Goal: Transaction & Acquisition: Purchase product/service

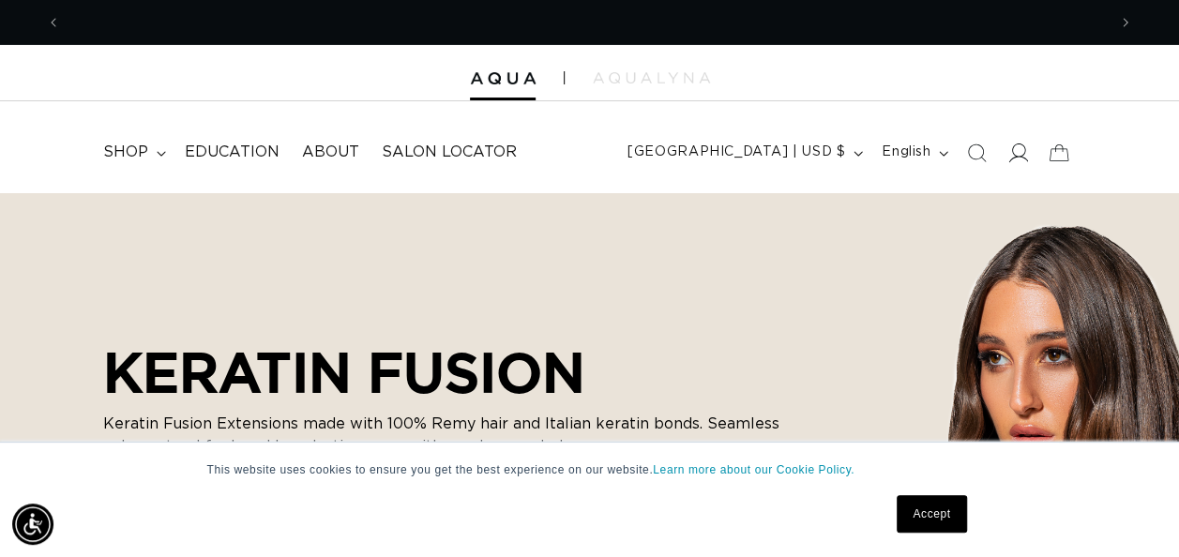
scroll to position [0, 2091]
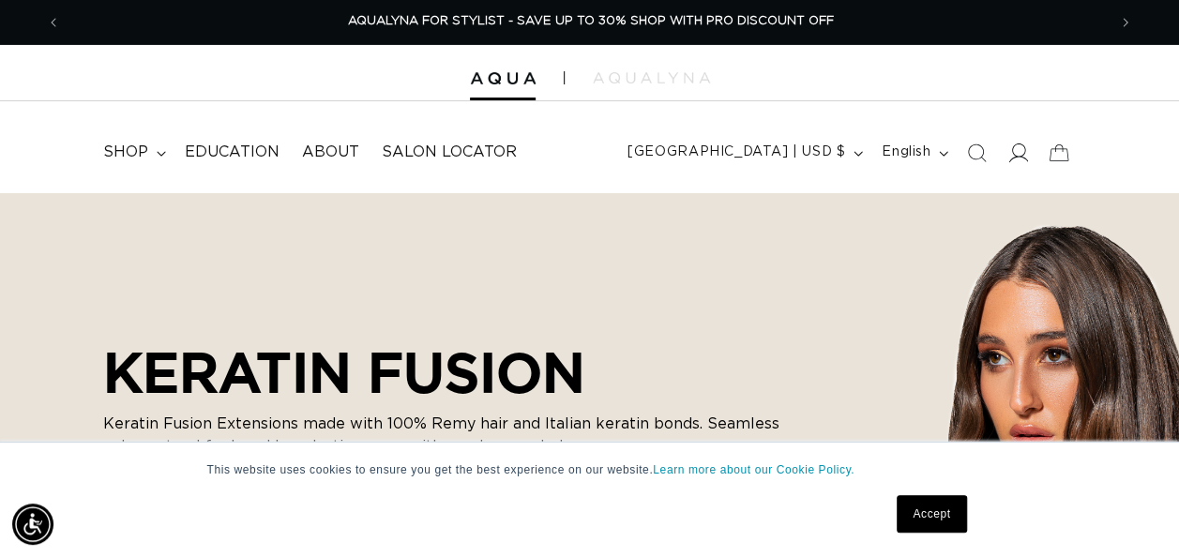
click at [1009, 154] on icon at bounding box center [1019, 153] width 20 height 20
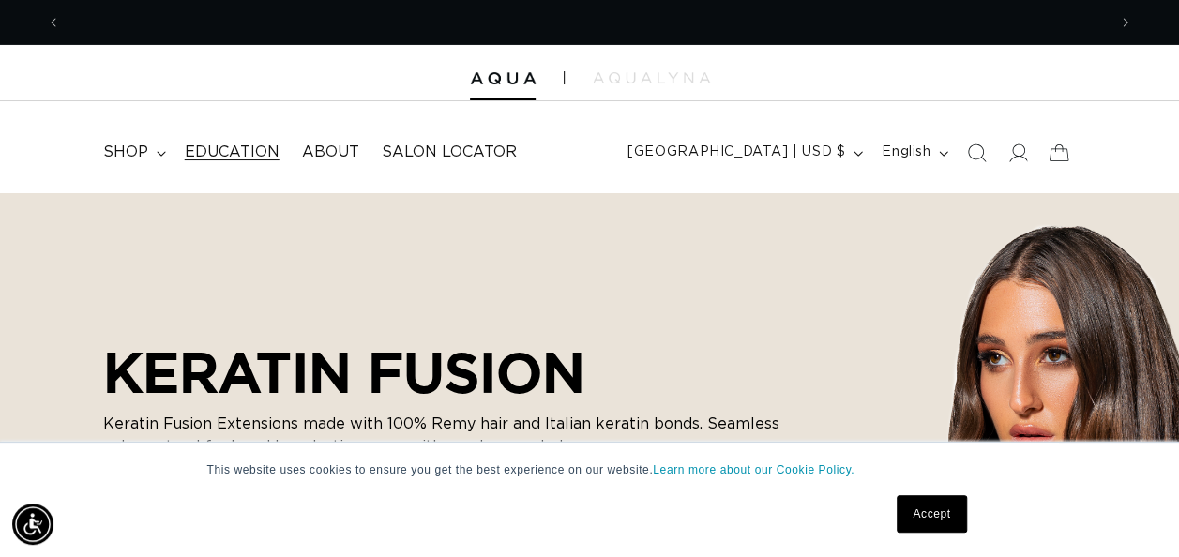
scroll to position [0, 0]
click at [1013, 154] on icon at bounding box center [1019, 153] width 20 height 20
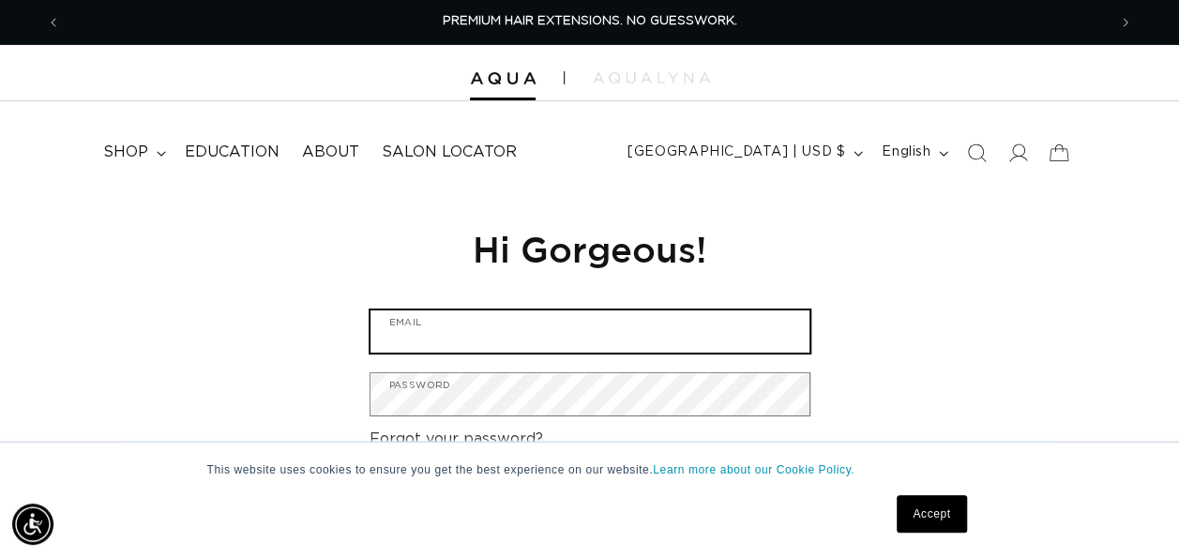
click at [557, 339] on input "Email" at bounding box center [590, 332] width 439 height 42
type input "[EMAIL_ADDRESS][DOMAIN_NAME]"
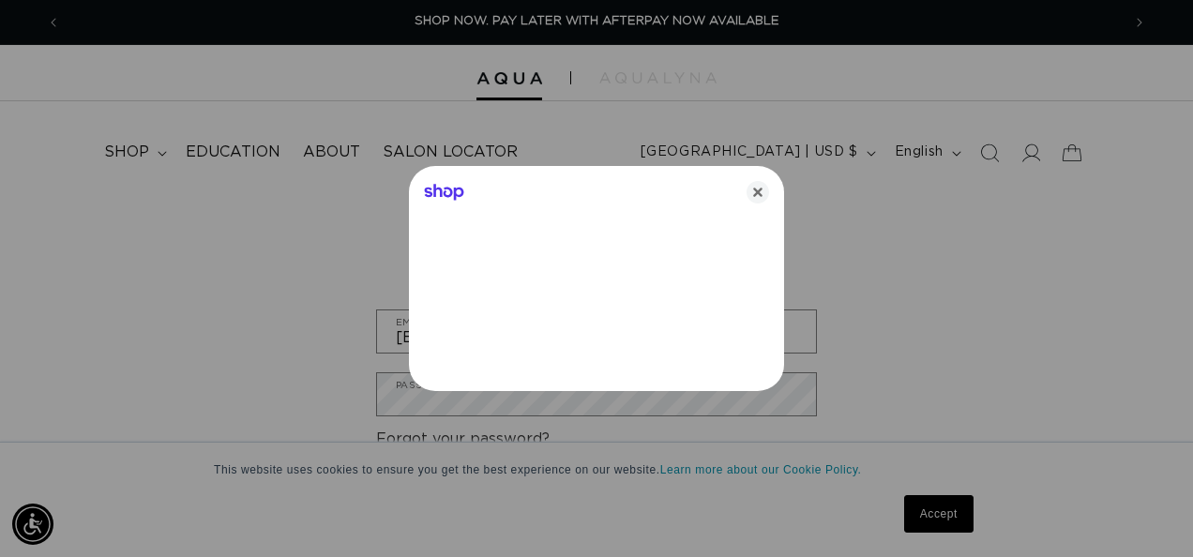
click at [553, 405] on div at bounding box center [596, 278] width 1193 height 557
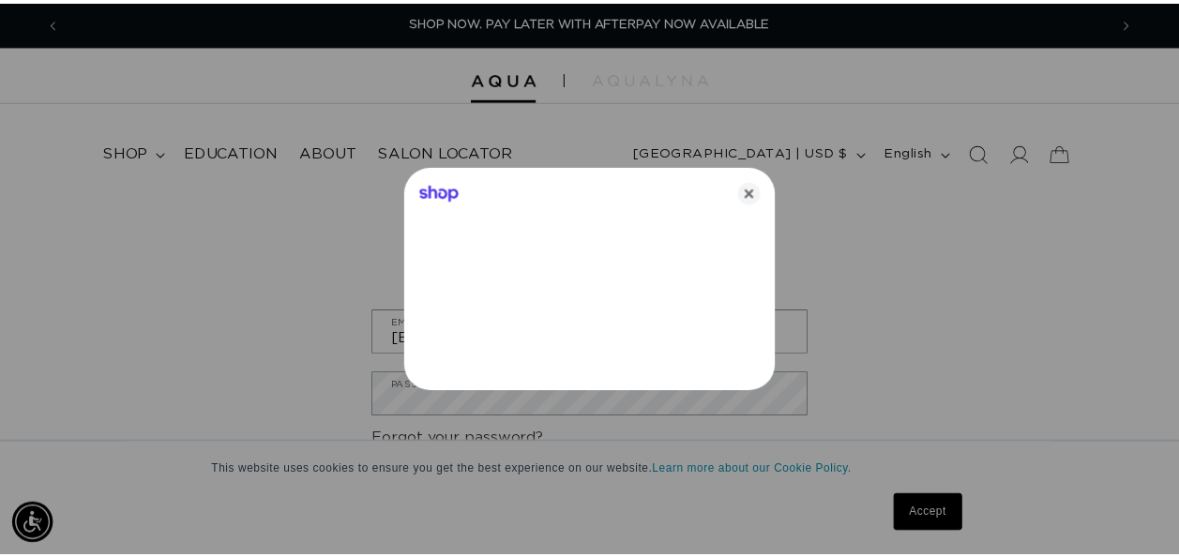
scroll to position [0, 1045]
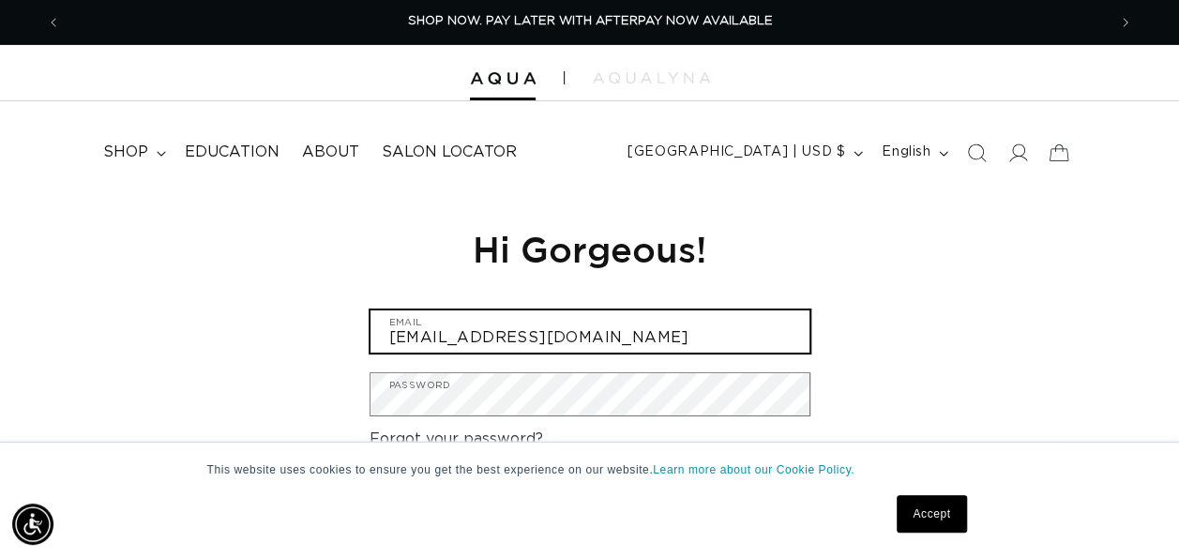
click at [563, 347] on input "oraliaharr@yahoo.com" at bounding box center [590, 332] width 439 height 42
click at [614, 327] on input "oraliaharr@yahoo.com" at bounding box center [590, 332] width 439 height 42
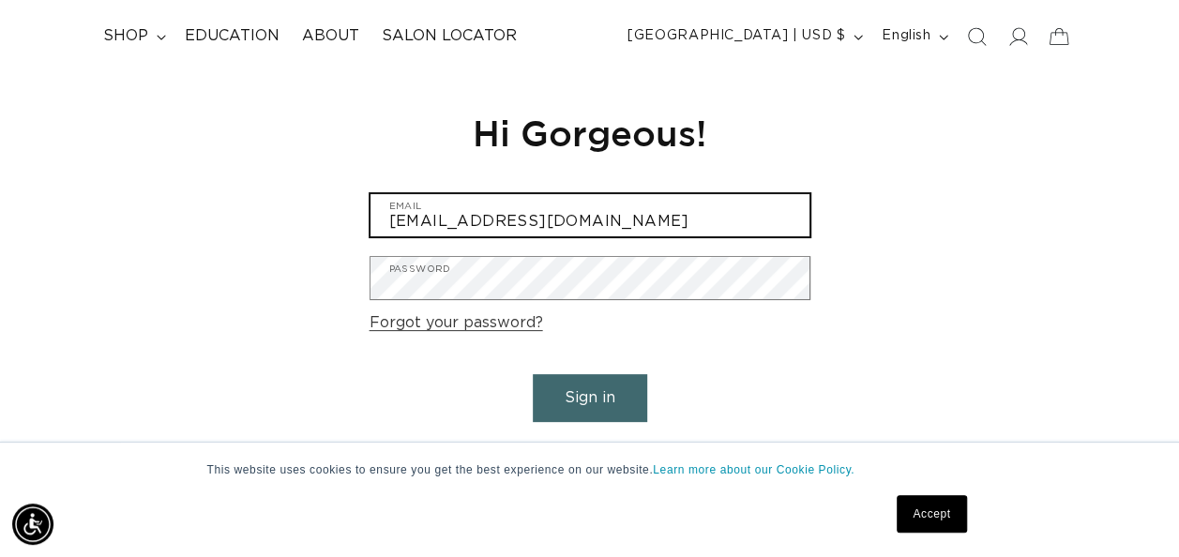
scroll to position [0, 1045]
click at [592, 225] on input "[EMAIL_ADDRESS][DOMAIN_NAME]" at bounding box center [590, 215] width 439 height 42
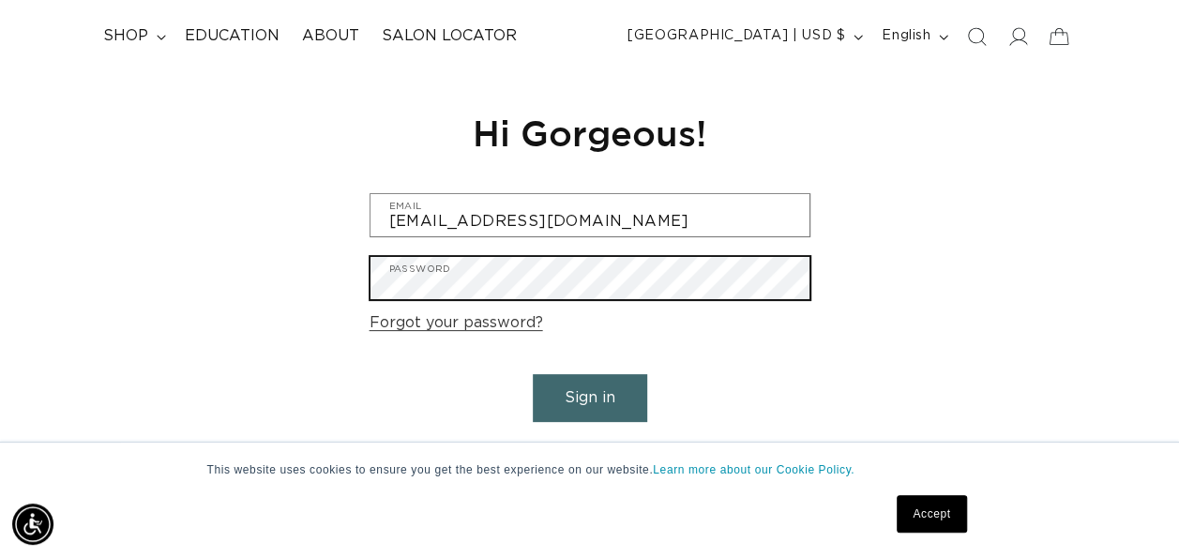
scroll to position [0, 0]
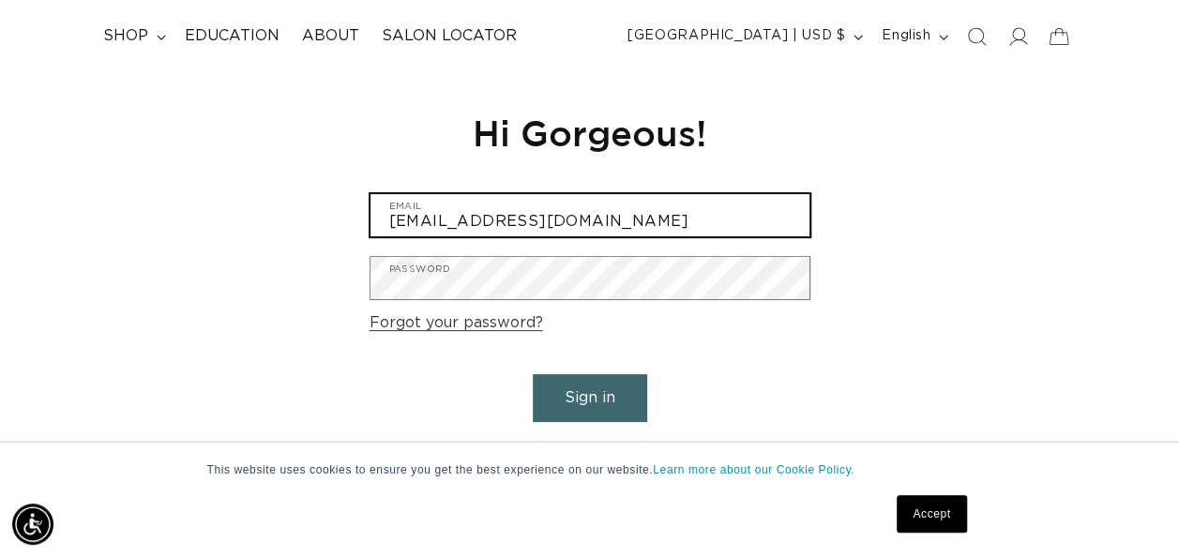
click at [610, 212] on input "[EMAIL_ADDRESS][DOMAIN_NAME]" at bounding box center [590, 215] width 439 height 42
drag, startPoint x: 640, startPoint y: 218, endPoint x: 317, endPoint y: 250, distance: 324.3
click at [317, 250] on div "Reset your password We will send you an email to reset your password Email Subm…" at bounding box center [589, 286] width 1179 height 421
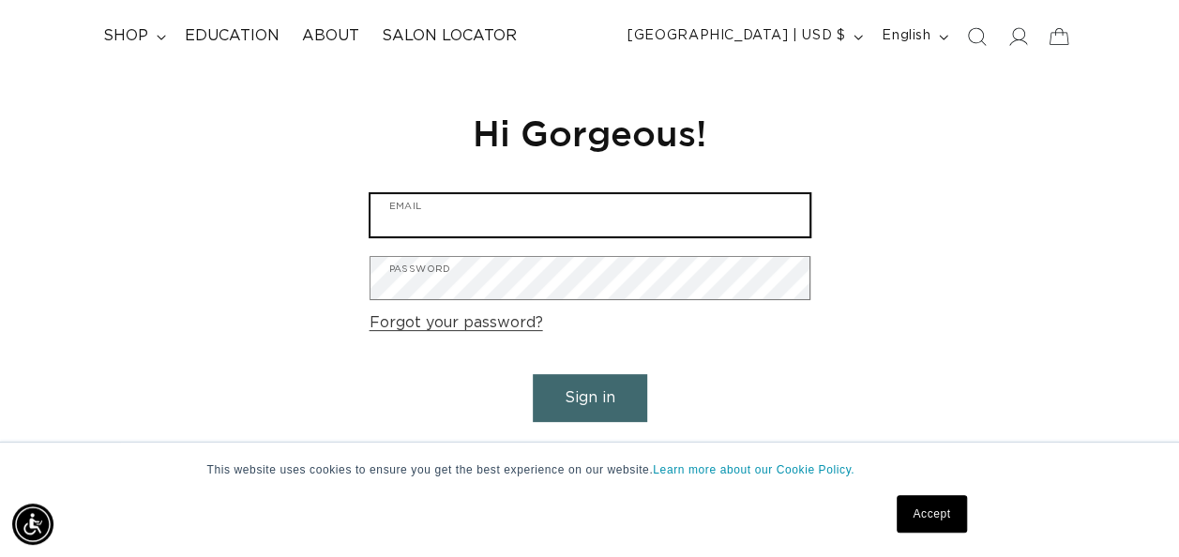
click at [601, 220] on input "Email" at bounding box center [590, 215] width 439 height 42
click at [499, 212] on input "Email" at bounding box center [590, 215] width 439 height 42
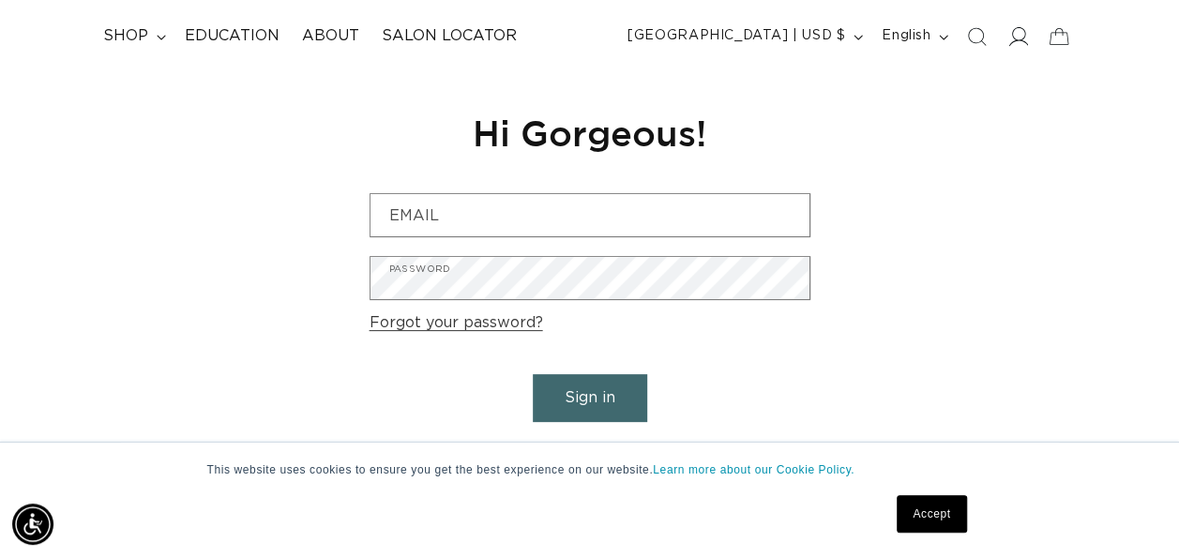
click at [1019, 36] on icon at bounding box center [1019, 36] width 20 height 20
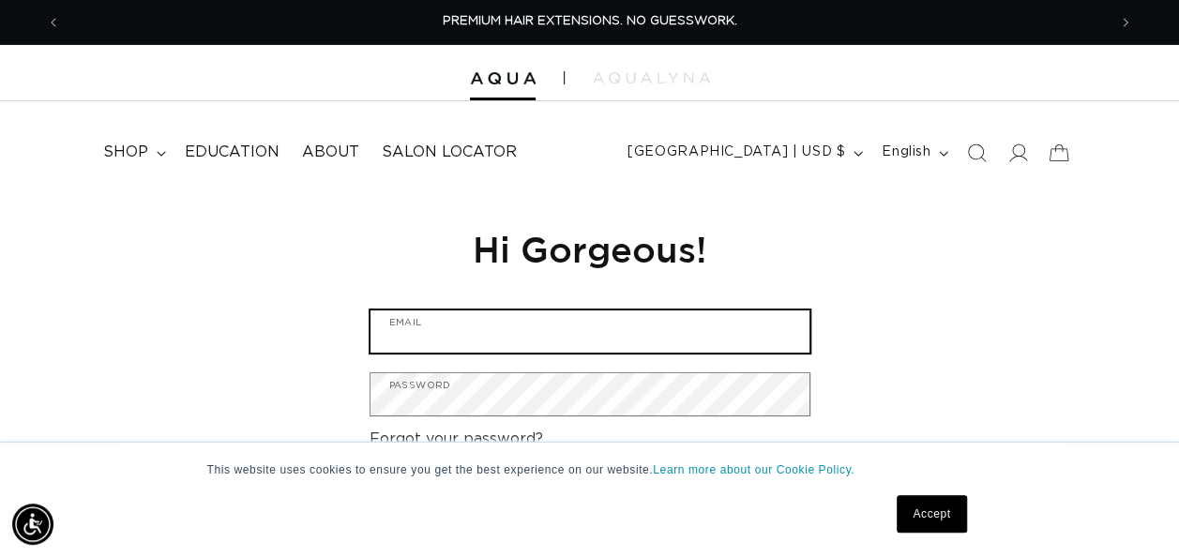
click at [520, 341] on input "Email" at bounding box center [590, 332] width 439 height 42
type input "o"
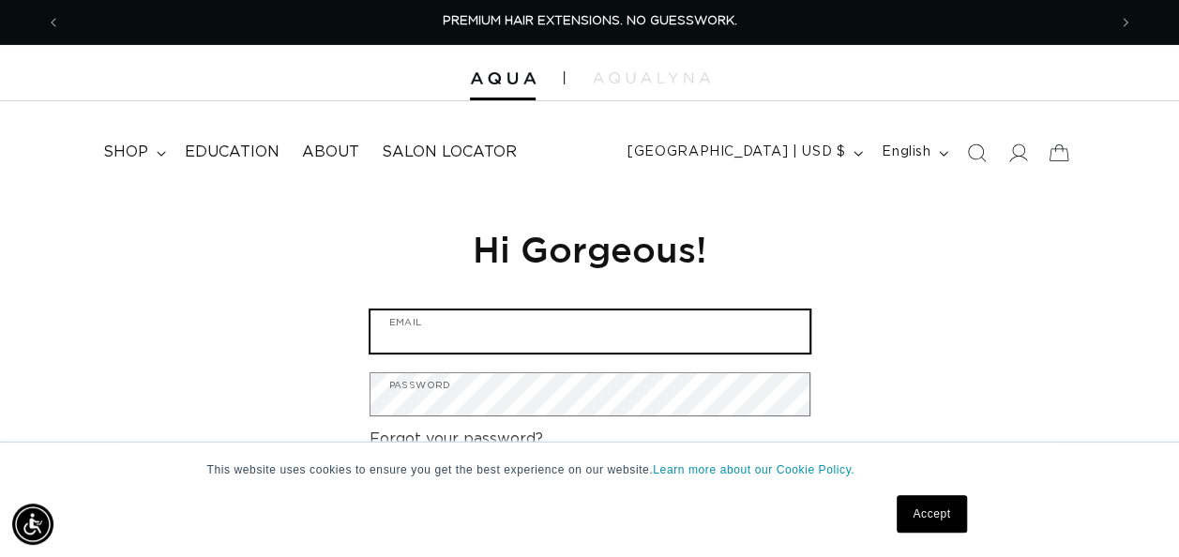
click at [537, 337] on input "Email" at bounding box center [590, 332] width 439 height 42
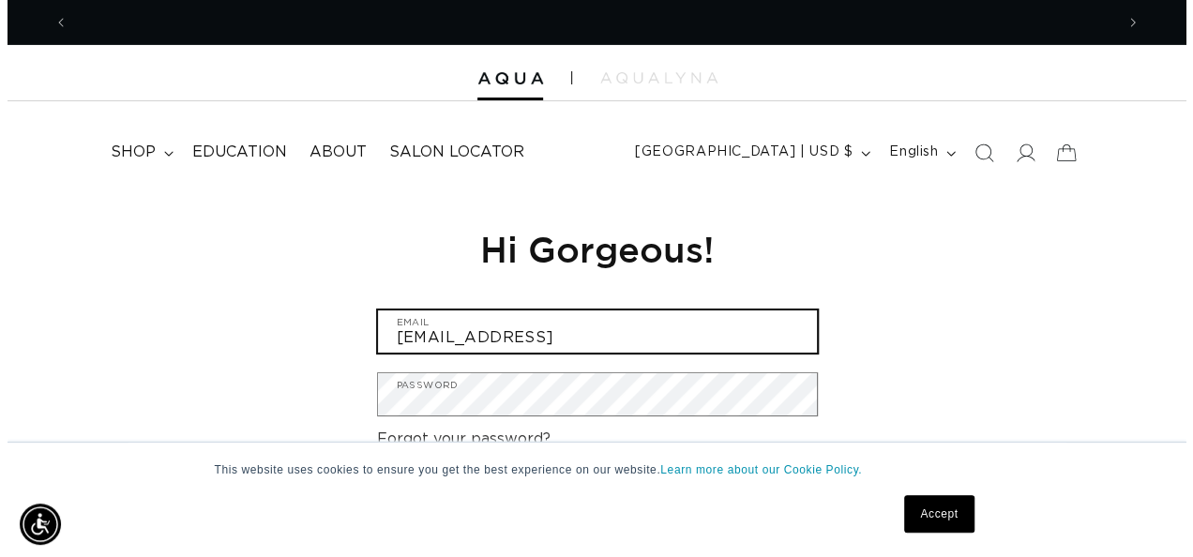
scroll to position [0, 1045]
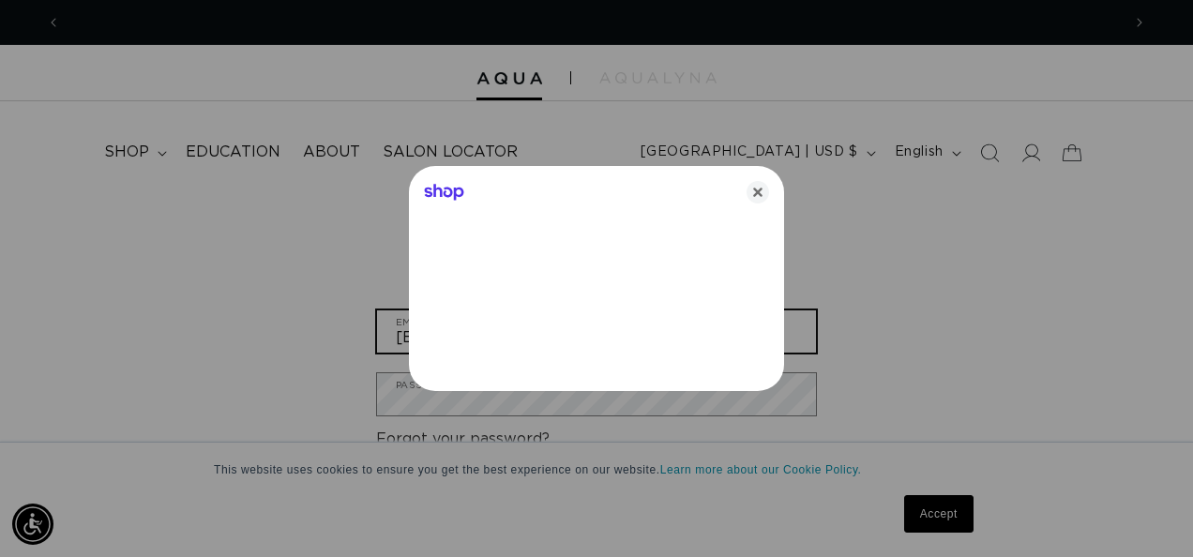
type input "[EMAIL_ADDRESS][DOMAIN_NAME]"
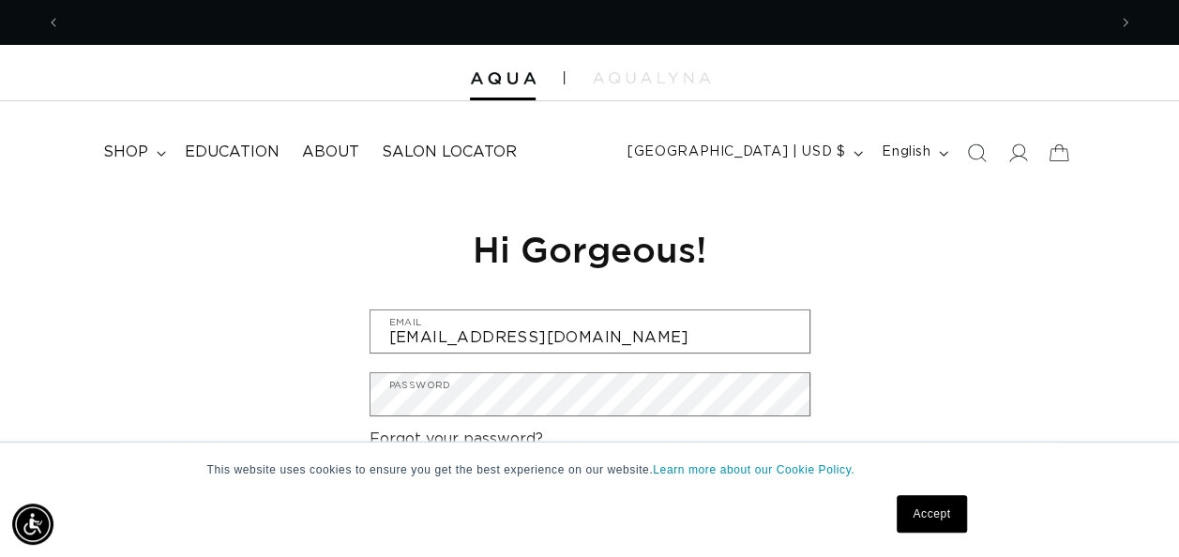
scroll to position [0, 2091]
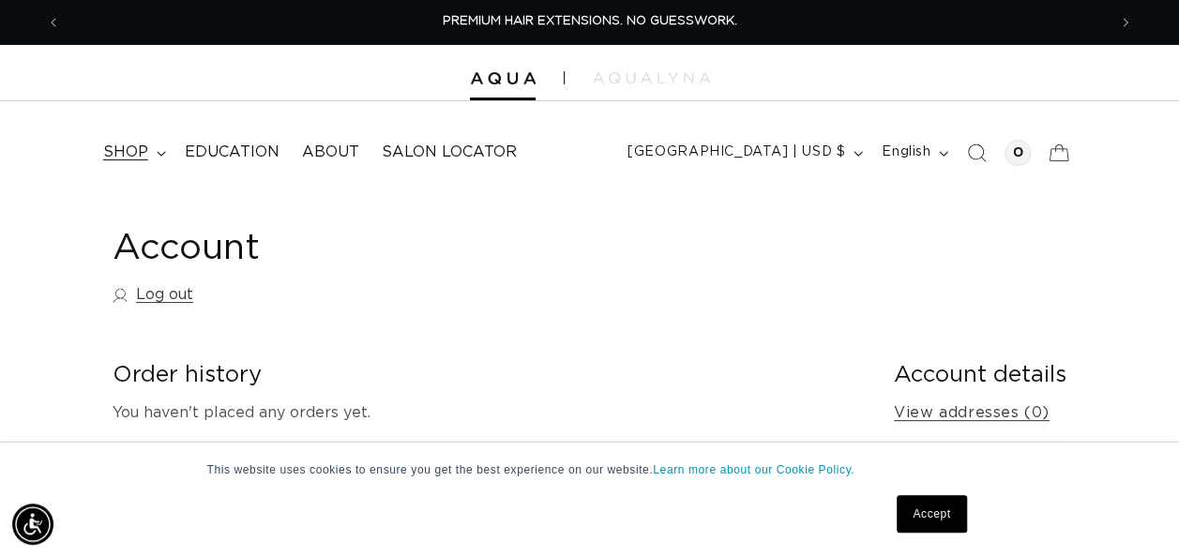
click at [122, 154] on span "shop" at bounding box center [125, 153] width 45 height 20
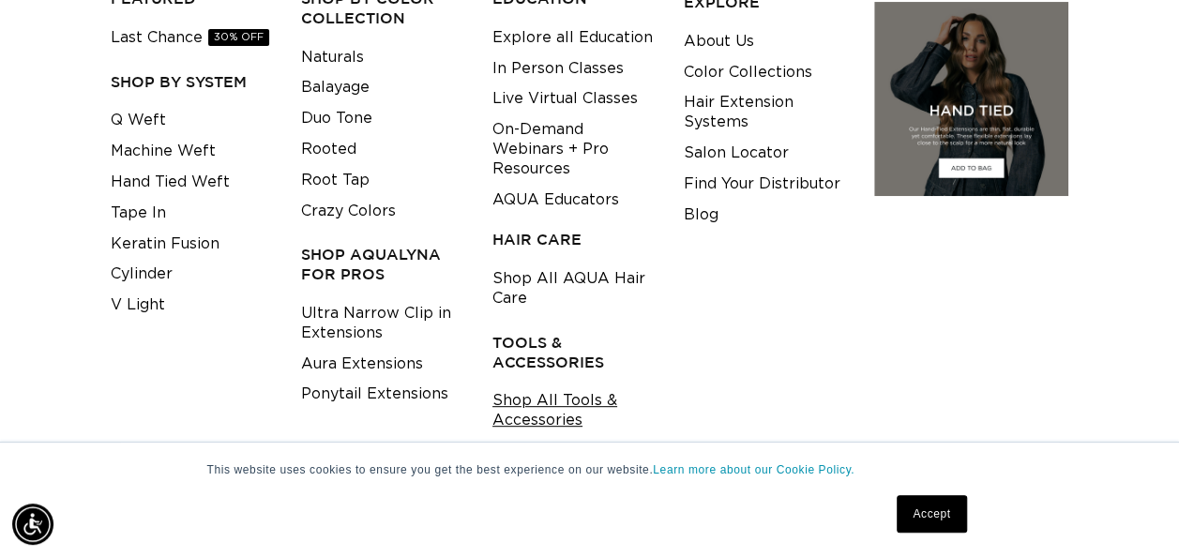
click at [548, 420] on link "Shop All Tools & Accessories" at bounding box center [574, 411] width 162 height 51
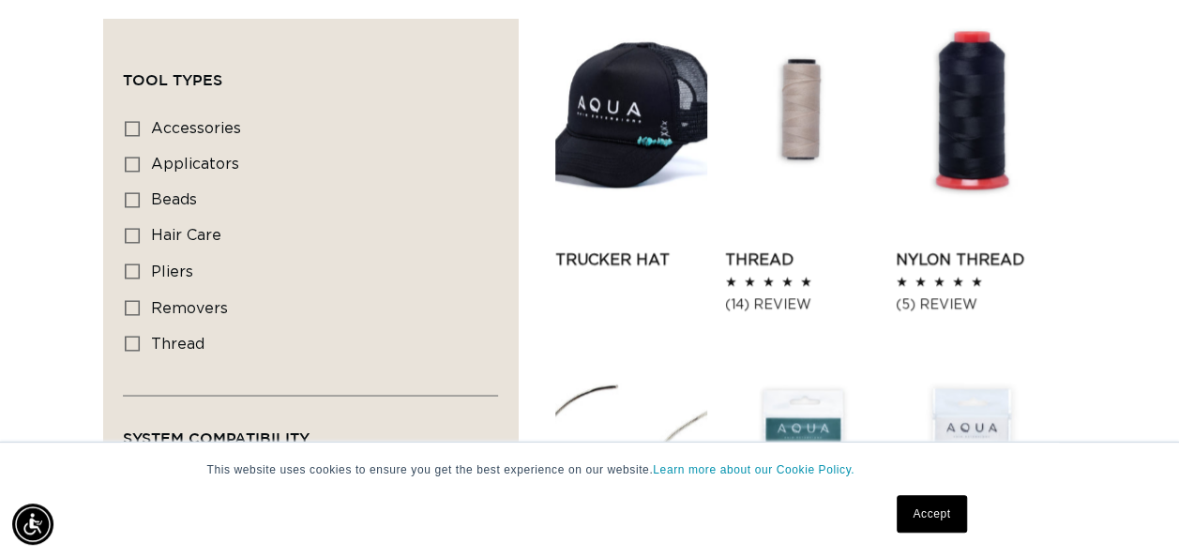
scroll to position [1498, 0]
click at [809, 248] on link "Thread" at bounding box center [801, 259] width 152 height 23
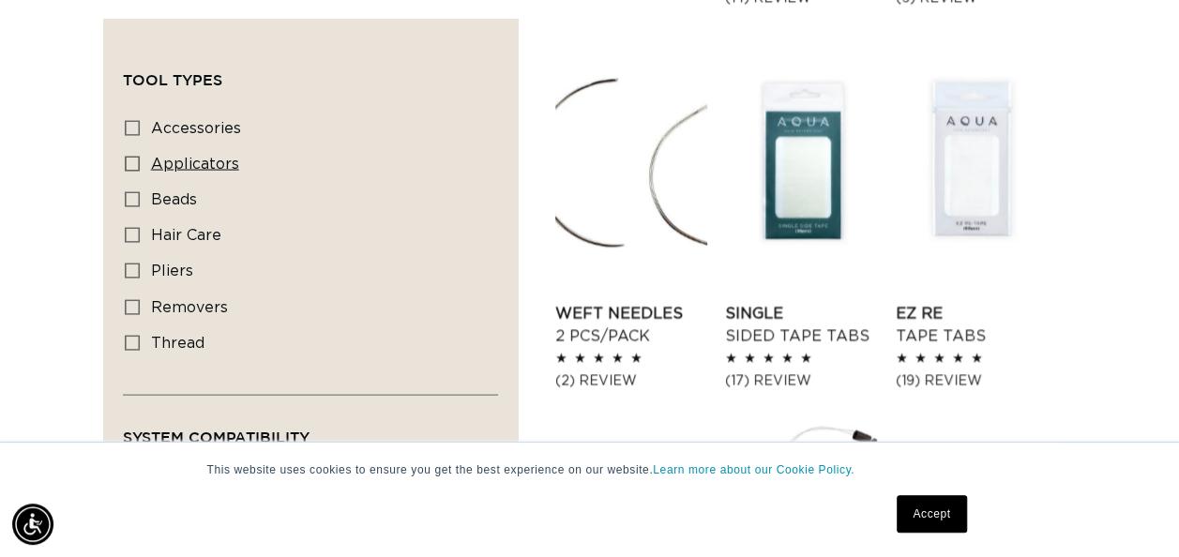
scroll to position [1816, 0]
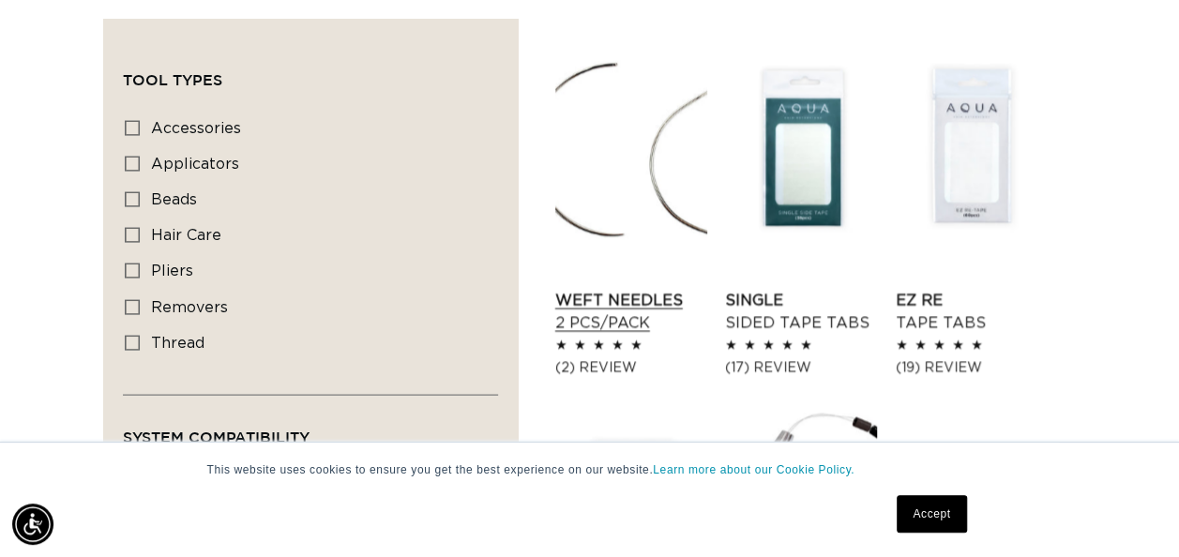
click at [644, 290] on link "Weft Needles 2 pcs/pack" at bounding box center [631, 312] width 152 height 45
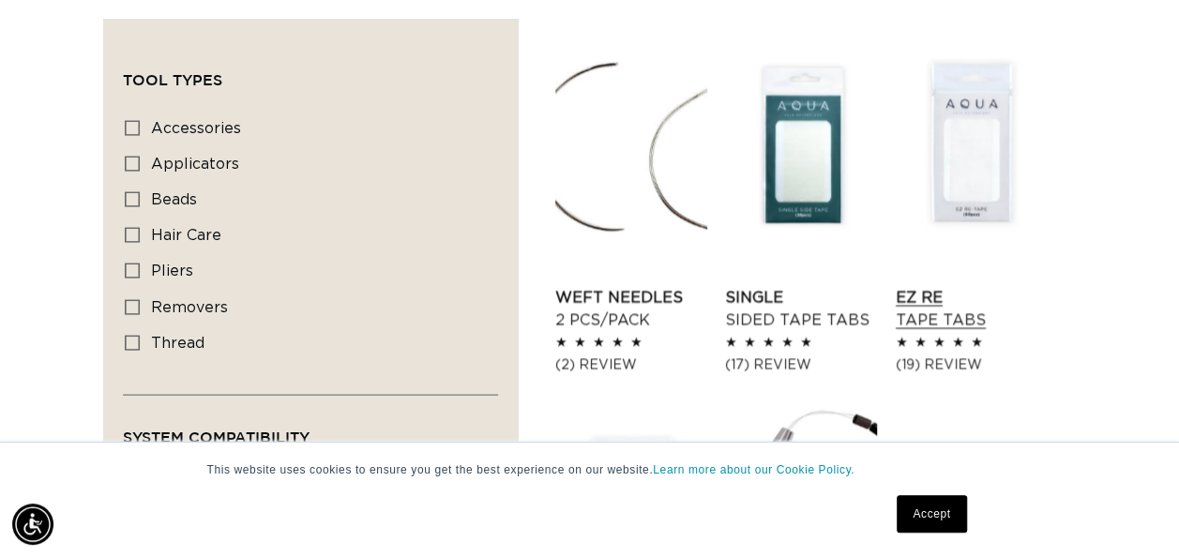
scroll to position [0, 1045]
click at [621, 300] on link "Weft Needles 2 pcs/pack" at bounding box center [631, 309] width 152 height 45
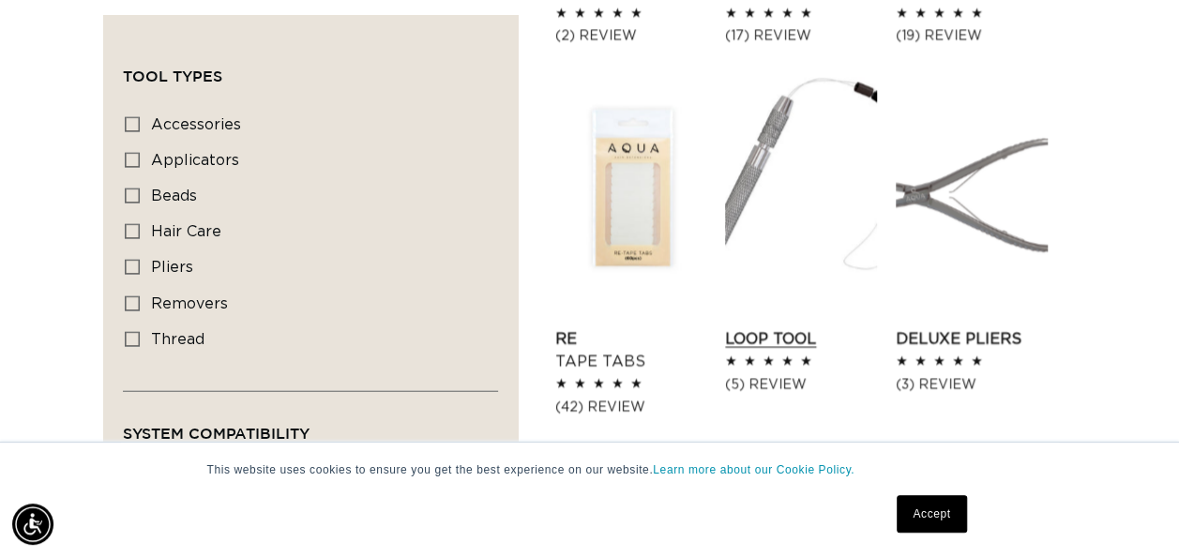
scroll to position [2149, 0]
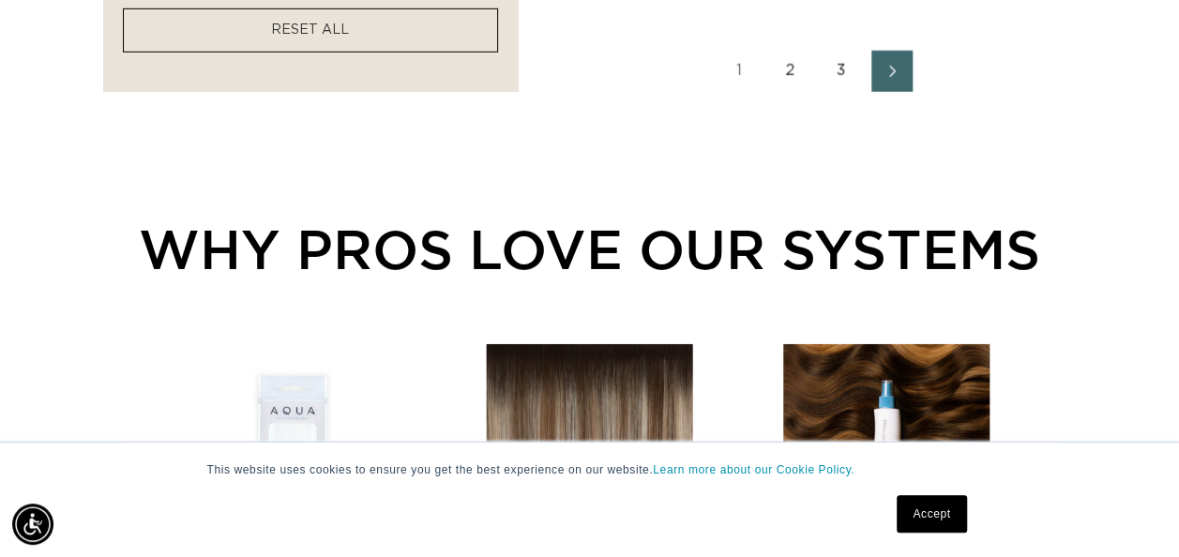
scroll to position [0, 1045]
click at [799, 59] on link "2" at bounding box center [790, 71] width 41 height 41
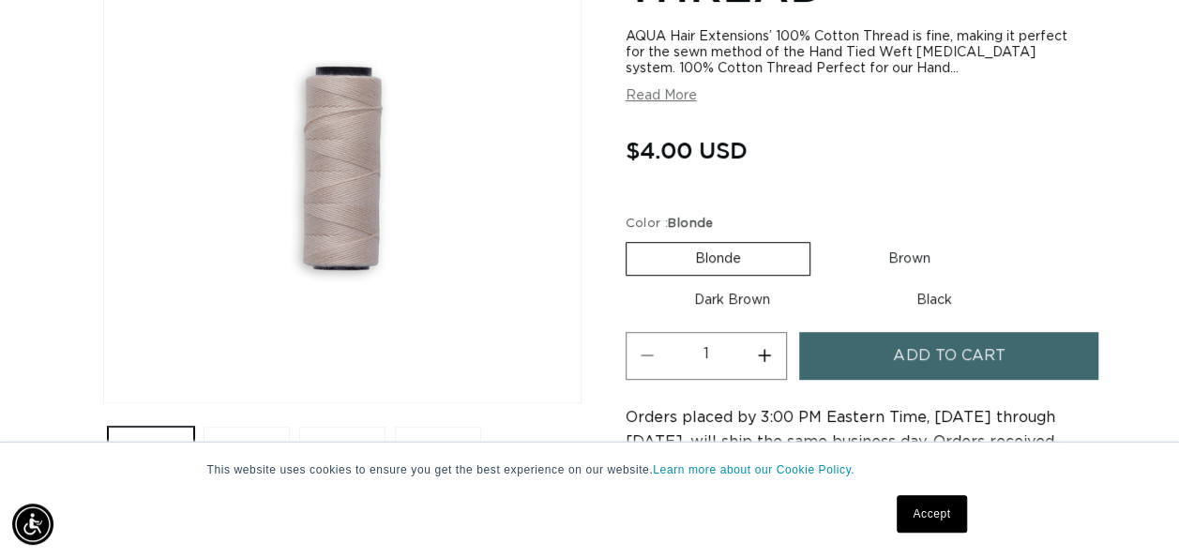
click at [904, 356] on span "Add to cart" at bounding box center [949, 356] width 112 height 48
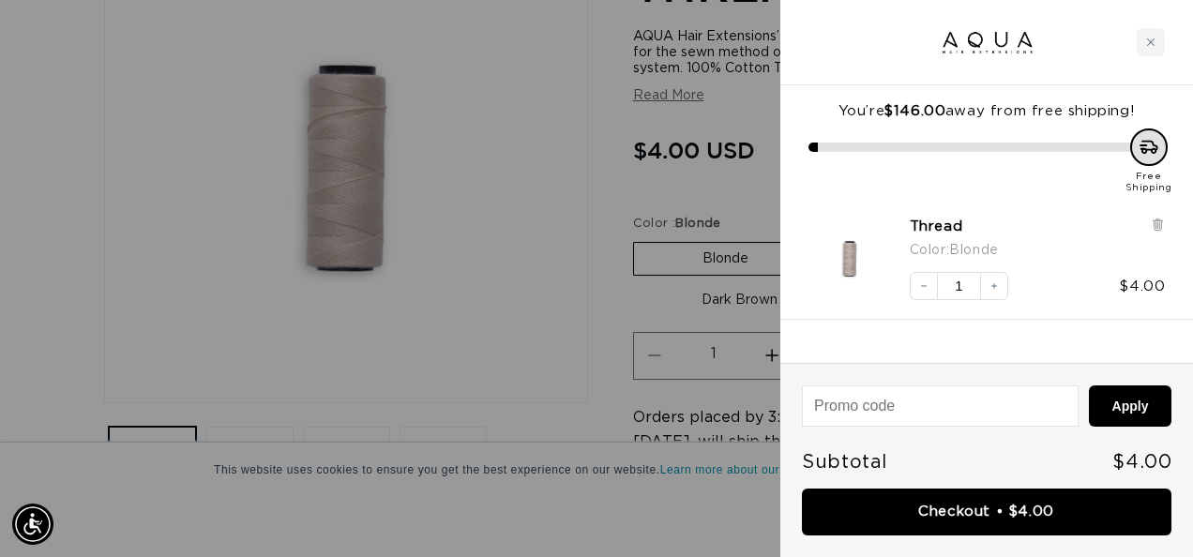
click at [561, 230] on div at bounding box center [596, 278] width 1193 height 557
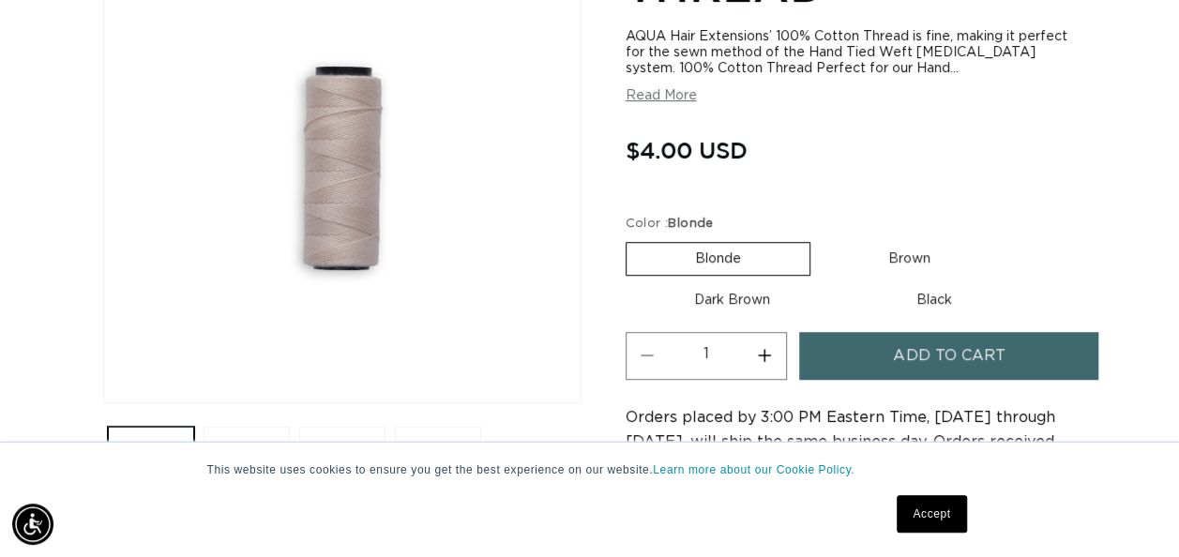
scroll to position [0, 1045]
click at [923, 257] on label "Brown Variant sold out or unavailable" at bounding box center [909, 259] width 179 height 32
click at [821, 239] on input "Brown Variant sold out or unavailable" at bounding box center [820, 238] width 1 height 1
radio input "true"
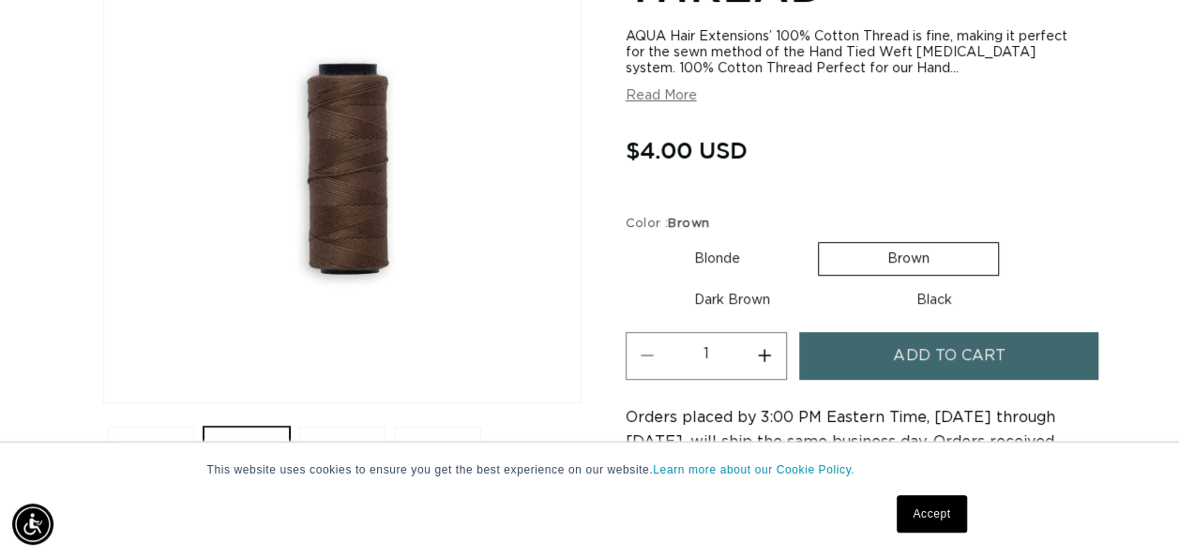
scroll to position [0, 2091]
click at [724, 308] on label "Dark Brown Variant sold out or unavailable" at bounding box center [732, 300] width 213 height 32
click at [1009, 239] on input "Dark Brown Variant sold out or unavailable" at bounding box center [1009, 238] width 1 height 1
radio input "true"
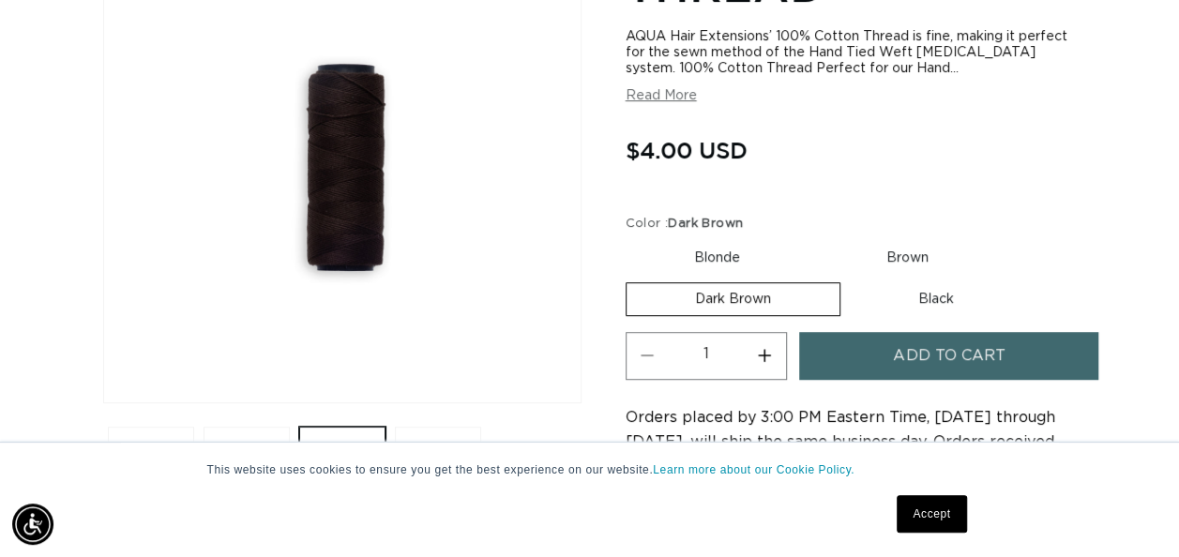
click at [936, 300] on label "Black Variant sold out or unavailable" at bounding box center [936, 299] width 173 height 32
click at [851, 280] on input "Black Variant sold out or unavailable" at bounding box center [850, 279] width 1 height 1
radio input "true"
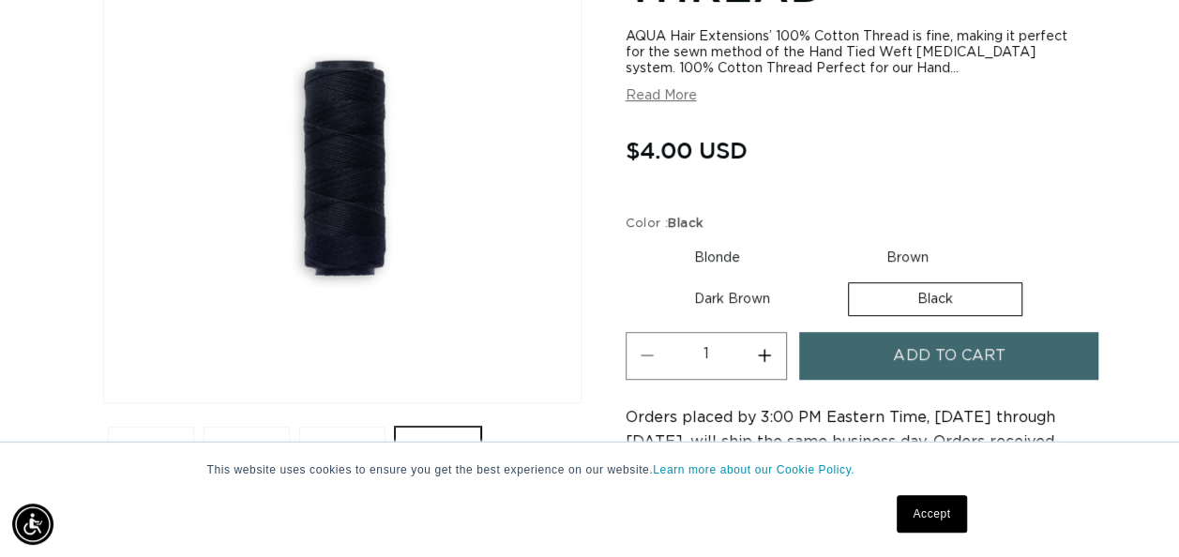
click at [713, 261] on label "Blonde Variant sold out or unavailable" at bounding box center [717, 258] width 183 height 32
click at [631, 239] on input "Blonde Variant sold out or unavailable" at bounding box center [630, 238] width 1 height 1
radio input "true"
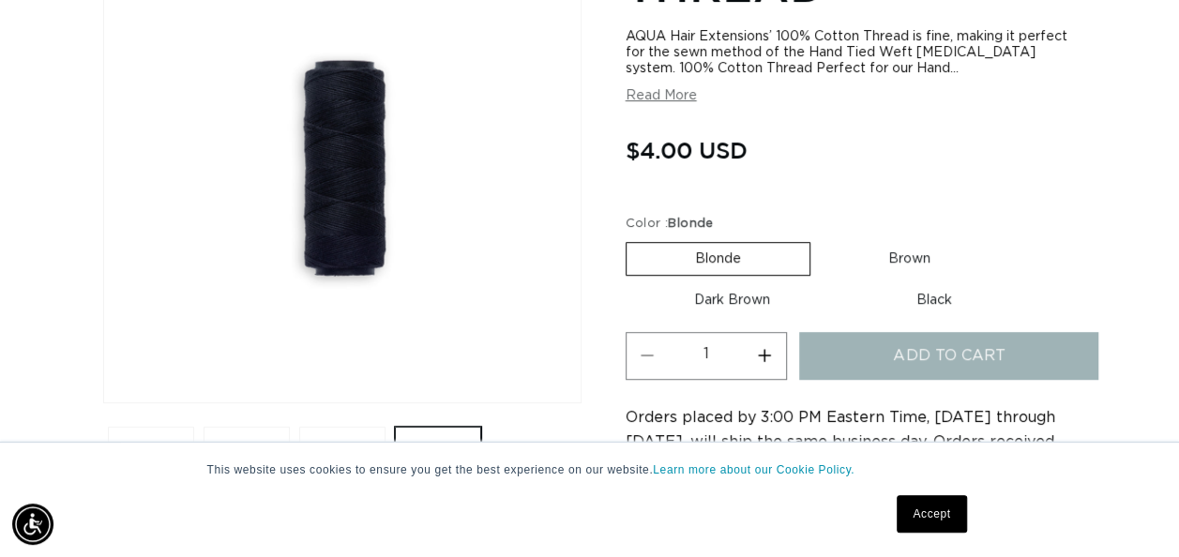
scroll to position [0, 1045]
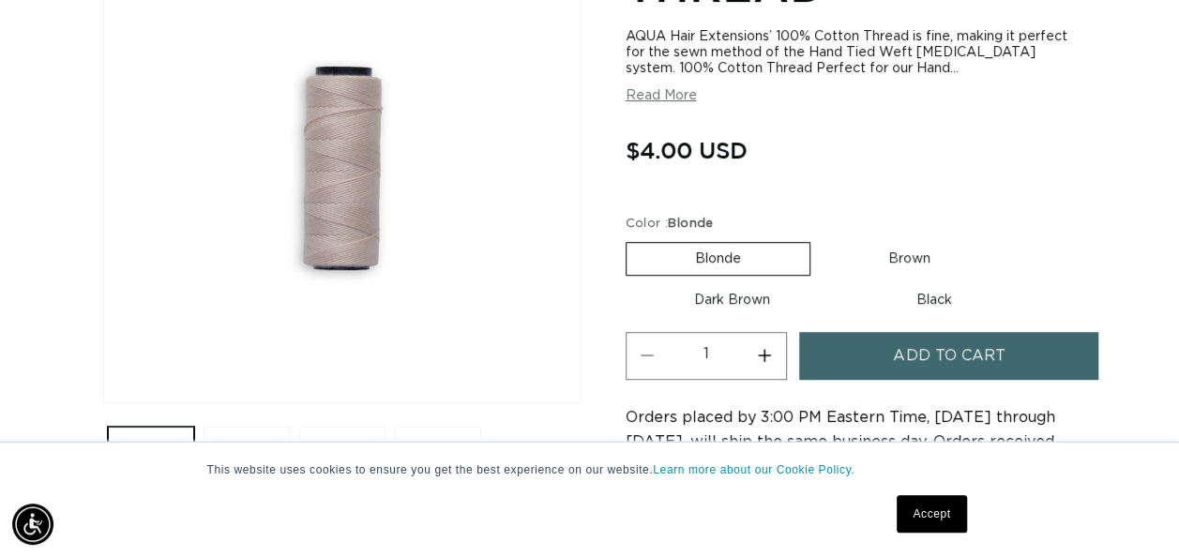
click at [908, 258] on label "Brown Variant sold out or unavailable" at bounding box center [909, 259] width 179 height 32
click at [821, 239] on input "Brown Variant sold out or unavailable" at bounding box center [820, 238] width 1 height 1
radio input "true"
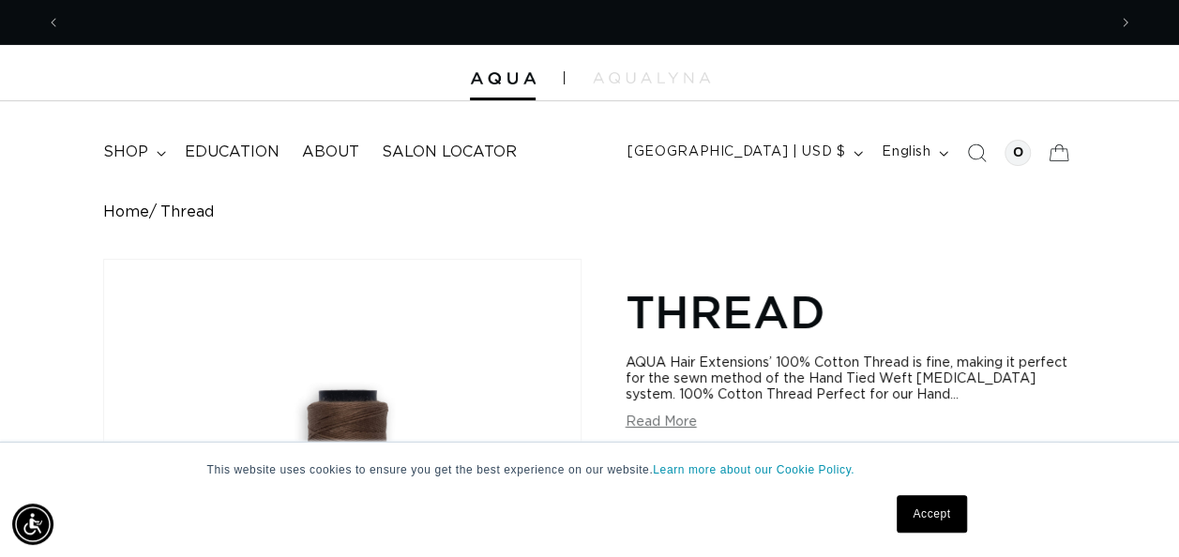
scroll to position [0, 1045]
click at [129, 159] on span "shop" at bounding box center [125, 153] width 45 height 20
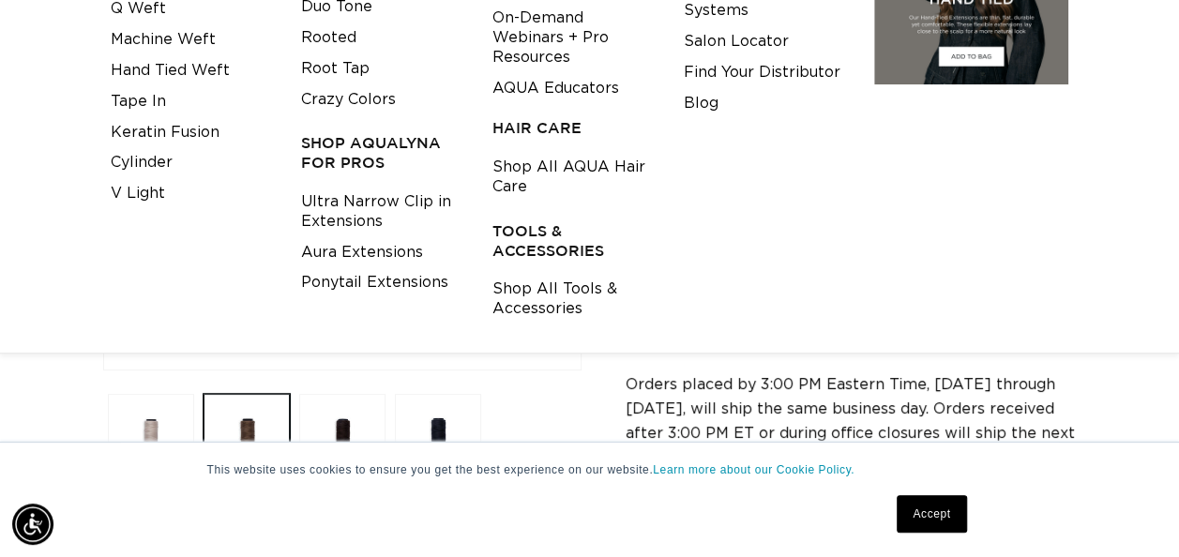
scroll to position [360, 0]
click at [552, 220] on h3 "TOOLS & ACCESSORIES" at bounding box center [574, 239] width 162 height 39
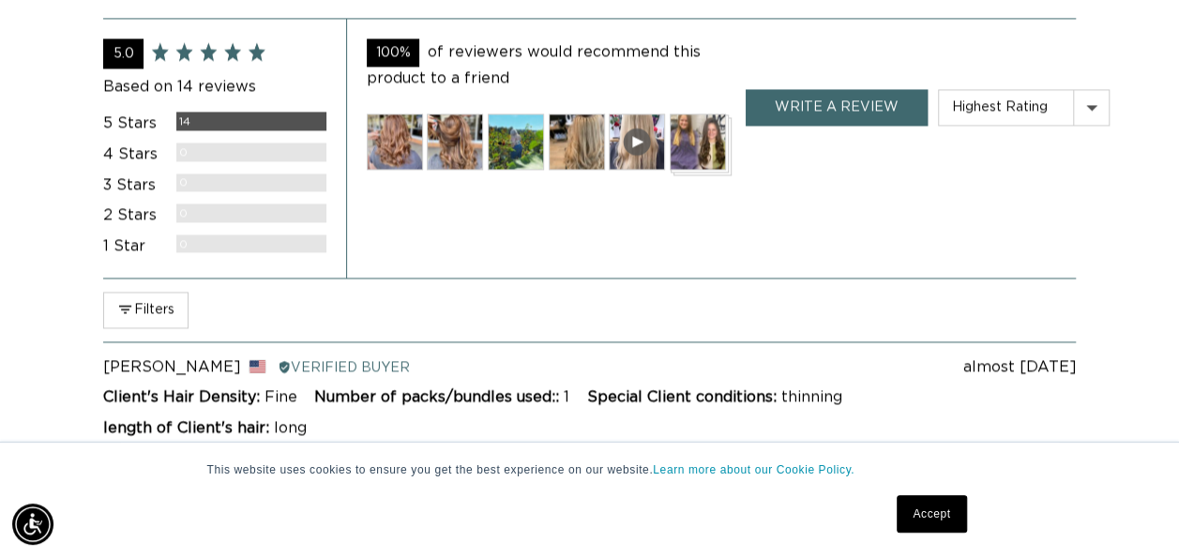
scroll to position [1363, 0]
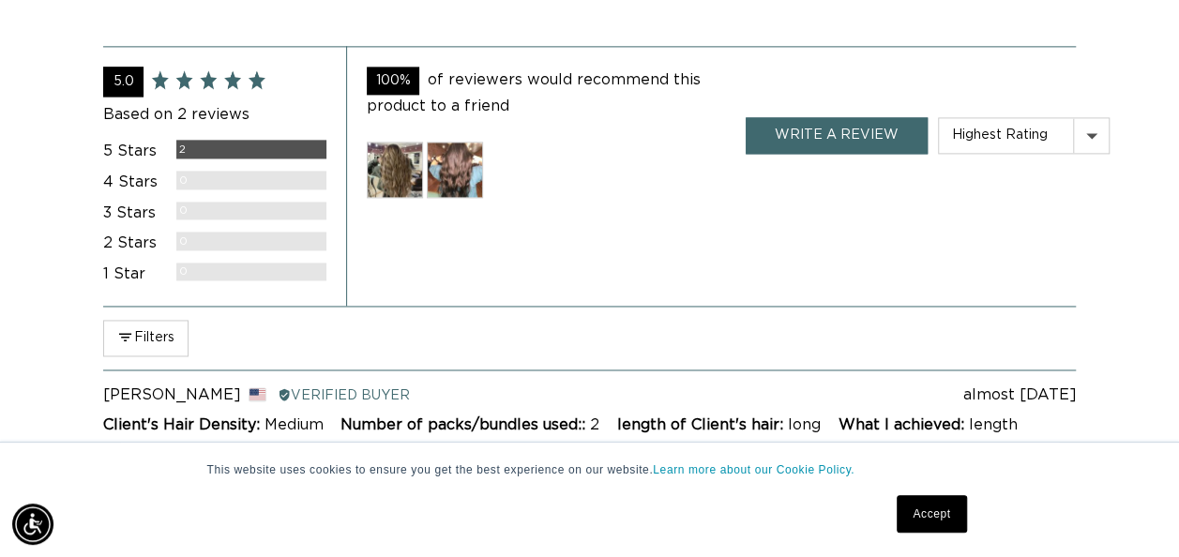
scroll to position [1275, 0]
click at [8, 13] on div "average rating 5.0 out of 5 Based on 2 reviews 5 Stars 2 Reviews 4 Stars 0 Revi…" at bounding box center [589, 550] width 1179 height 1085
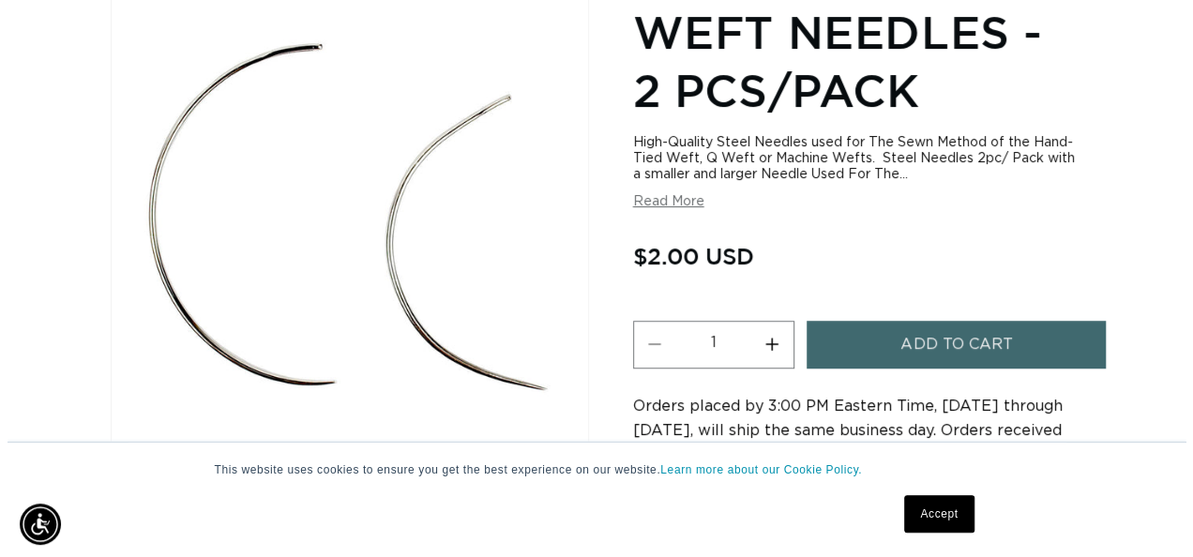
scroll to position [276, 0]
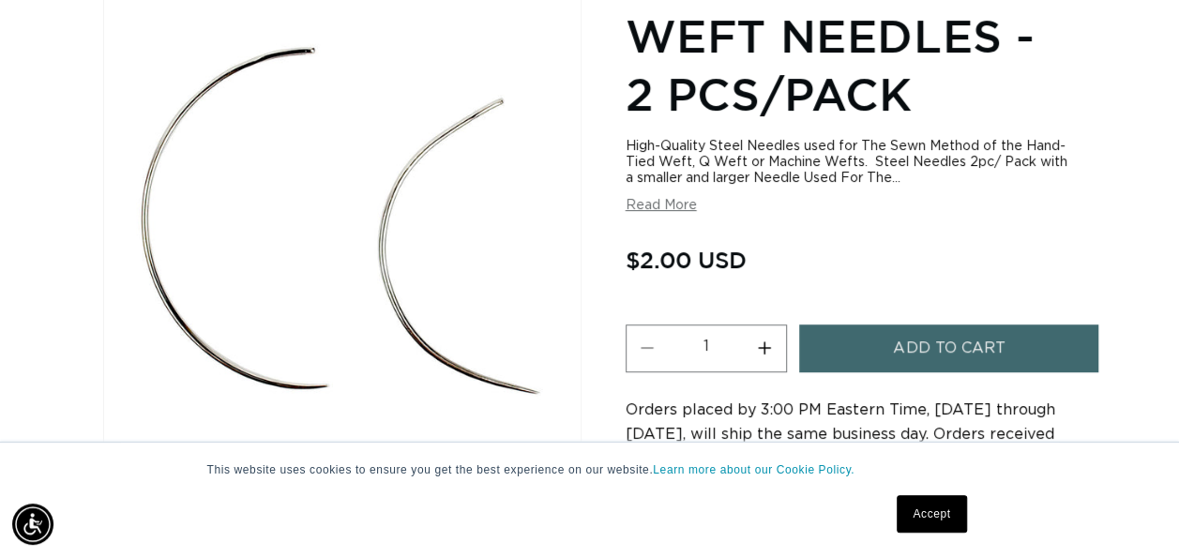
click at [929, 326] on span "Add to cart" at bounding box center [949, 349] width 112 height 48
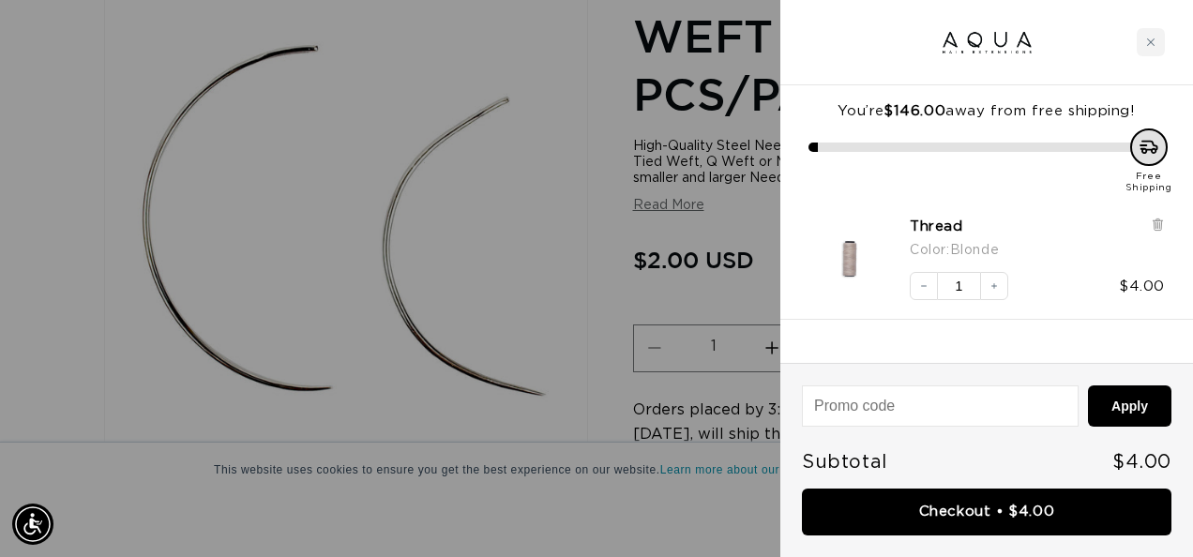
scroll to position [0, 2120]
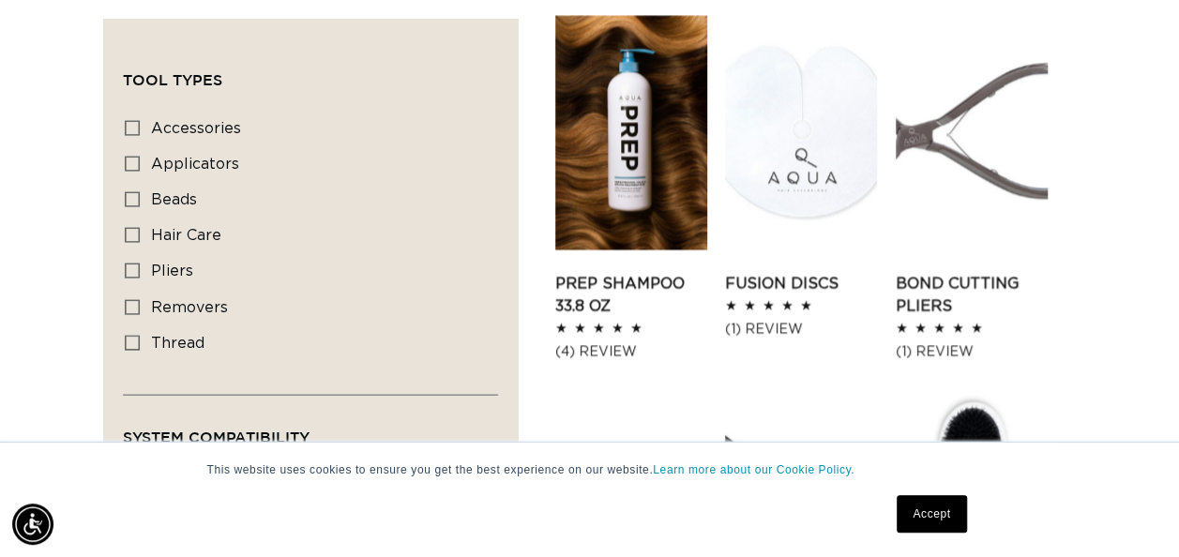
scroll to position [1888, 0]
click at [975, 295] on link "Bond Cutting Pliers" at bounding box center [972, 296] width 152 height 45
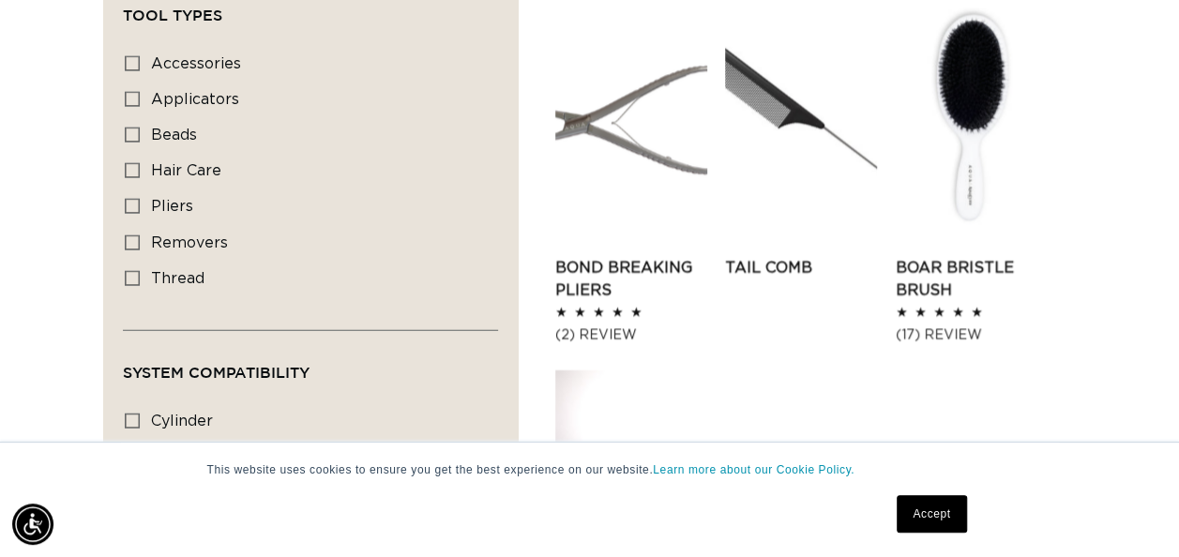
scroll to position [0, 0]
click at [625, 280] on link "Bond Breaking Pliers" at bounding box center [631, 279] width 152 height 45
click at [775, 271] on link "Tail Comb" at bounding box center [801, 268] width 152 height 23
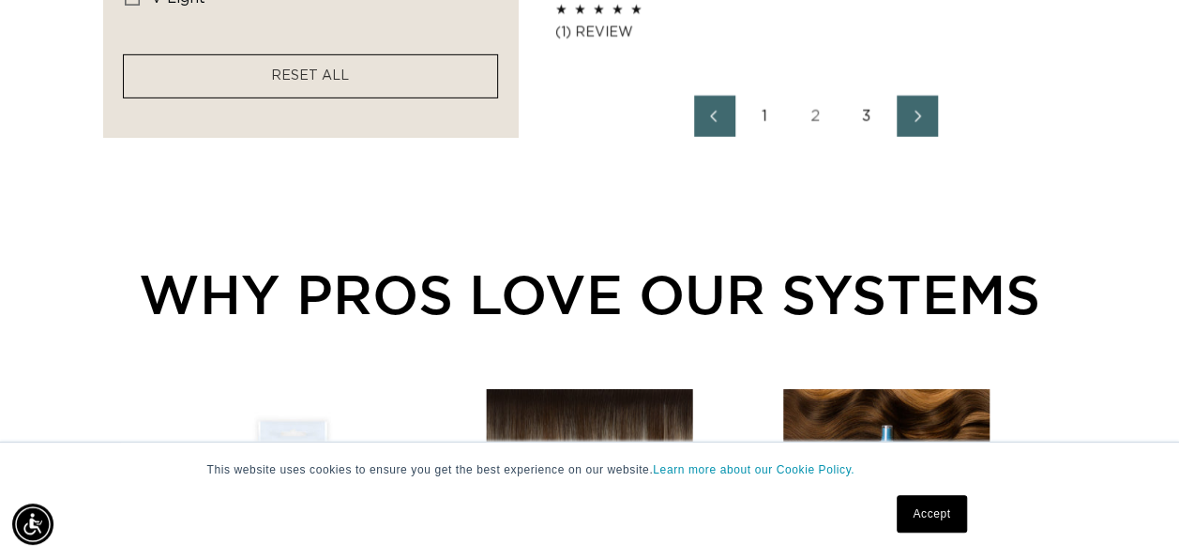
scroll to position [2952, 0]
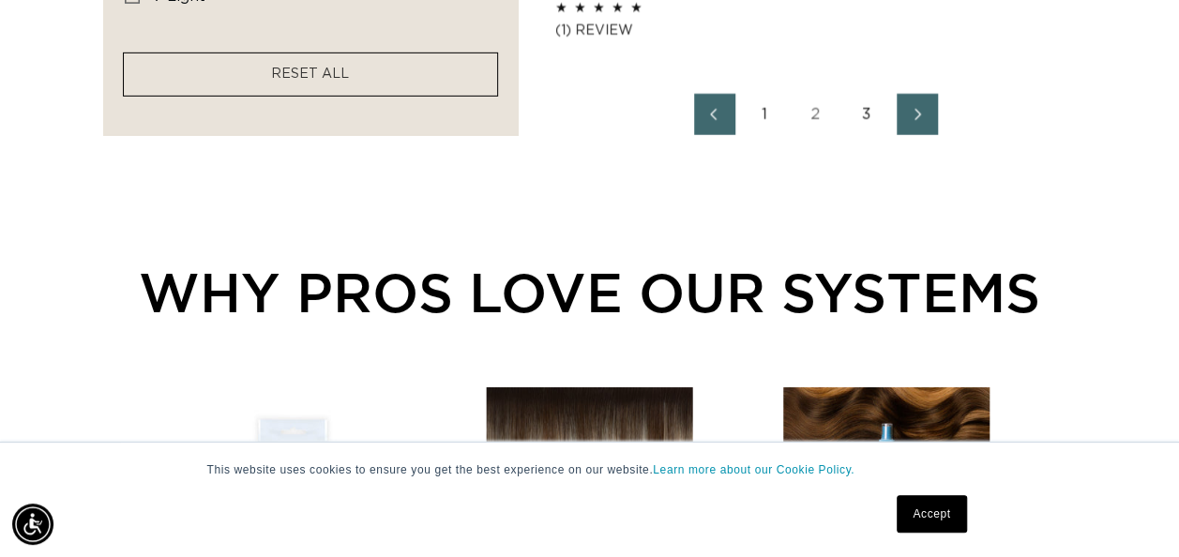
click at [869, 116] on link "3" at bounding box center [866, 114] width 41 height 41
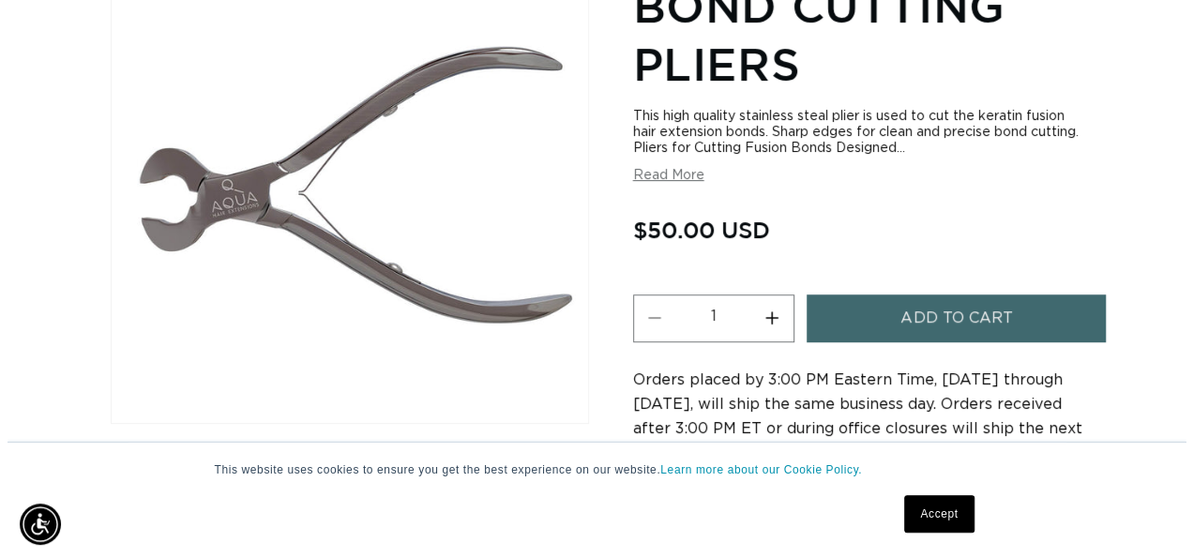
scroll to position [311, 0]
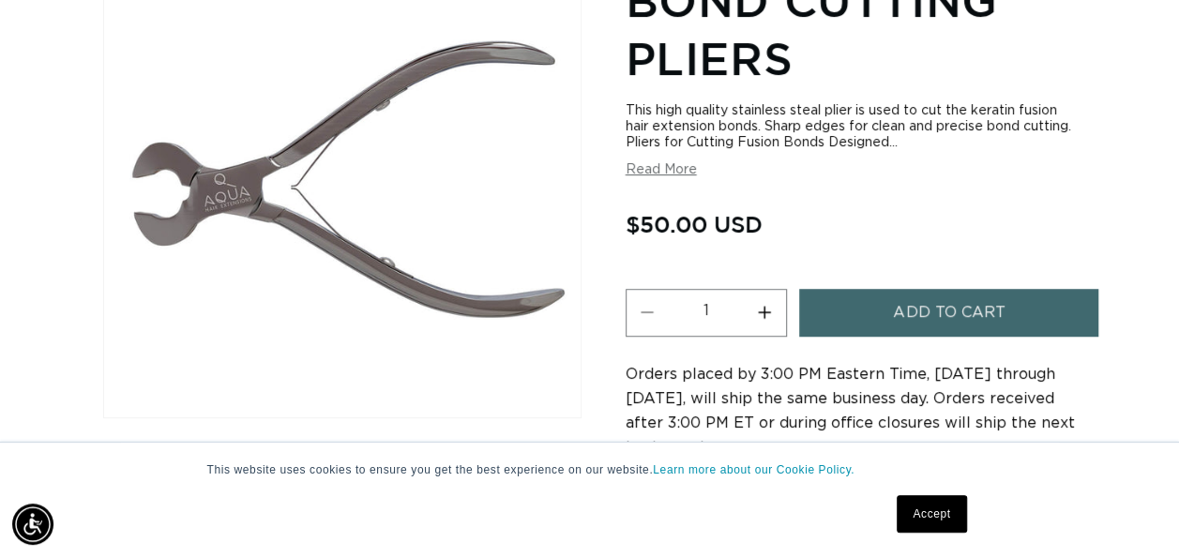
click at [758, 310] on button "Increase quantity for Bond Cutting Pliers" at bounding box center [765, 313] width 42 height 48
type input "2"
click at [903, 311] on span "Add to cart" at bounding box center [949, 313] width 112 height 48
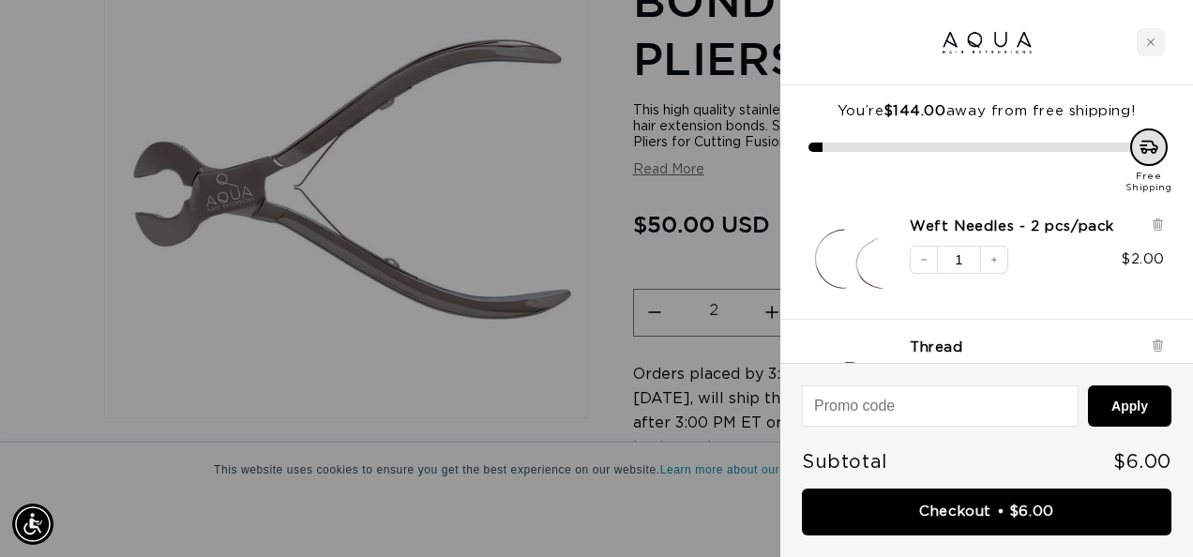
scroll to position [0, 2120]
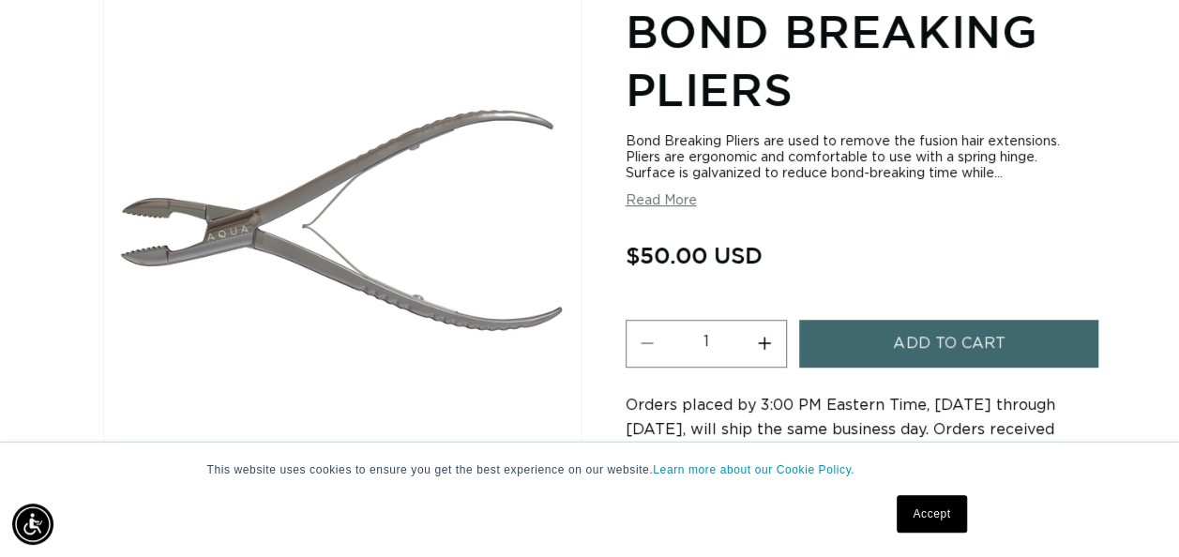
scroll to position [0, 1045]
click at [660, 201] on button "Read More" at bounding box center [661, 201] width 71 height 16
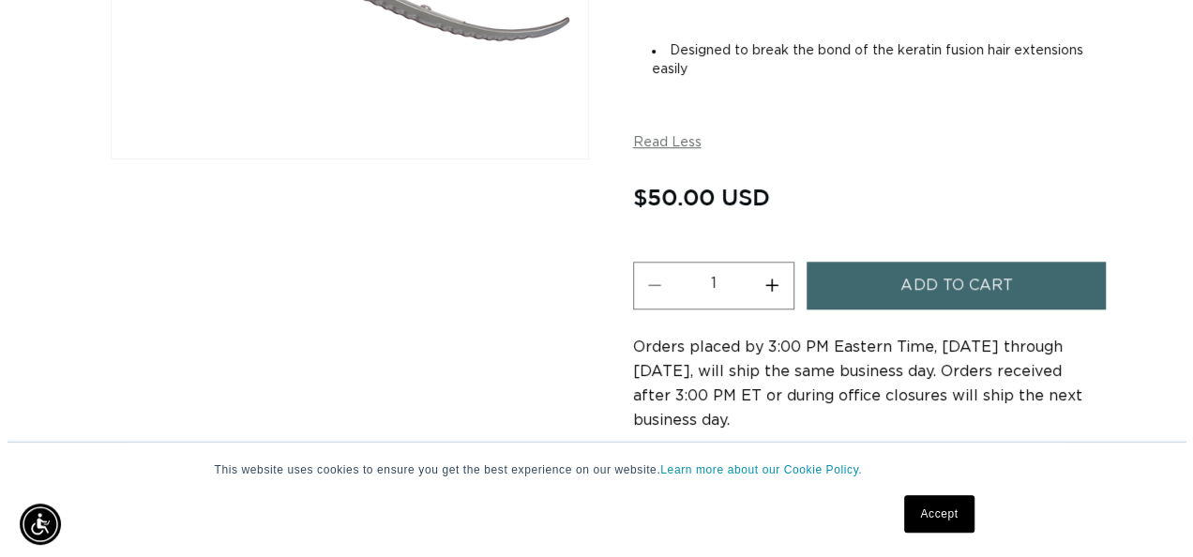
scroll to position [568, 0]
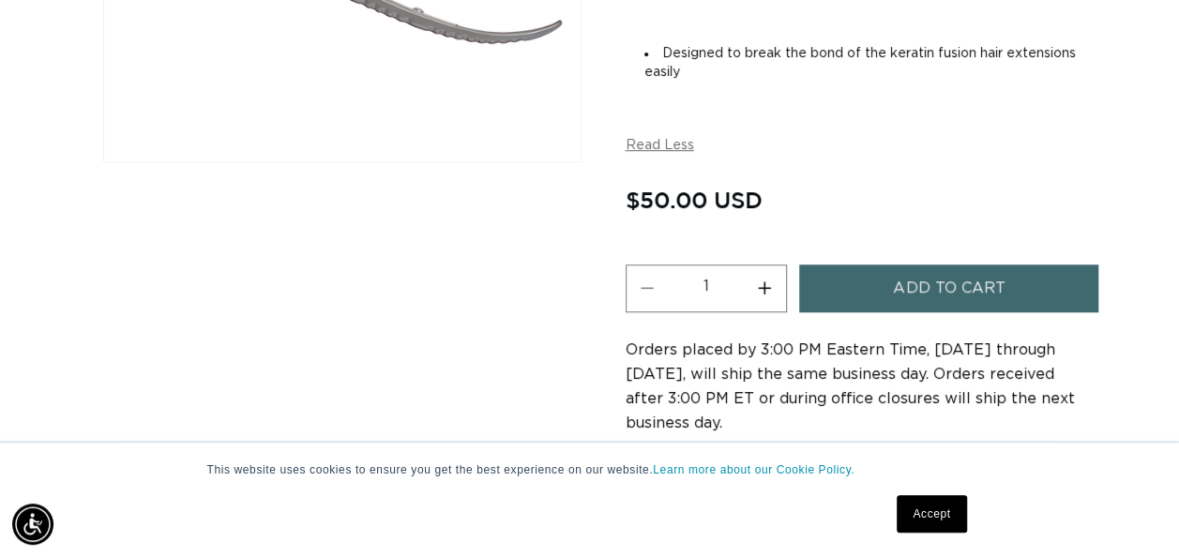
click at [903, 293] on span "Add to cart" at bounding box center [949, 289] width 112 height 48
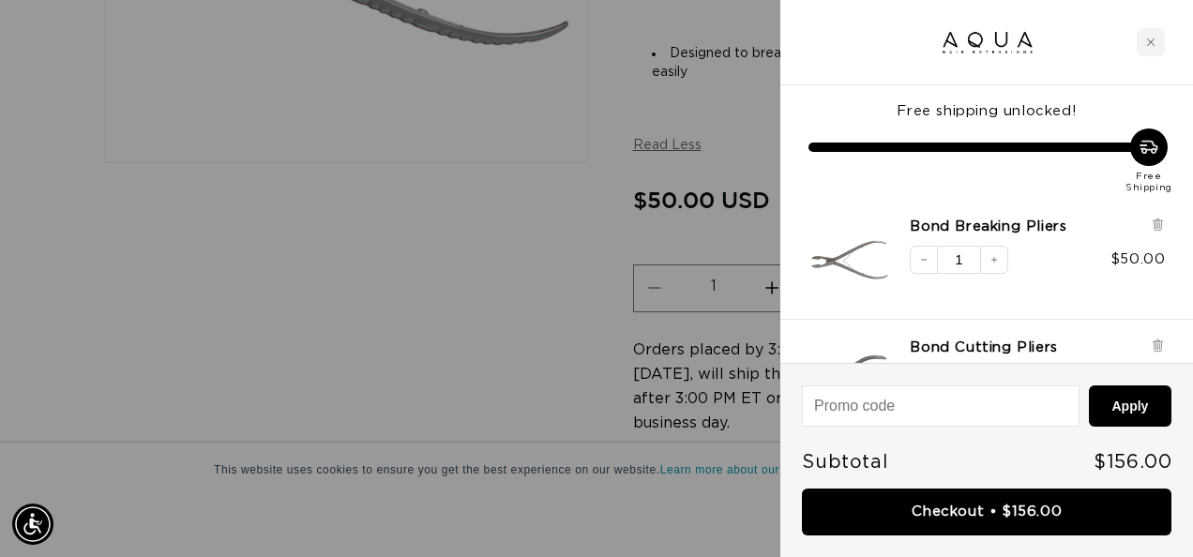
scroll to position [0, 2120]
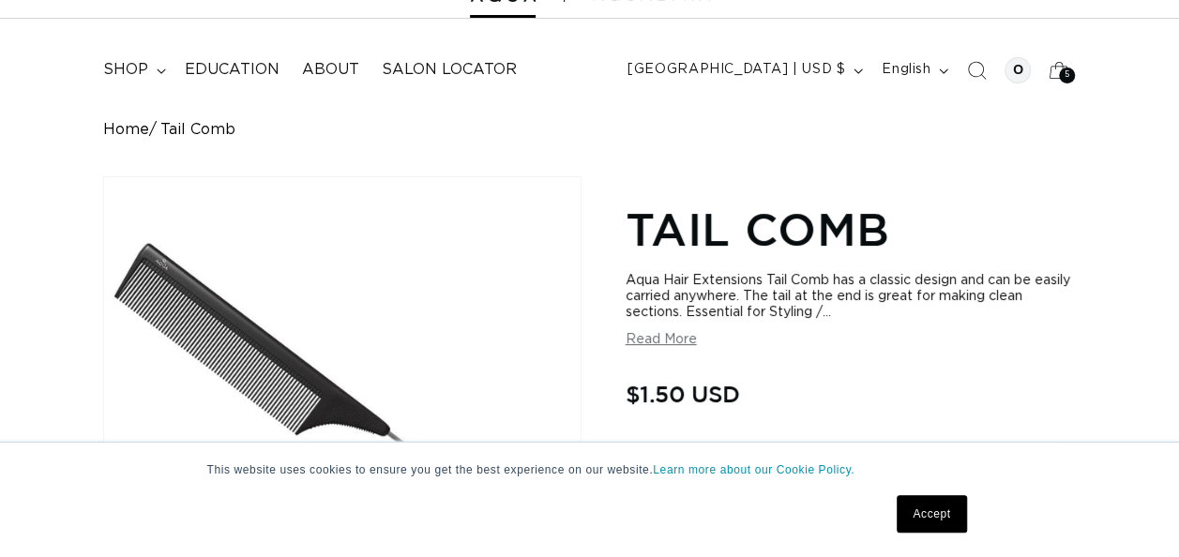
scroll to position [96, 0]
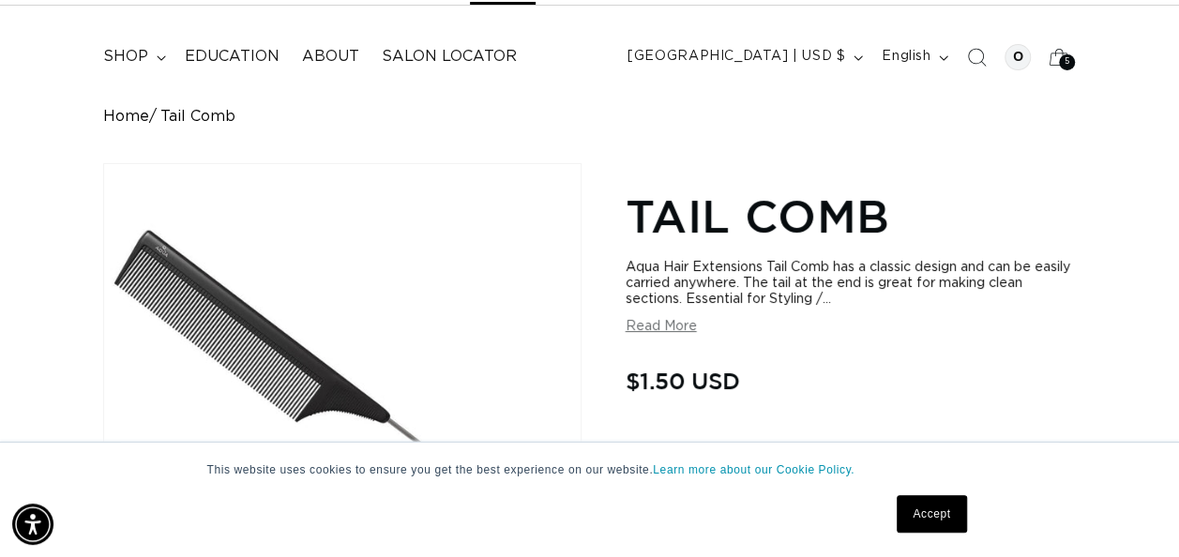
click at [661, 333] on button "Read More" at bounding box center [661, 327] width 71 height 16
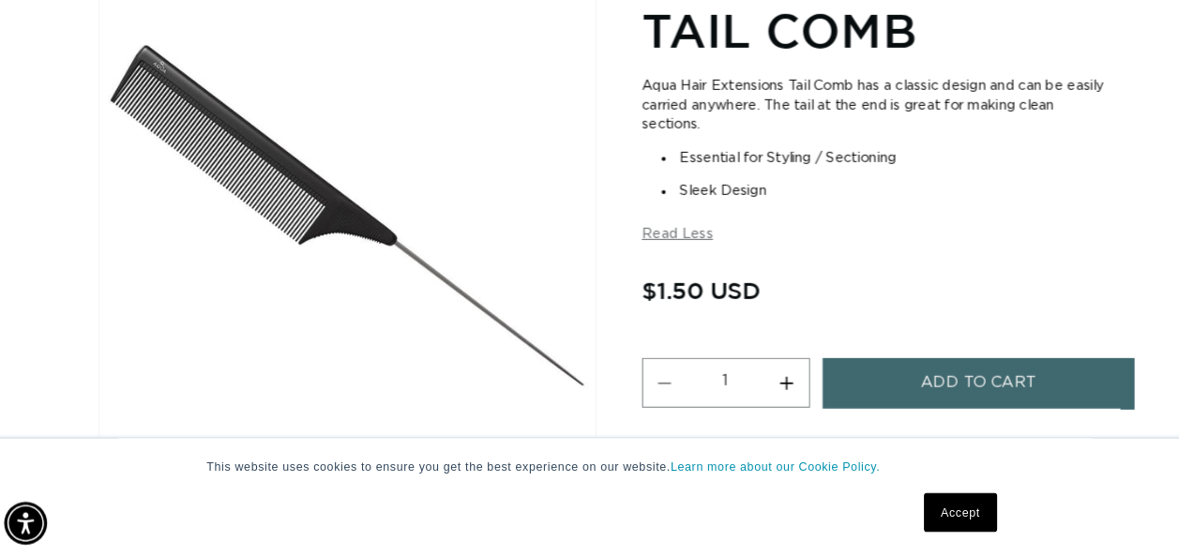
scroll to position [0, 0]
click at [767, 399] on button "Increase quantity for Tail Comb" at bounding box center [765, 389] width 42 height 48
click at [767, 400] on button "Increase quantity for Tail Comb" at bounding box center [765, 389] width 42 height 48
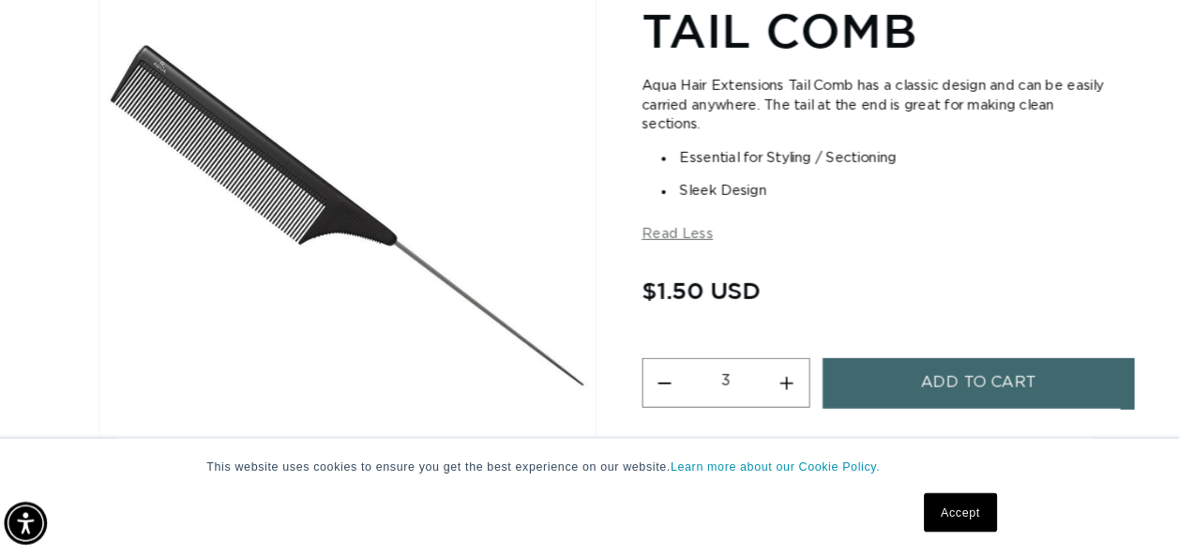
click at [771, 391] on button "Increase quantity for Tail Comb" at bounding box center [765, 389] width 42 height 48
type input "4"
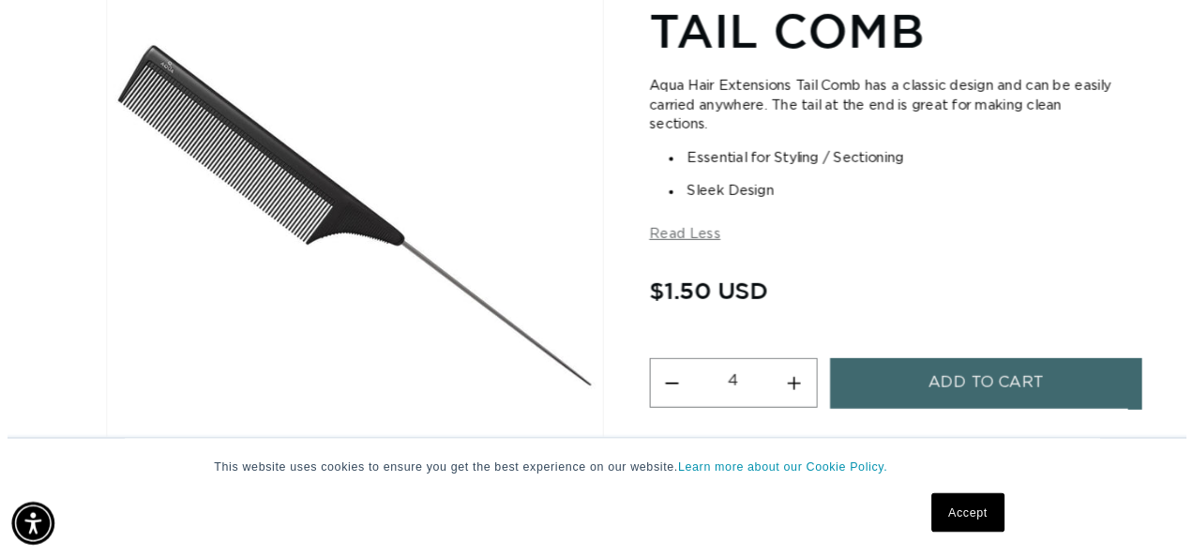
scroll to position [0, 0]
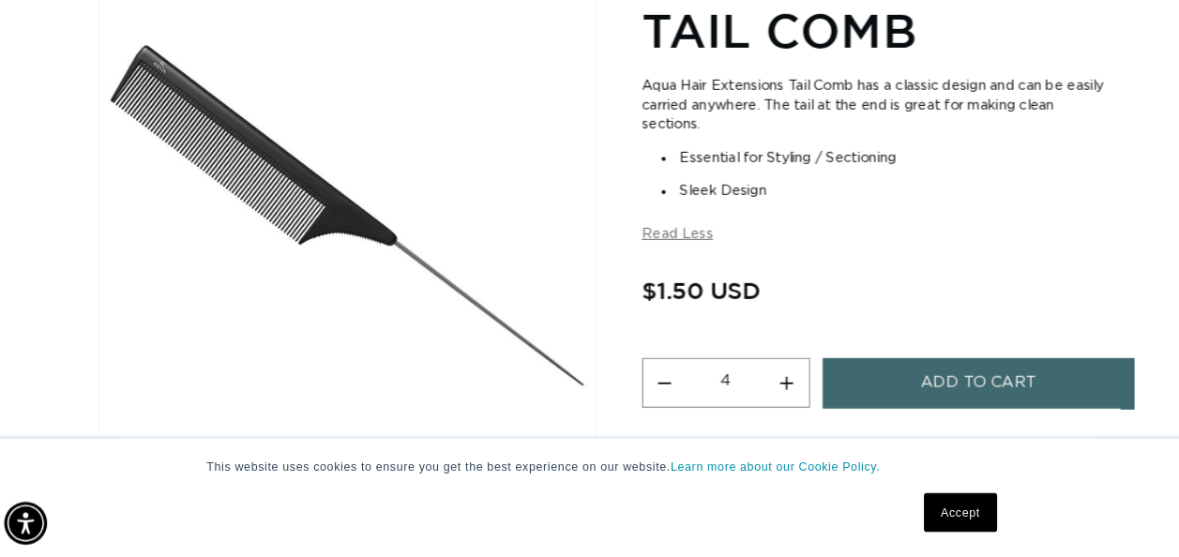
click at [861, 390] on button "Add to cart" at bounding box center [948, 389] width 299 height 48
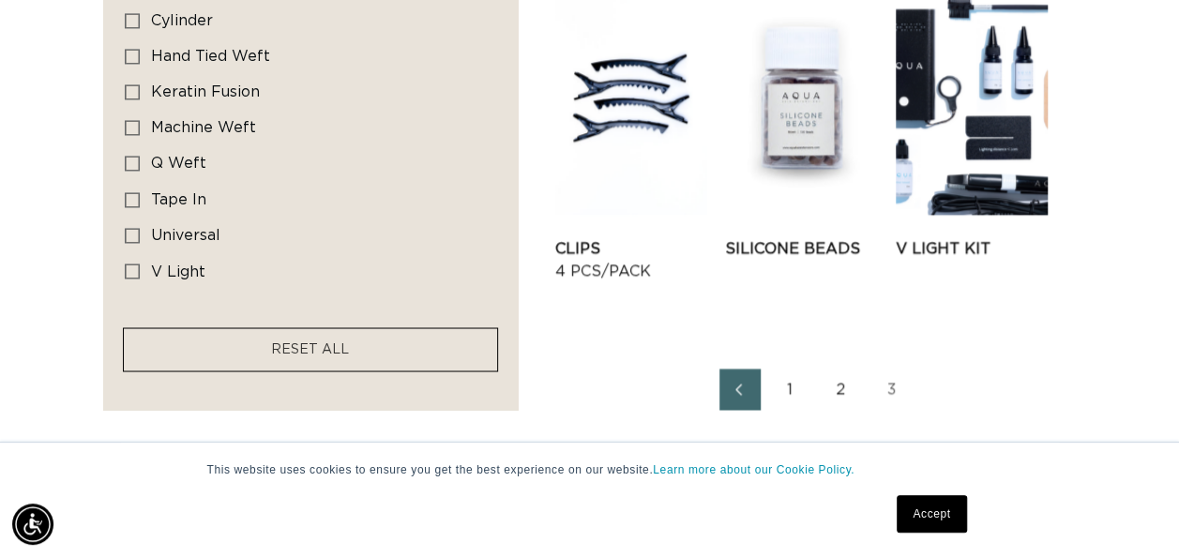
scroll to position [0, 1045]
click at [645, 237] on link "Clips 4 pcs/pack" at bounding box center [631, 259] width 152 height 45
click at [838, 392] on link "2" at bounding box center [841, 389] width 41 height 41
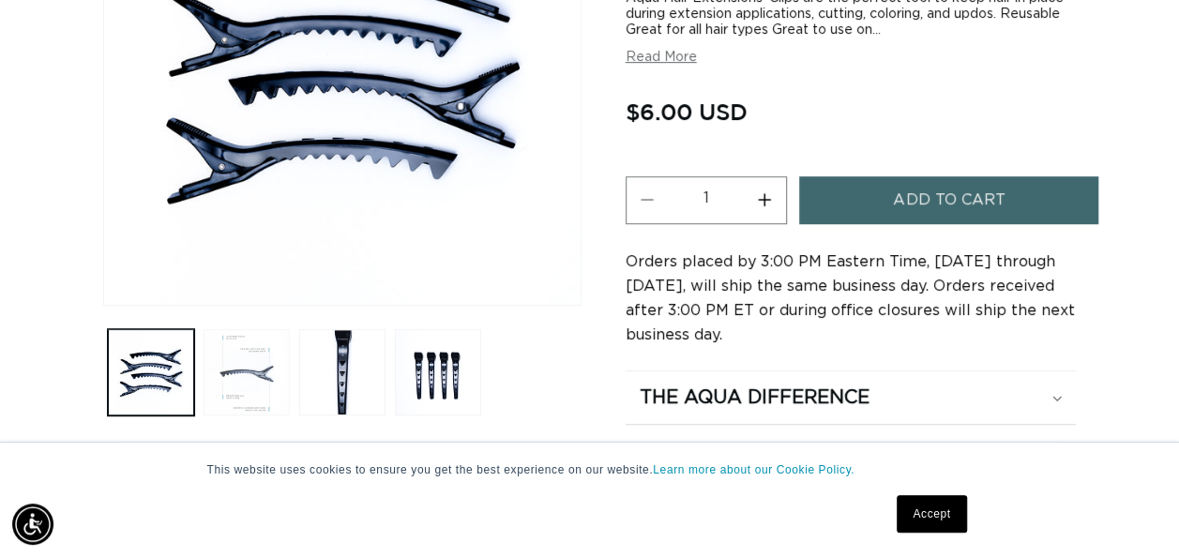
click at [277, 397] on button "Load image 2 in gallery view" at bounding box center [247, 372] width 86 height 86
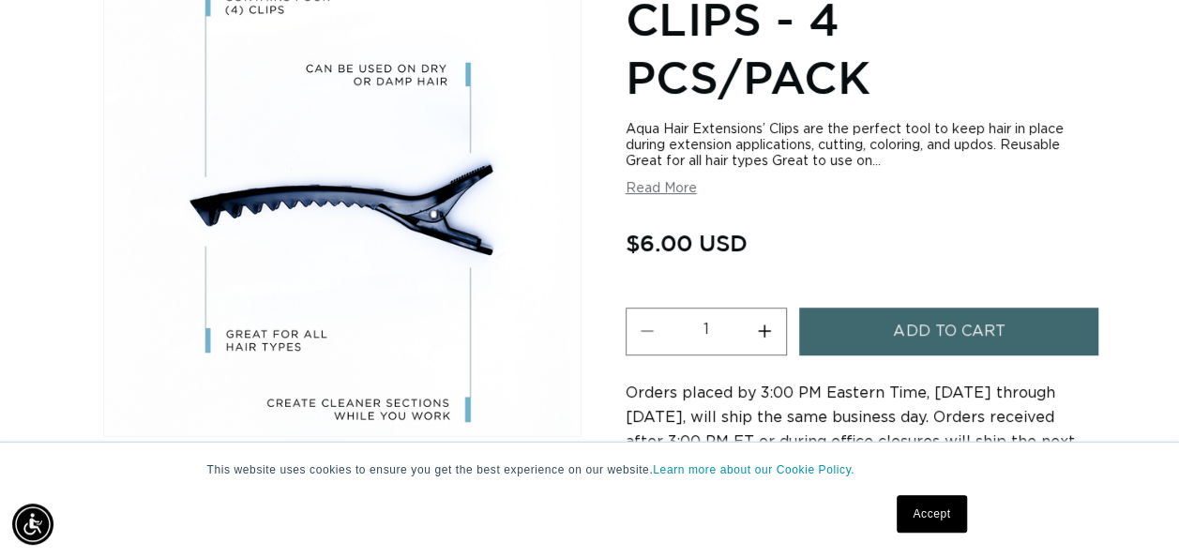
scroll to position [0, 1045]
click at [668, 188] on button "Read More" at bounding box center [661, 189] width 71 height 16
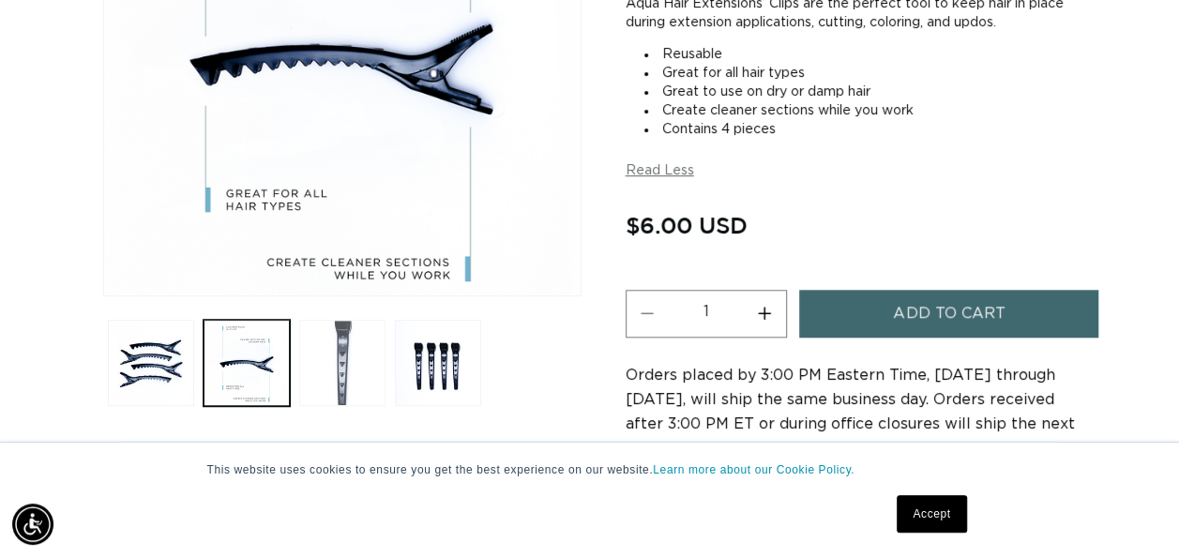
click at [345, 373] on button "Load image 3 in gallery view" at bounding box center [342, 363] width 86 height 86
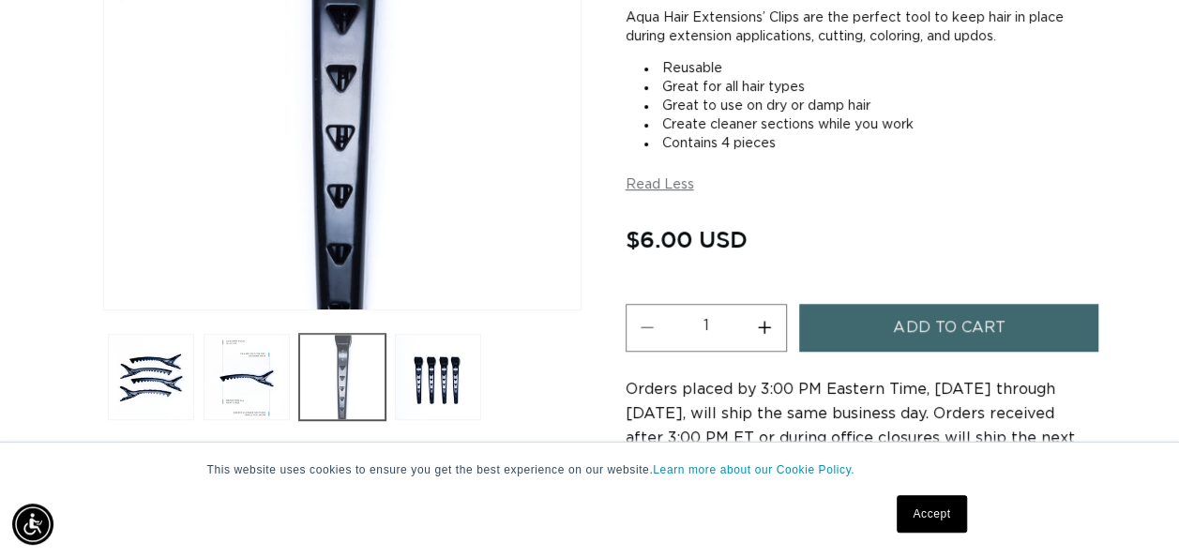
scroll to position [0, 2091]
click at [443, 375] on button "Load image 4 in gallery view" at bounding box center [438, 377] width 86 height 86
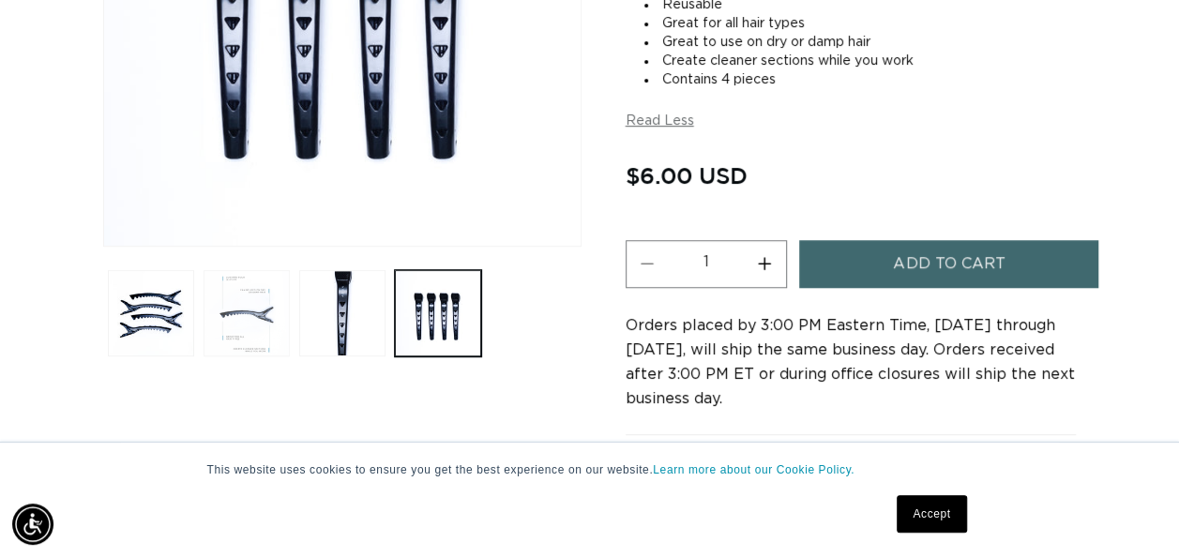
click at [244, 323] on button "Load image 2 in gallery view" at bounding box center [247, 313] width 86 height 86
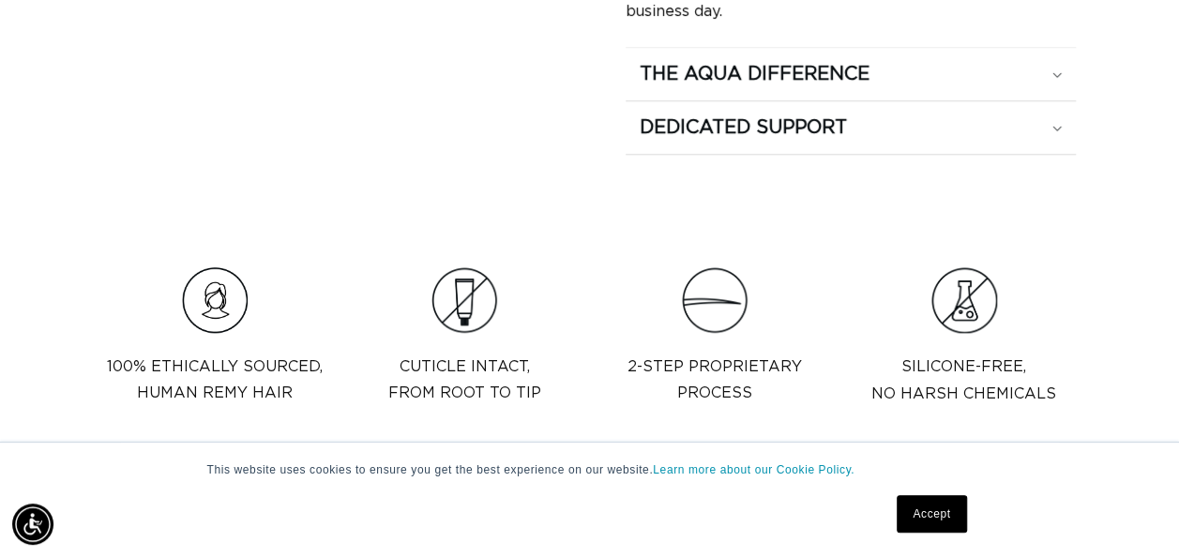
scroll to position [871, 0]
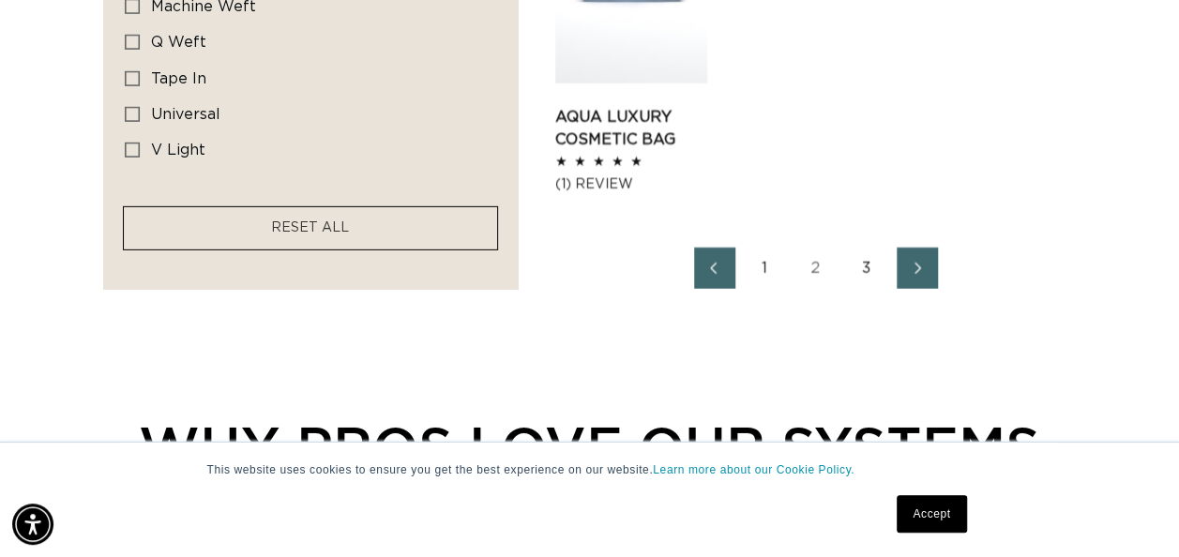
scroll to position [2800, 0]
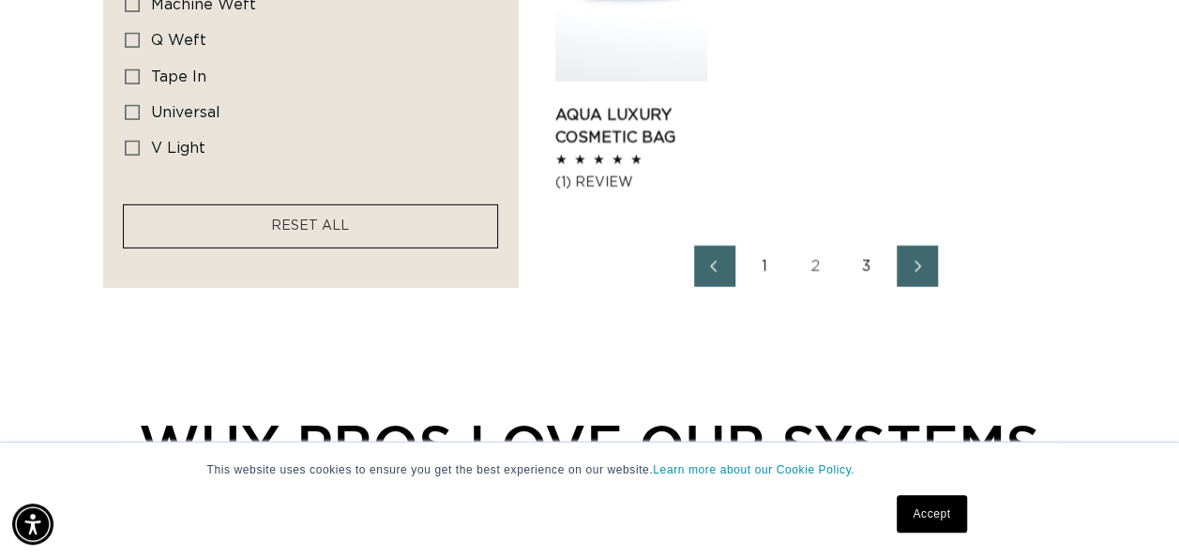
click at [764, 274] on link "1" at bounding box center [765, 266] width 41 height 41
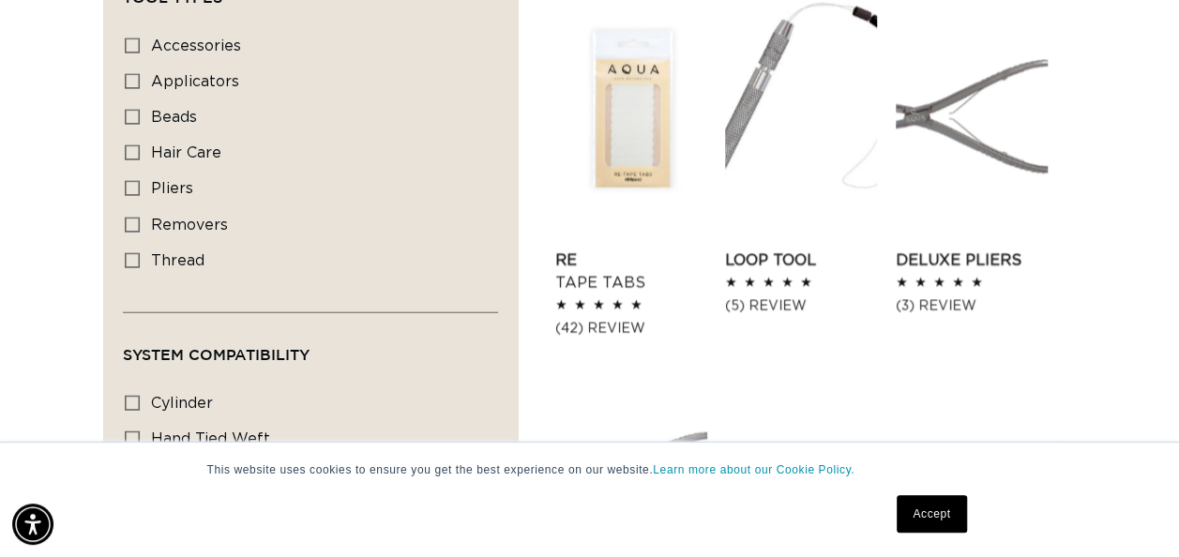
scroll to position [0, 1045]
click at [779, 250] on link "Loop Tool" at bounding box center [801, 261] width 152 height 23
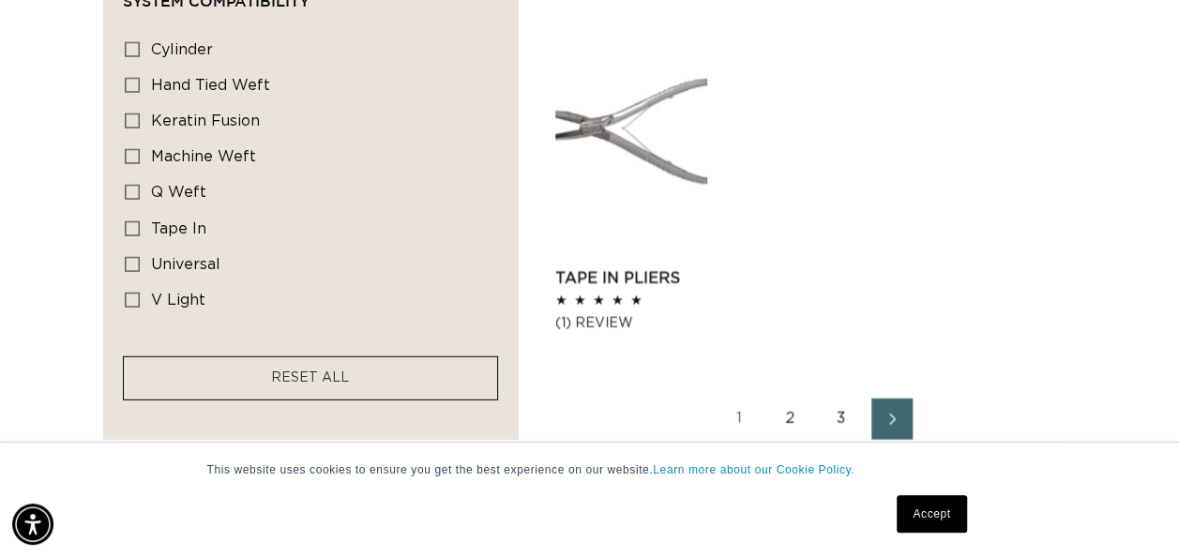
scroll to position [2582, 0]
click at [630, 266] on link "Tape In Pliers" at bounding box center [631, 277] width 152 height 23
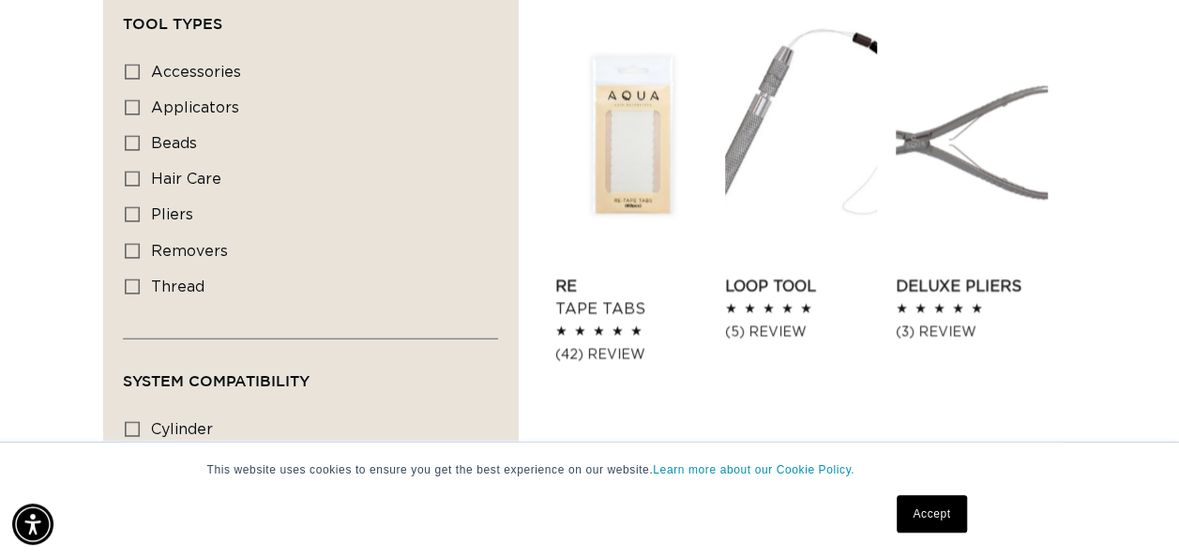
scroll to position [2202, 0]
click at [1006, 275] on link "Deluxe Pliers" at bounding box center [972, 286] width 152 height 23
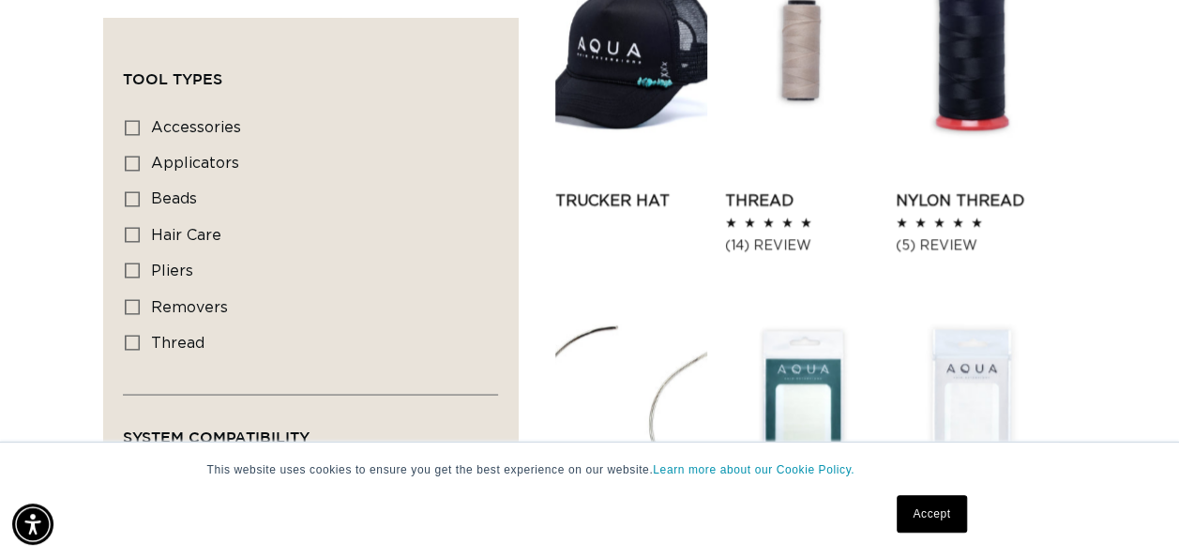
scroll to position [1557, 0]
click at [978, 189] on link "Nylon Thread" at bounding box center [972, 200] width 152 height 23
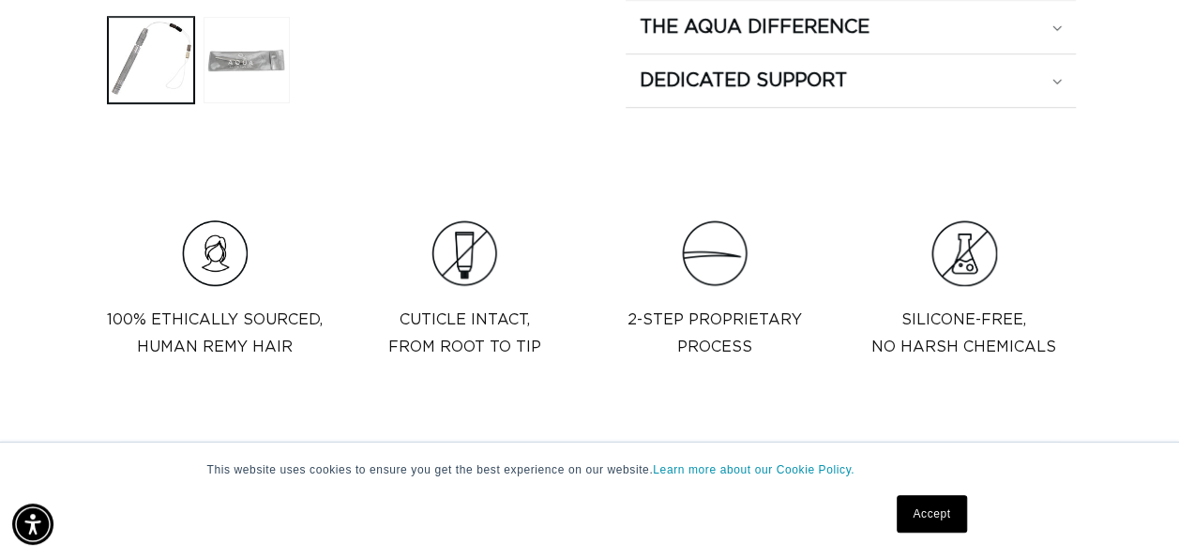
scroll to position [0, 2091]
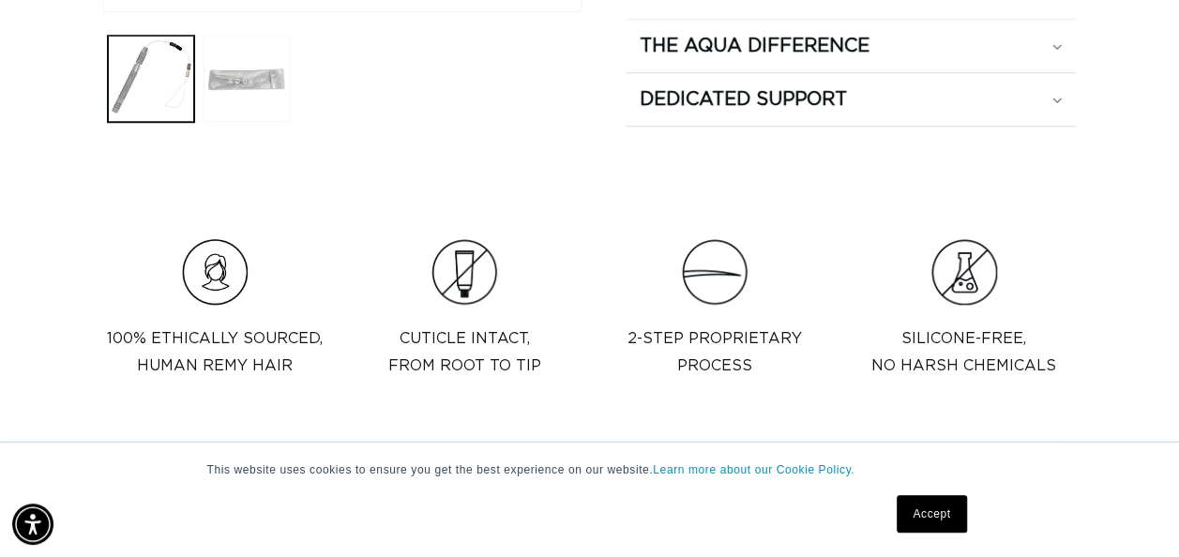
click at [253, 77] on button "Load image 2 in gallery view" at bounding box center [247, 79] width 86 height 86
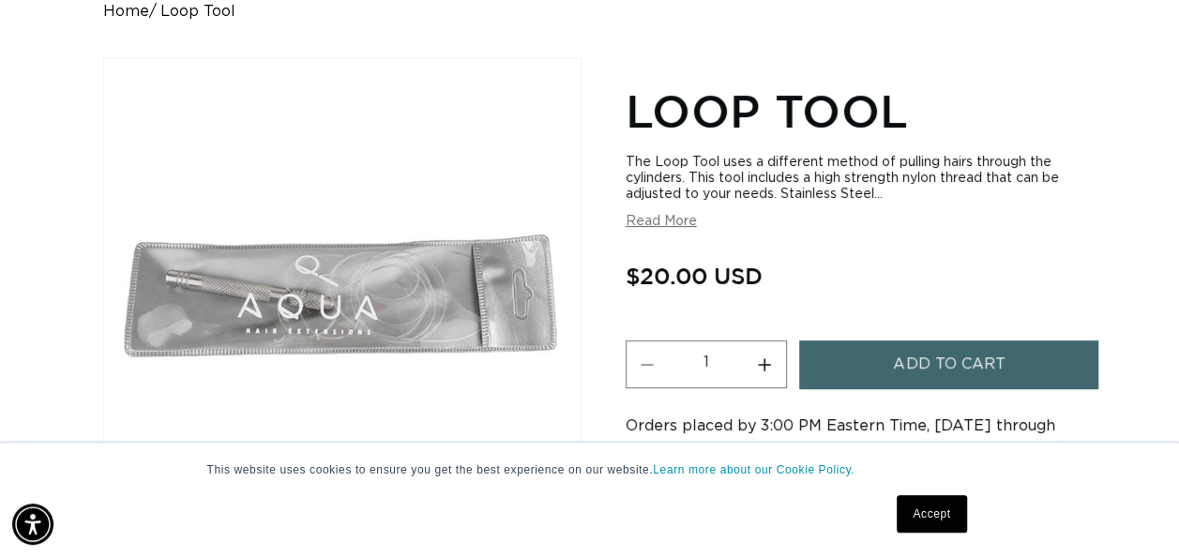
scroll to position [0, 0]
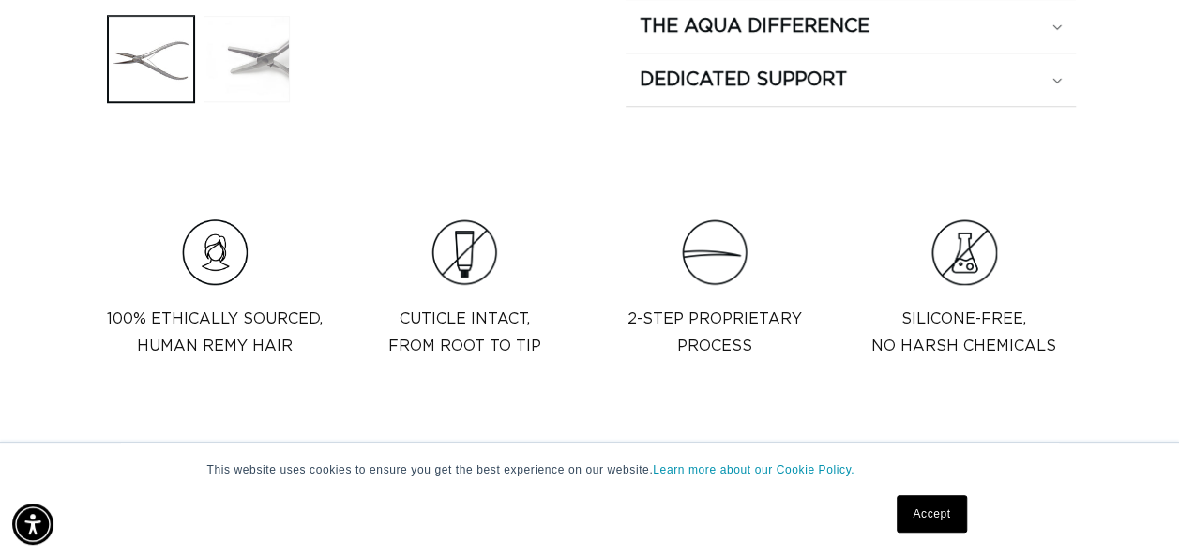
click at [258, 71] on button "Load image 2 in gallery view" at bounding box center [247, 59] width 86 height 86
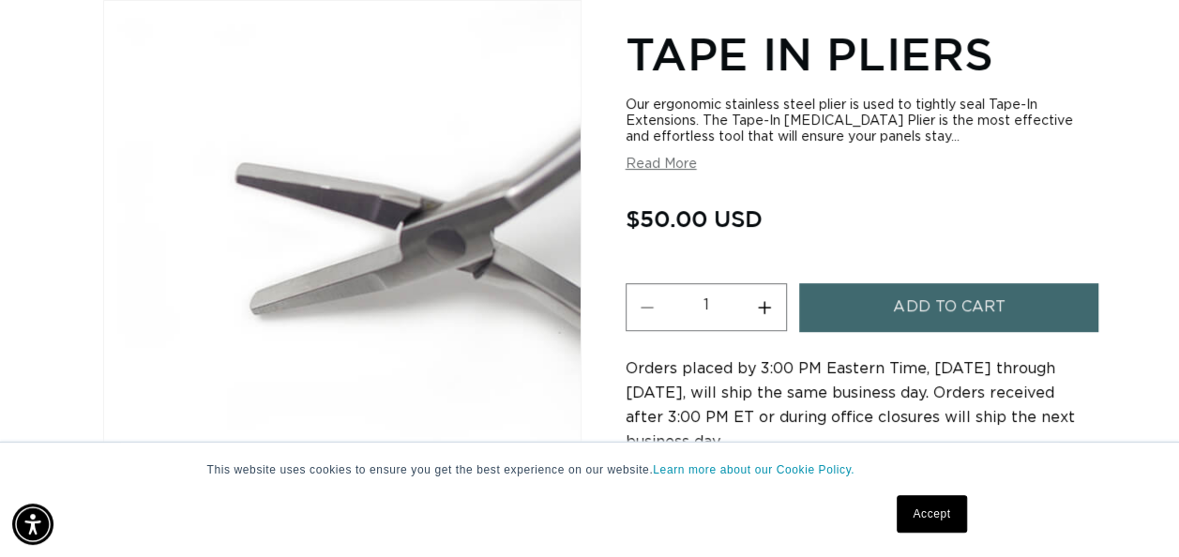
scroll to position [259, 0]
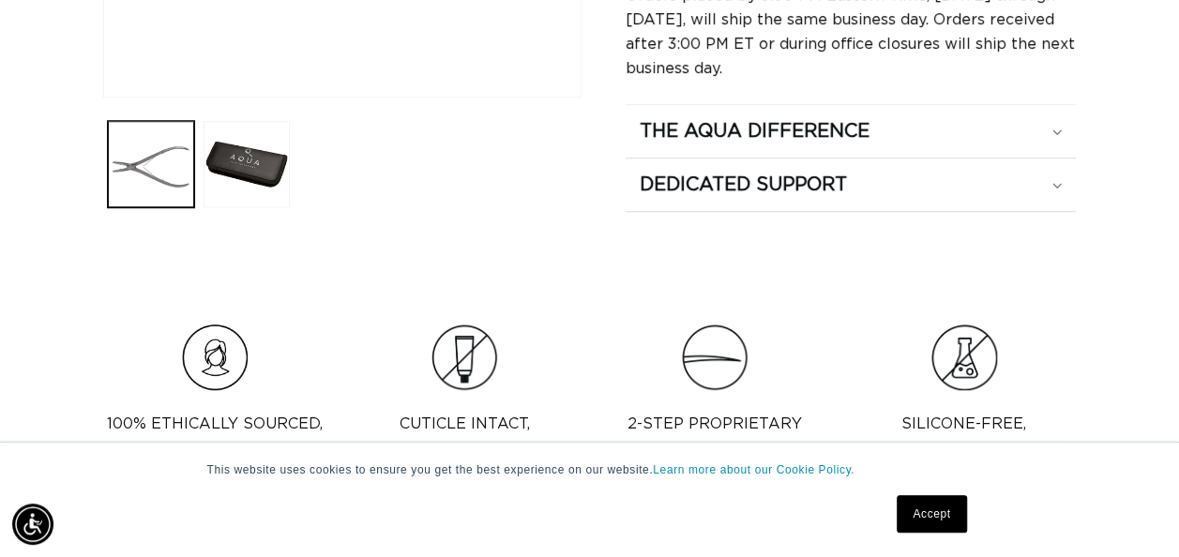
scroll to position [636, 0]
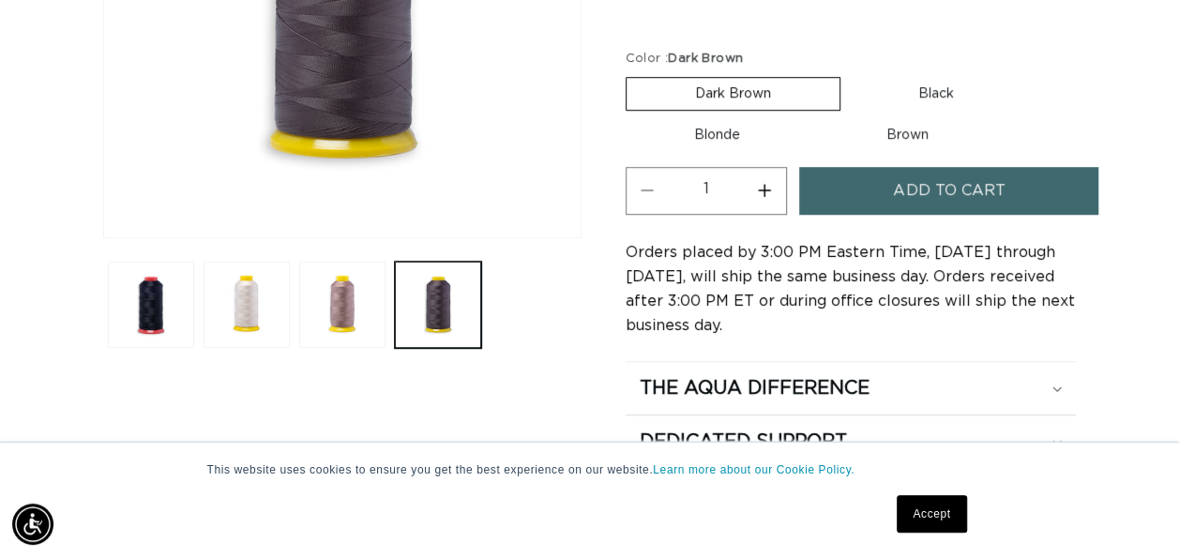
scroll to position [0, 1045]
click at [734, 135] on label "Blonde Variant sold out or unavailable" at bounding box center [717, 135] width 183 height 32
click at [1032, 74] on input "Blonde Variant sold out or unavailable" at bounding box center [1032, 73] width 1 height 1
radio input "true"
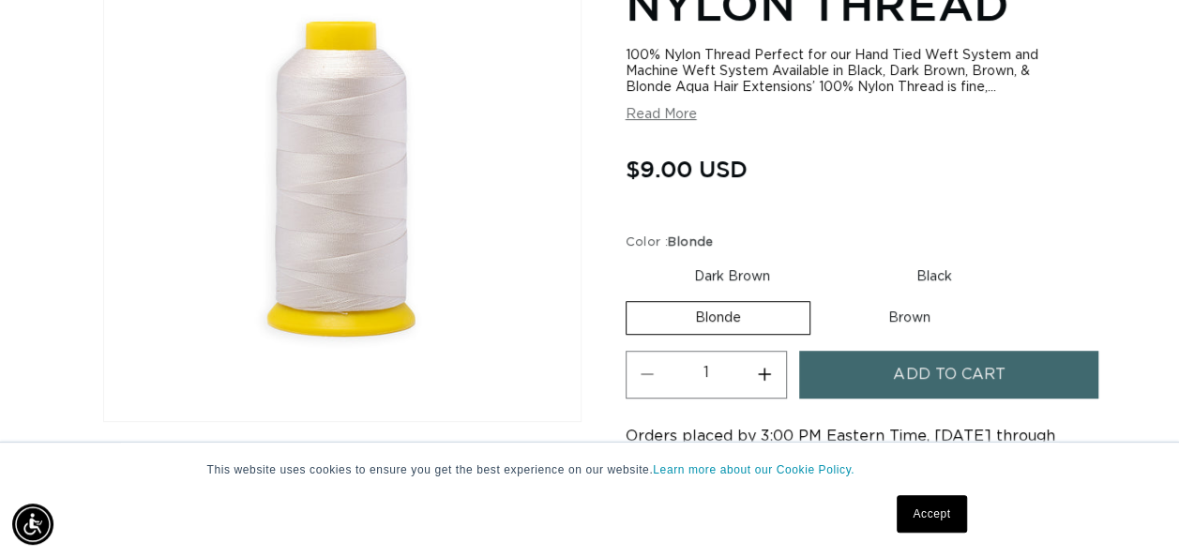
scroll to position [0, 1045]
click at [948, 280] on label "Black Variant sold out or unavailable" at bounding box center [934, 277] width 173 height 32
click at [849, 258] on input "Black Variant sold out or unavailable" at bounding box center [848, 257] width 1 height 1
radio input "true"
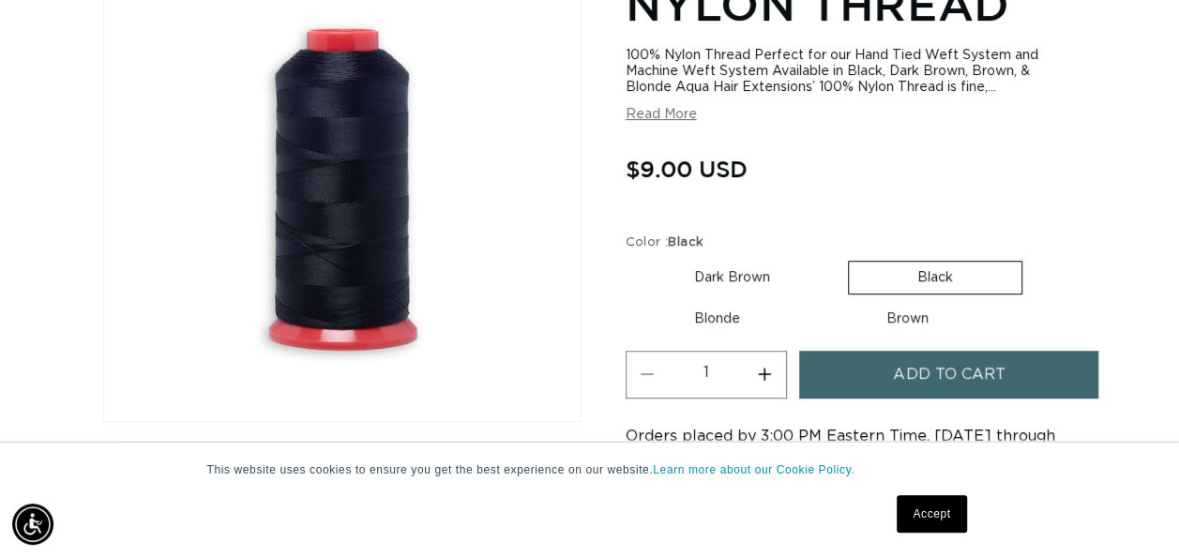
scroll to position [0, 2091]
click at [914, 324] on label "Brown Variant sold out or unavailable" at bounding box center [907, 319] width 179 height 32
click at [819, 300] on input "Brown Variant sold out or unavailable" at bounding box center [818, 299] width 1 height 1
radio input "true"
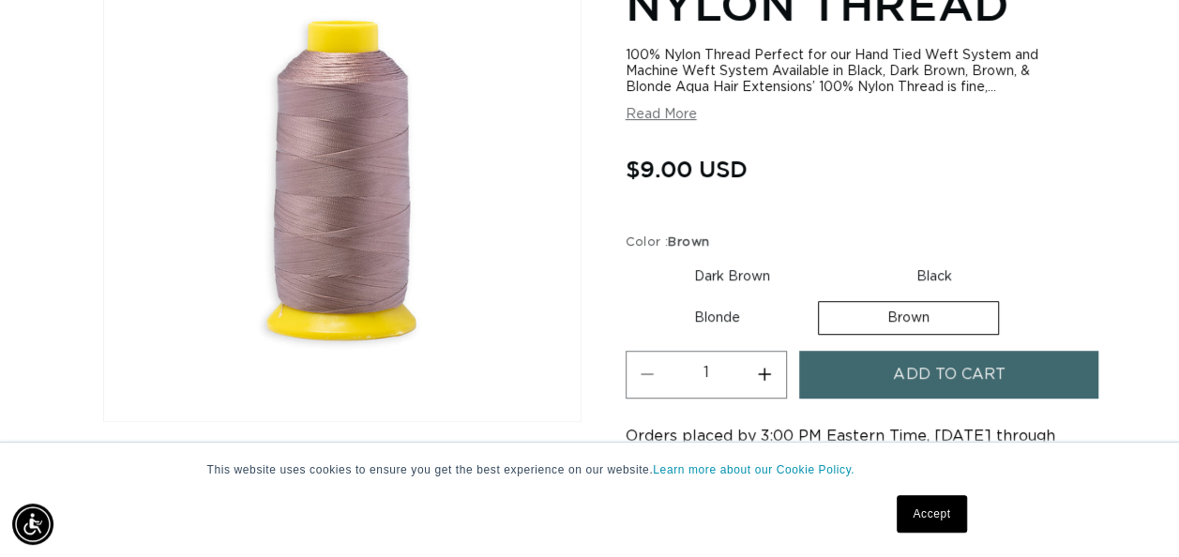
click at [720, 270] on label "Dark Brown Variant sold out or unavailable" at bounding box center [732, 277] width 213 height 32
click at [631, 258] on input "Dark Brown Variant sold out or unavailable" at bounding box center [630, 257] width 1 height 1
radio input "true"
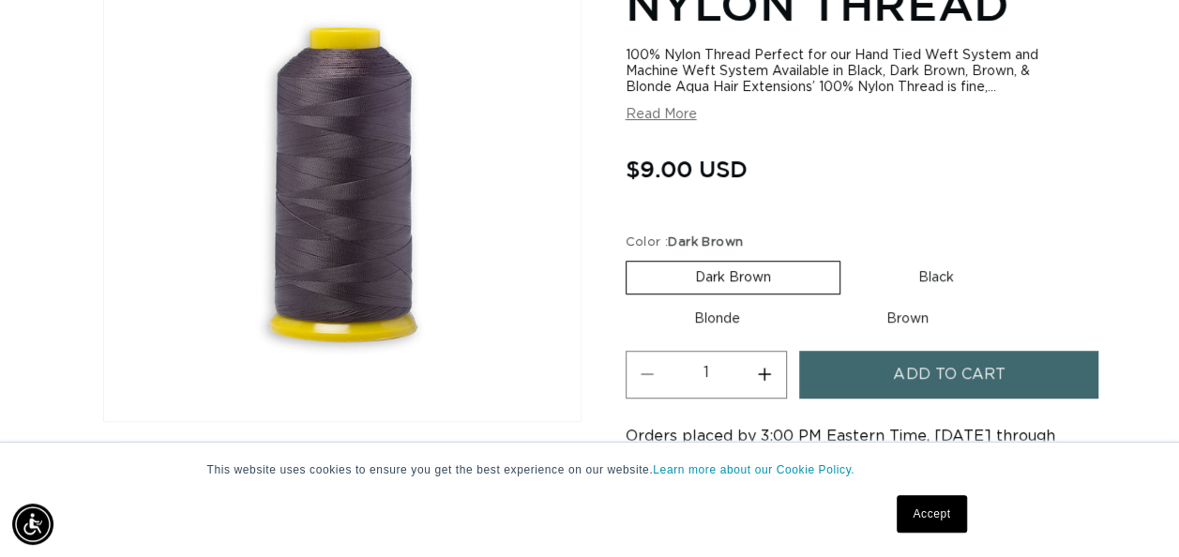
click at [724, 318] on label "Blonde Variant sold out or unavailable" at bounding box center [717, 319] width 183 height 32
click at [1032, 258] on input "Blonde Variant sold out or unavailable" at bounding box center [1032, 257] width 1 height 1
radio input "true"
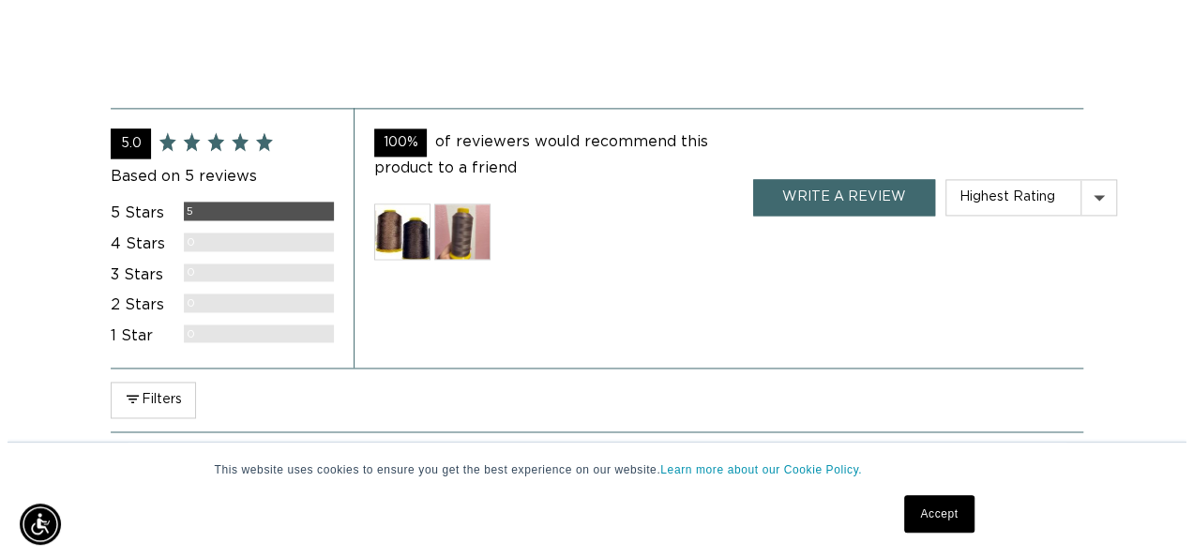
scroll to position [1271, 0]
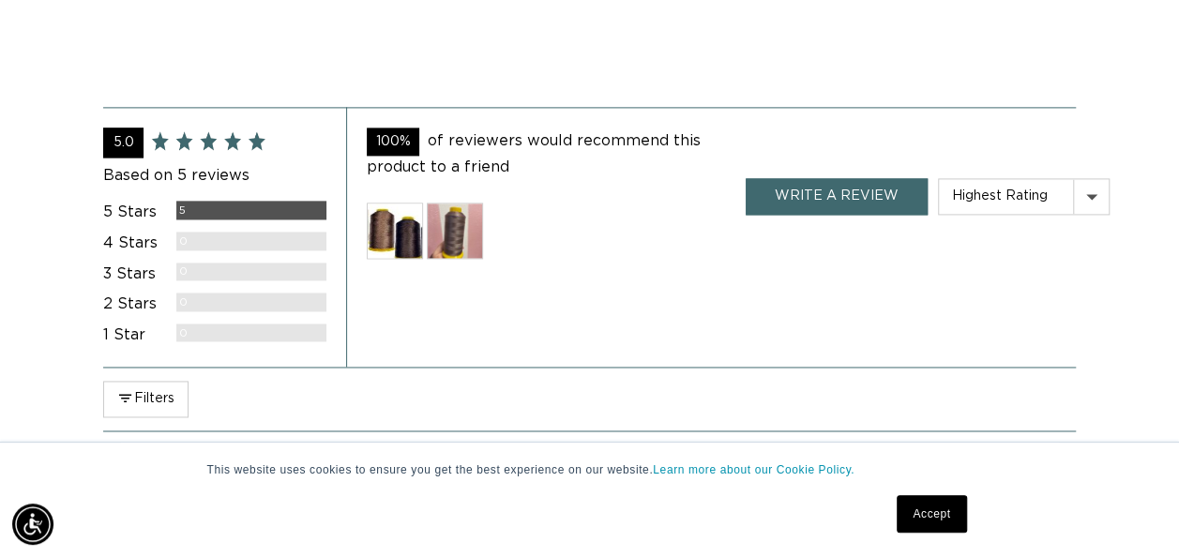
click at [409, 243] on img at bounding box center [395, 231] width 56 height 56
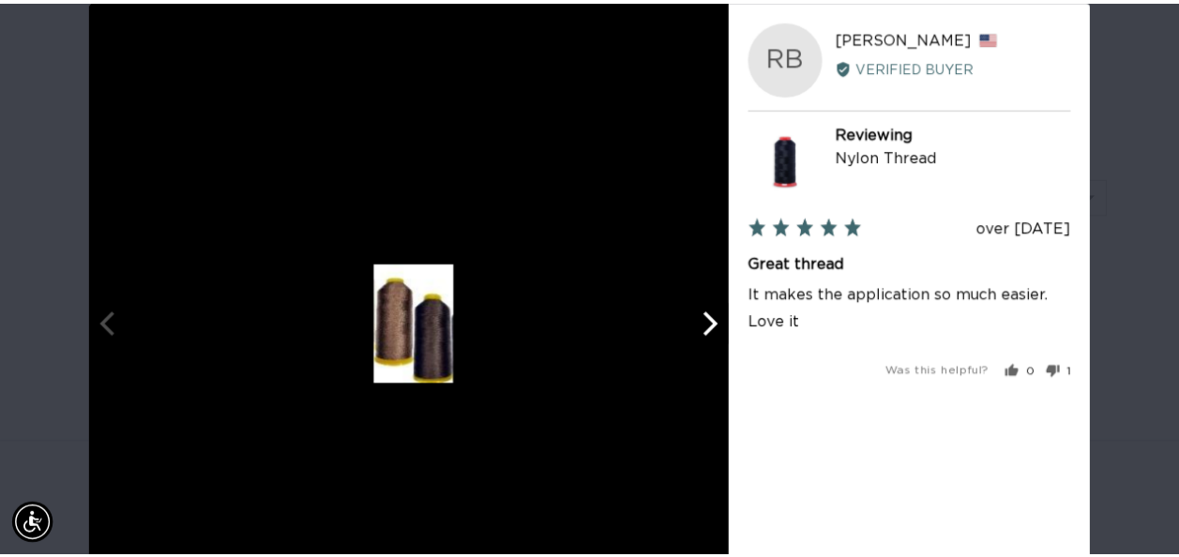
scroll to position [0, 1060]
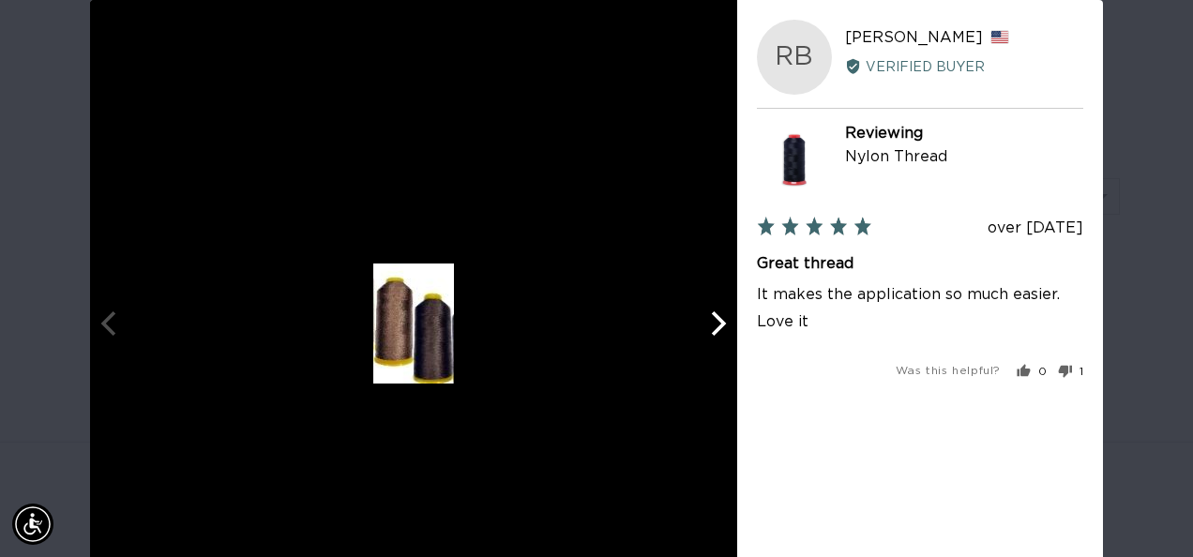
click at [1119, 203] on div "User-Uploaded Media Gallery RB Renata B. Reviewed by Renata B., from United Sta…" at bounding box center [596, 278] width 1193 height 557
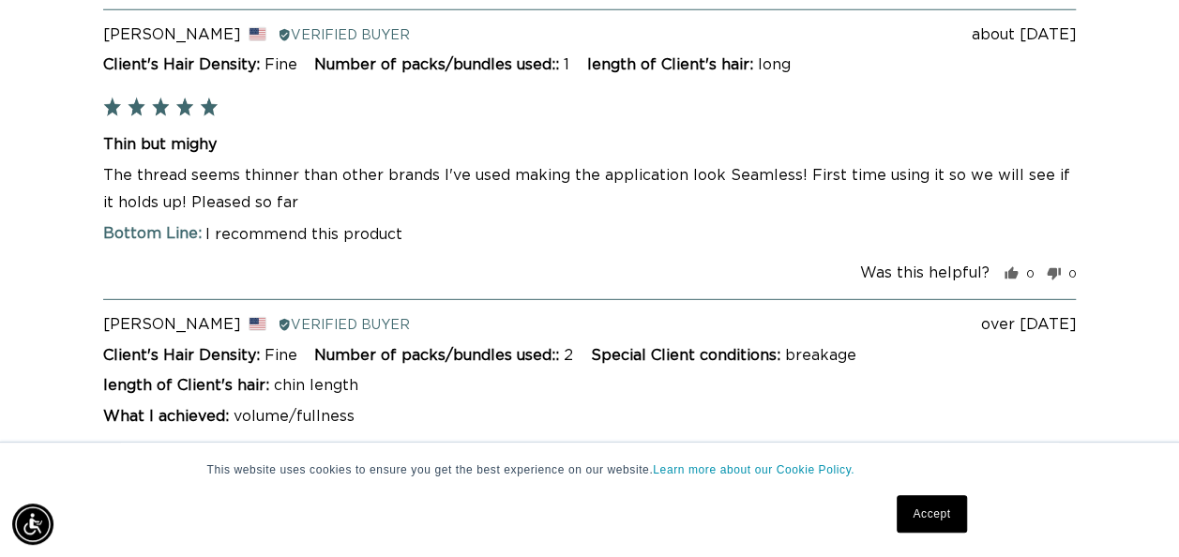
scroll to position [0, 0]
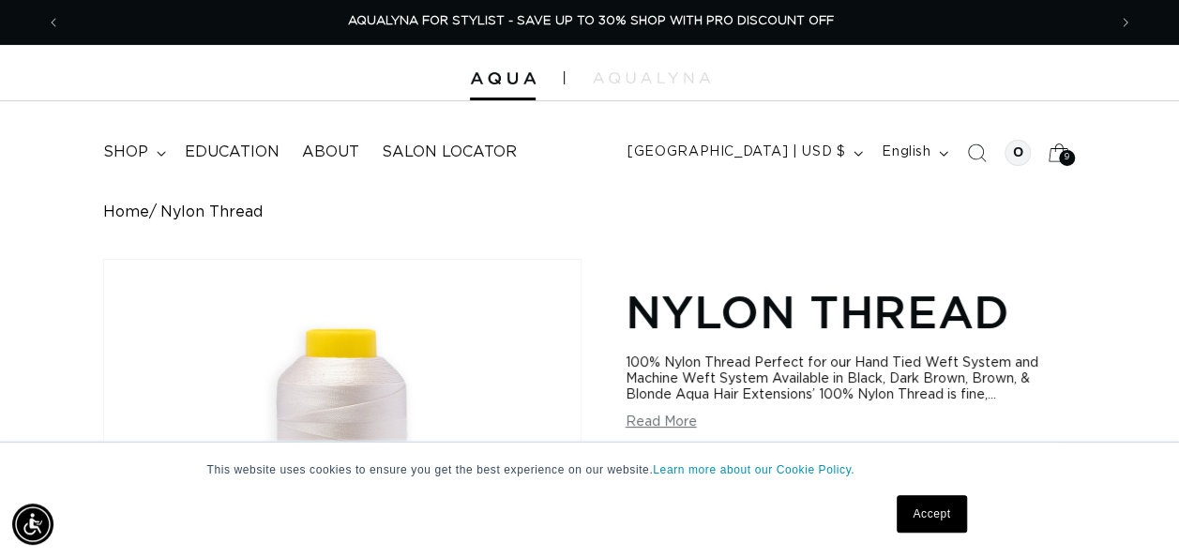
click at [1070, 161] on div "9 9" at bounding box center [1067, 158] width 16 height 16
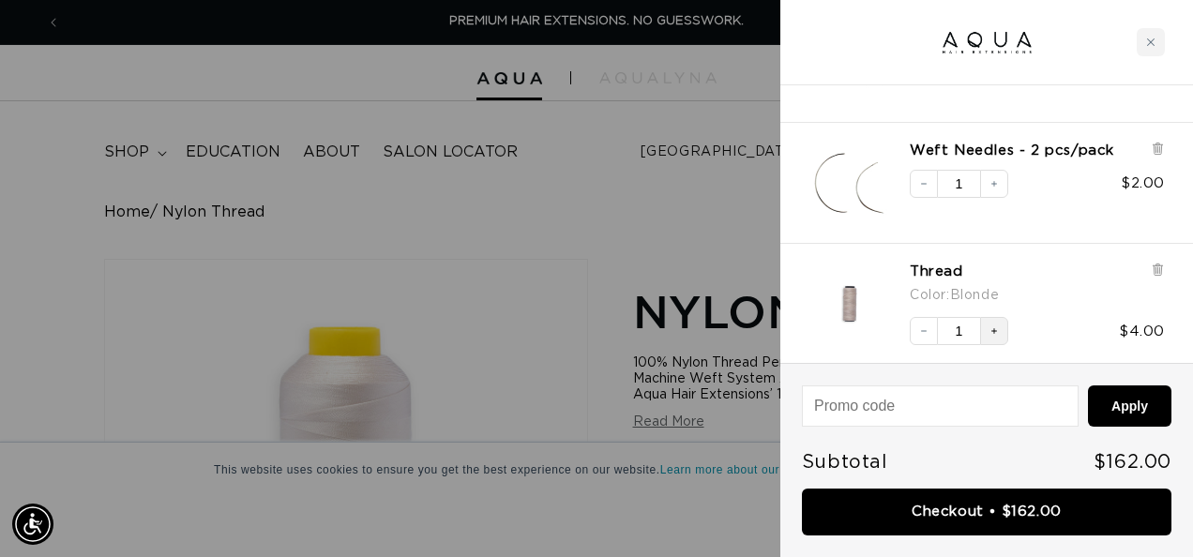
click at [989, 333] on icon "Increase quantity" at bounding box center [994, 331] width 11 height 11
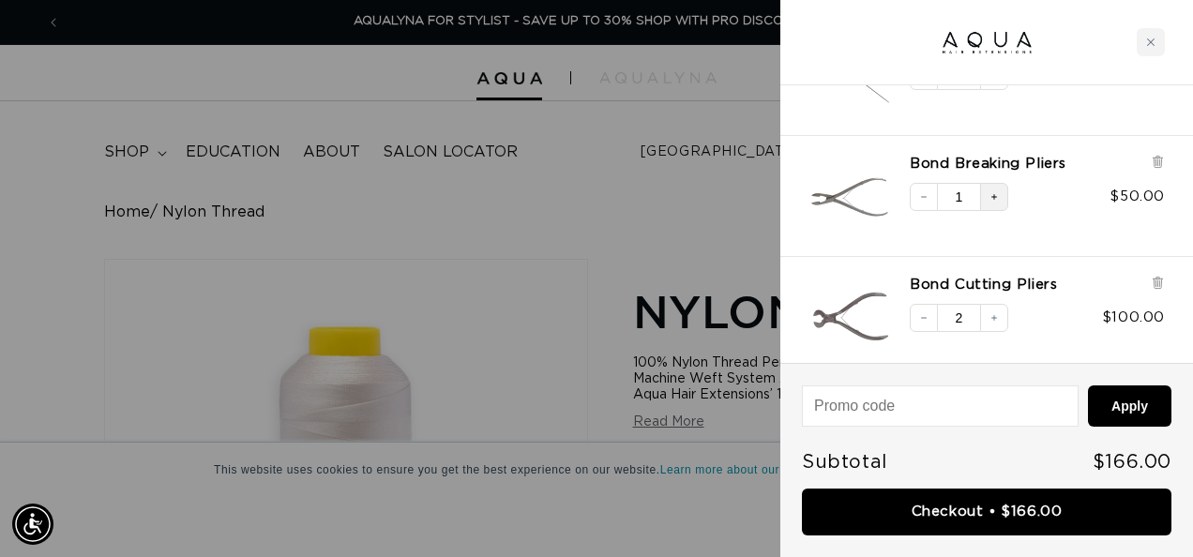
click at [1000, 204] on button "Increase quantity" at bounding box center [994, 197] width 28 height 28
click at [645, 233] on div at bounding box center [596, 278] width 1193 height 557
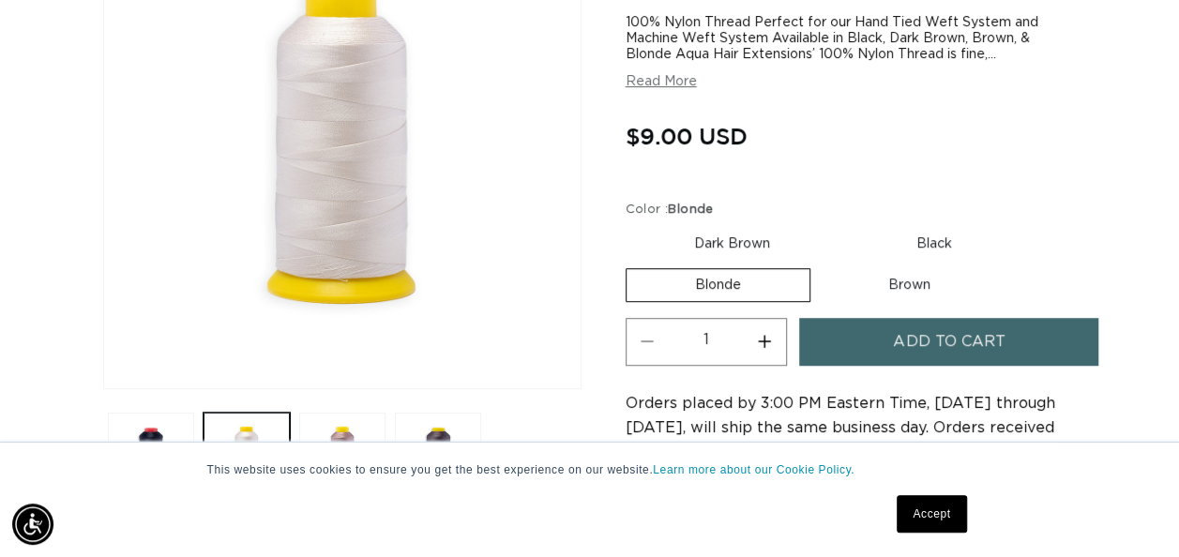
scroll to position [0, 2091]
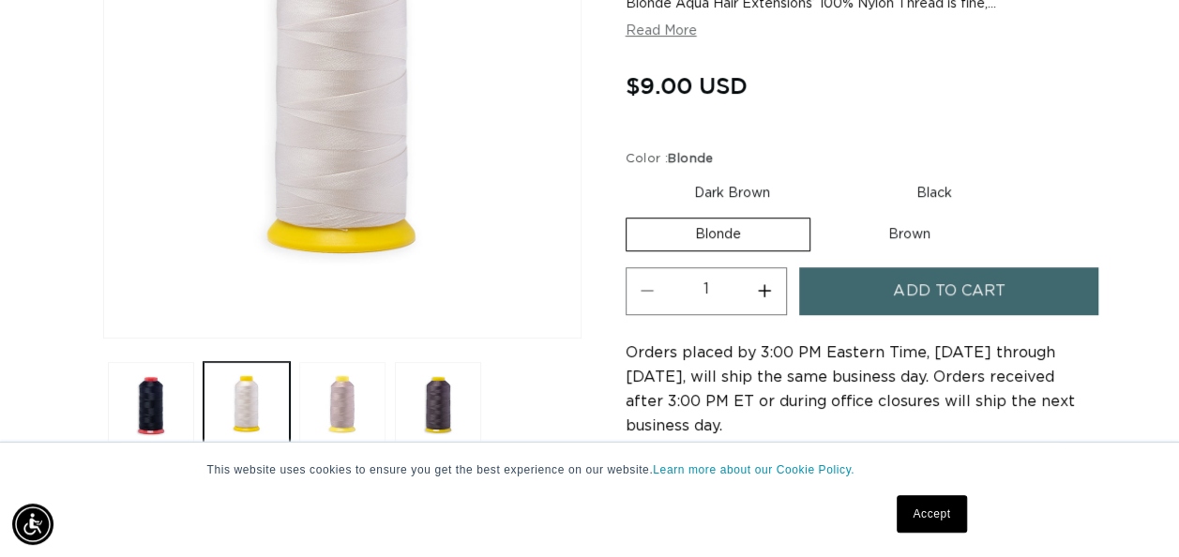
click at [351, 390] on button "Load image 3 in gallery view" at bounding box center [342, 405] width 86 height 86
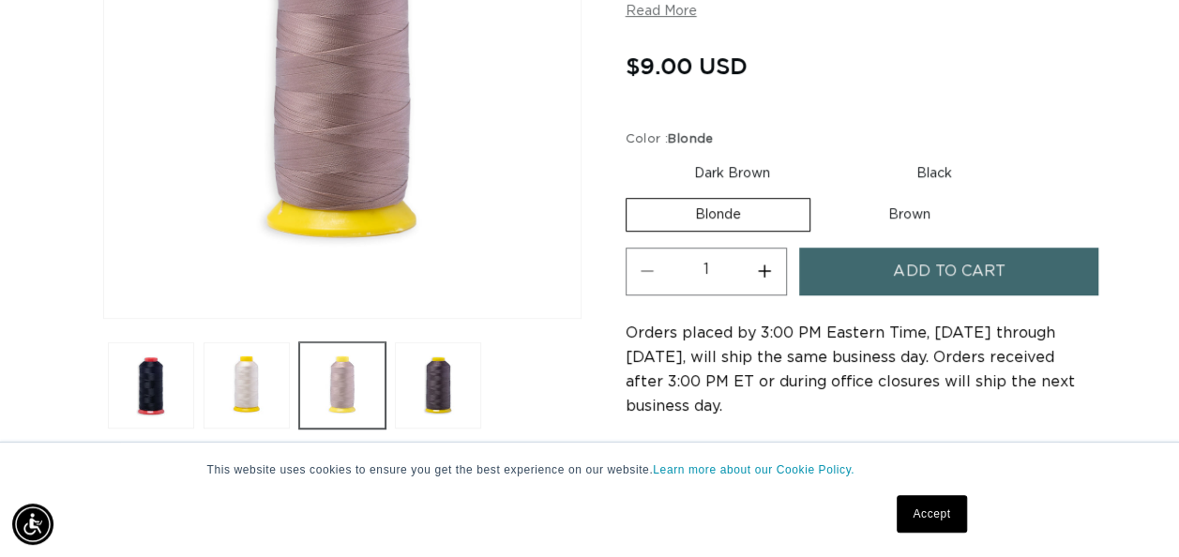
scroll to position [0, 0]
click at [255, 381] on button "Load image 2 in gallery view" at bounding box center [247, 385] width 86 height 86
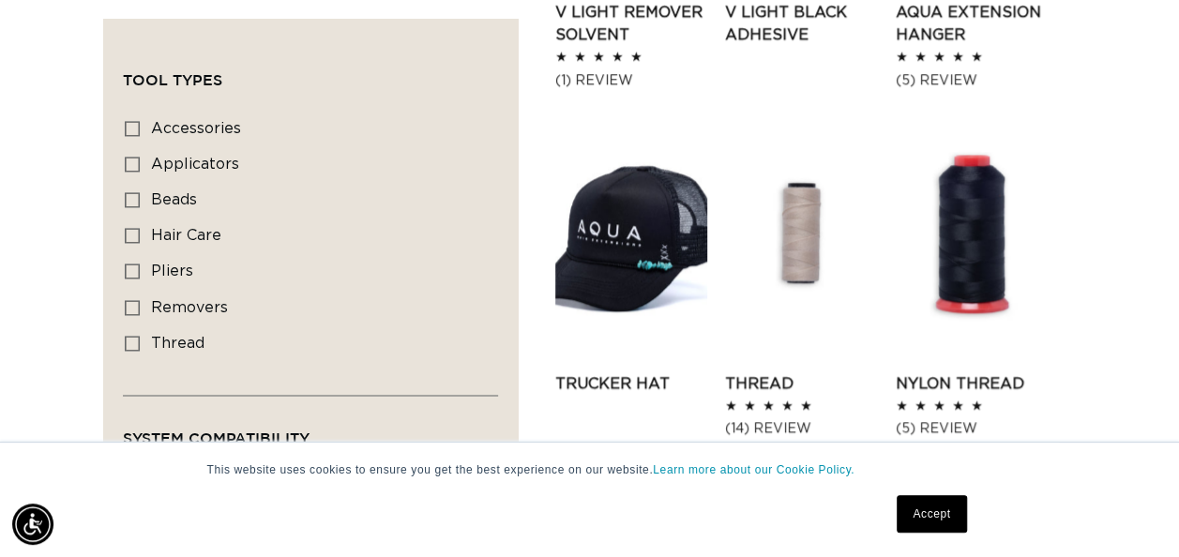
scroll to position [1374, 0]
click at [811, 372] on link "Thread" at bounding box center [801, 383] width 152 height 23
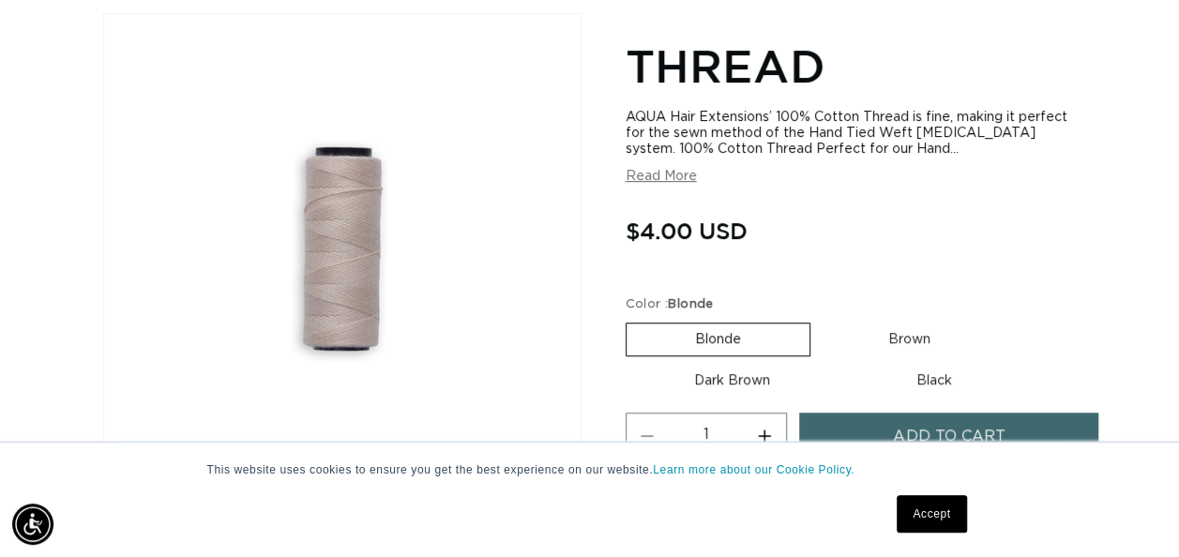
click at [676, 184] on button "Read More" at bounding box center [661, 177] width 71 height 16
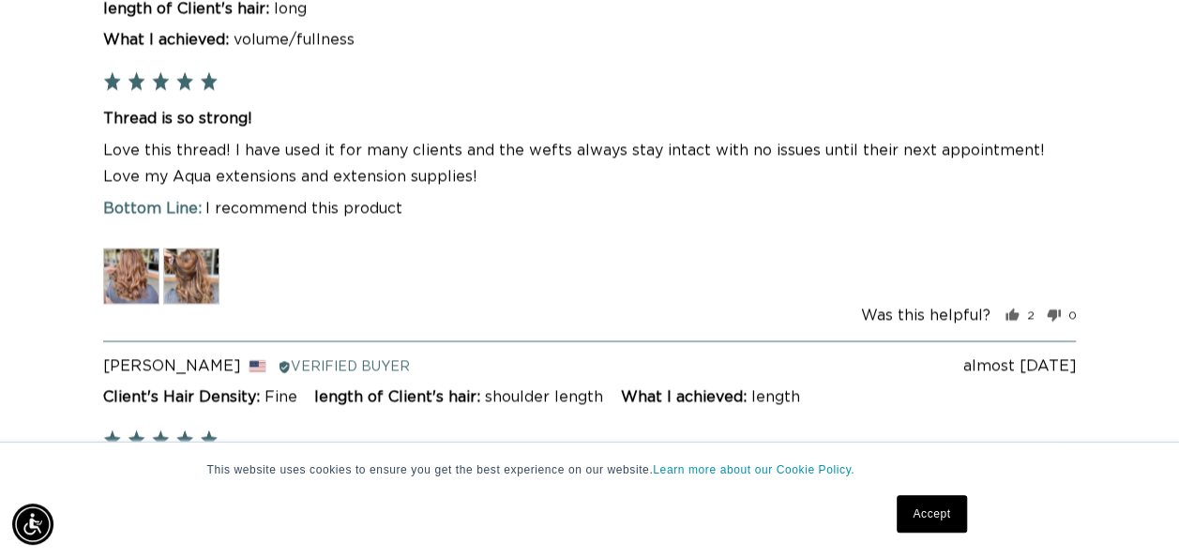
scroll to position [1923, 0]
click at [180, 248] on img at bounding box center [191, 276] width 56 height 56
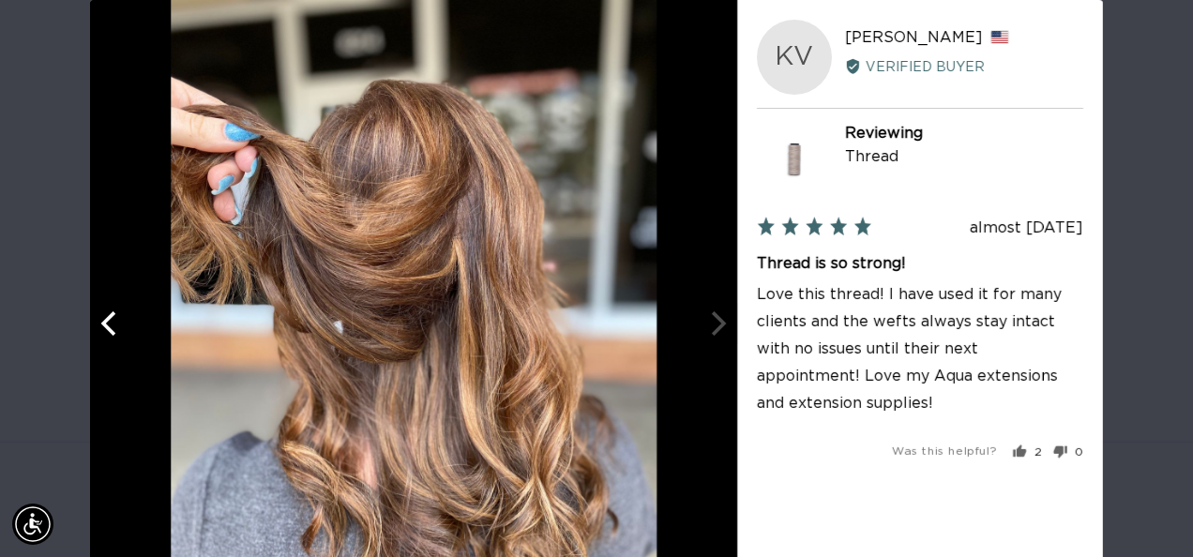
scroll to position [0, 0]
click at [707, 336] on div at bounding box center [413, 323] width 647 height 647
click at [708, 326] on div at bounding box center [413, 323] width 647 height 647
click at [707, 330] on div at bounding box center [413, 323] width 647 height 647
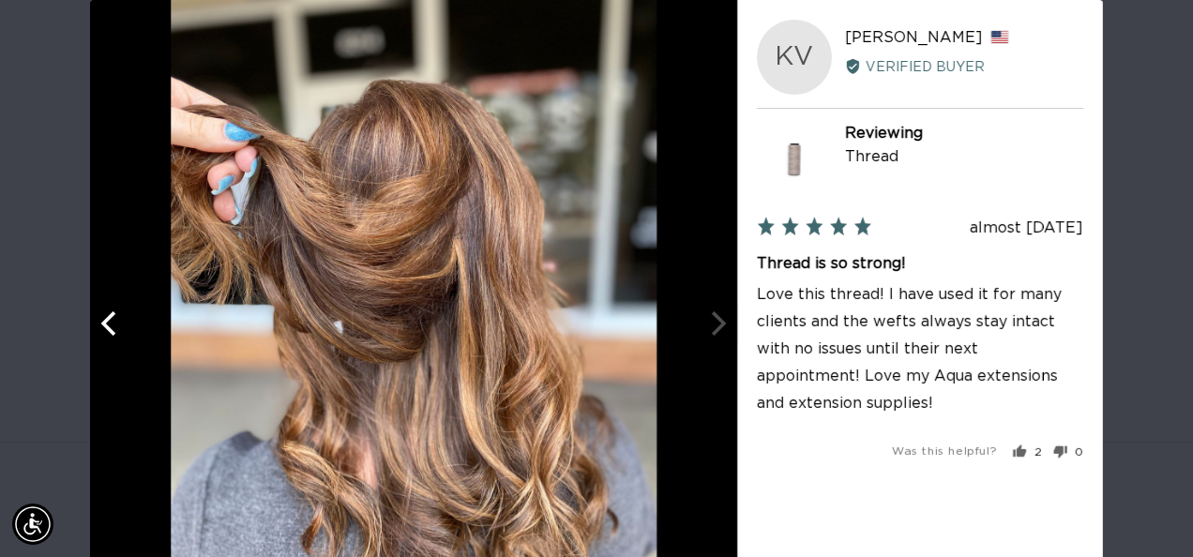
scroll to position [165, 0]
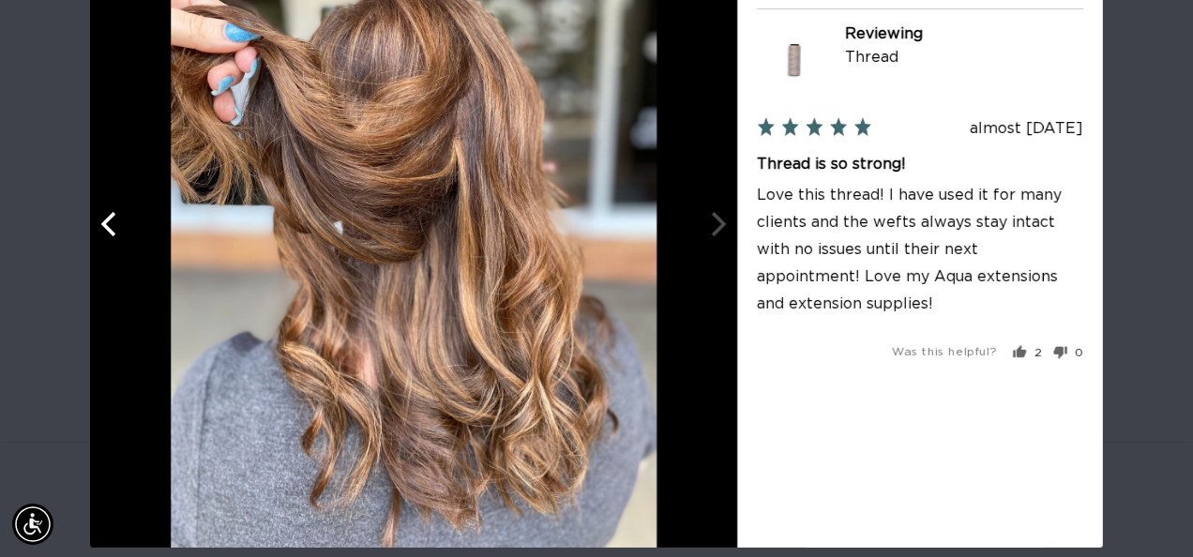
click at [105, 220] on icon "Previous" at bounding box center [111, 223] width 24 height 24
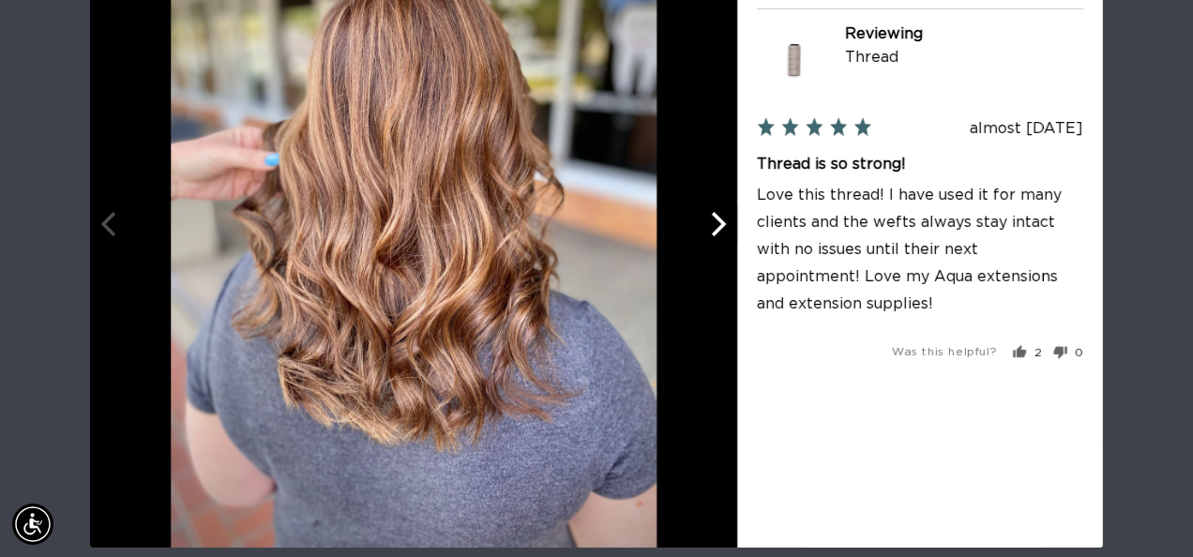
click at [718, 205] on button "Next" at bounding box center [716, 224] width 41 height 41
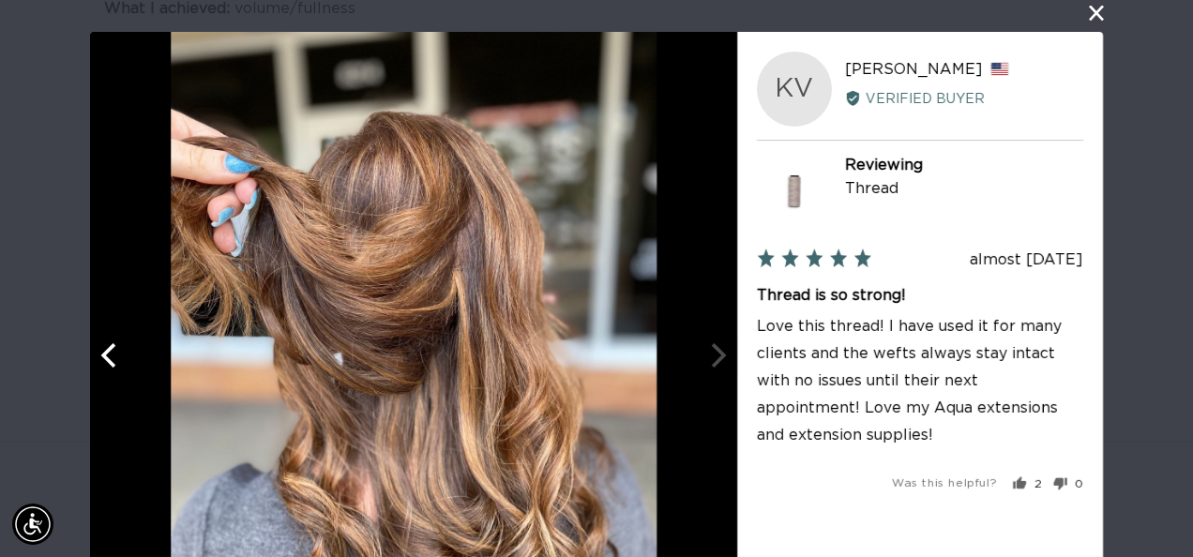
scroll to position [0, 0]
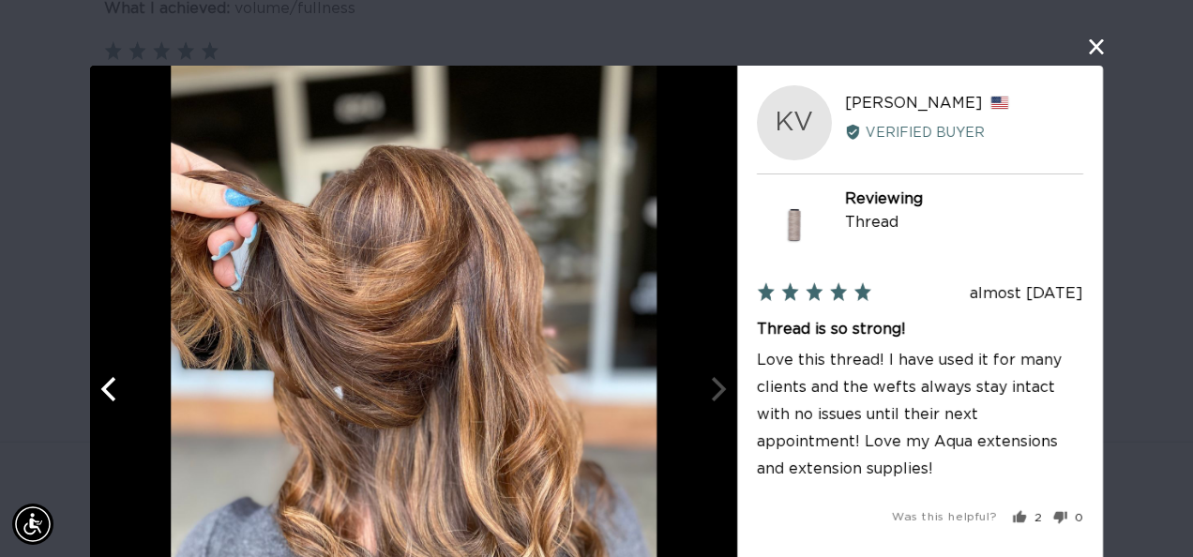
click at [1098, 44] on button "close this modal window" at bounding box center [1097, 47] width 23 height 23
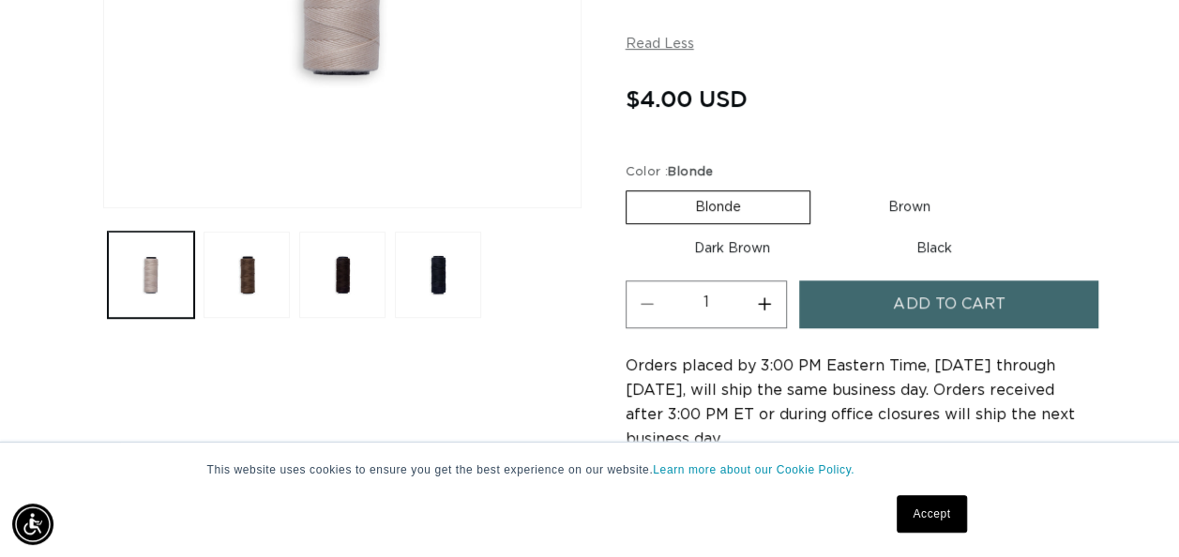
click at [916, 204] on label "Brown Variant sold out or unavailable" at bounding box center [909, 207] width 179 height 32
click at [821, 188] on input "Brown Variant sold out or unavailable" at bounding box center [820, 187] width 1 height 1
radio input "true"
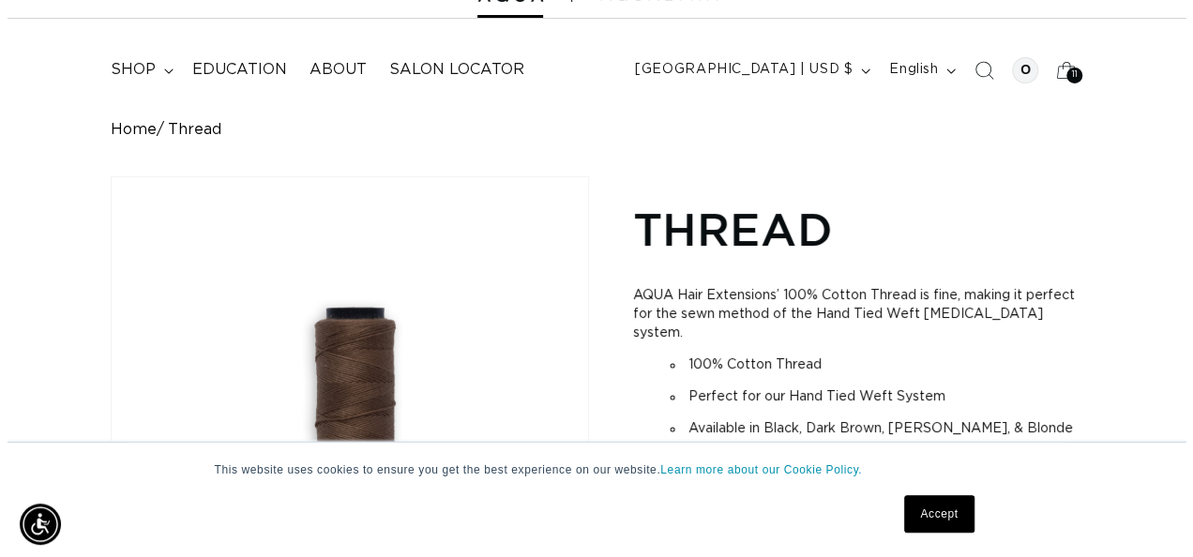
scroll to position [80, 0]
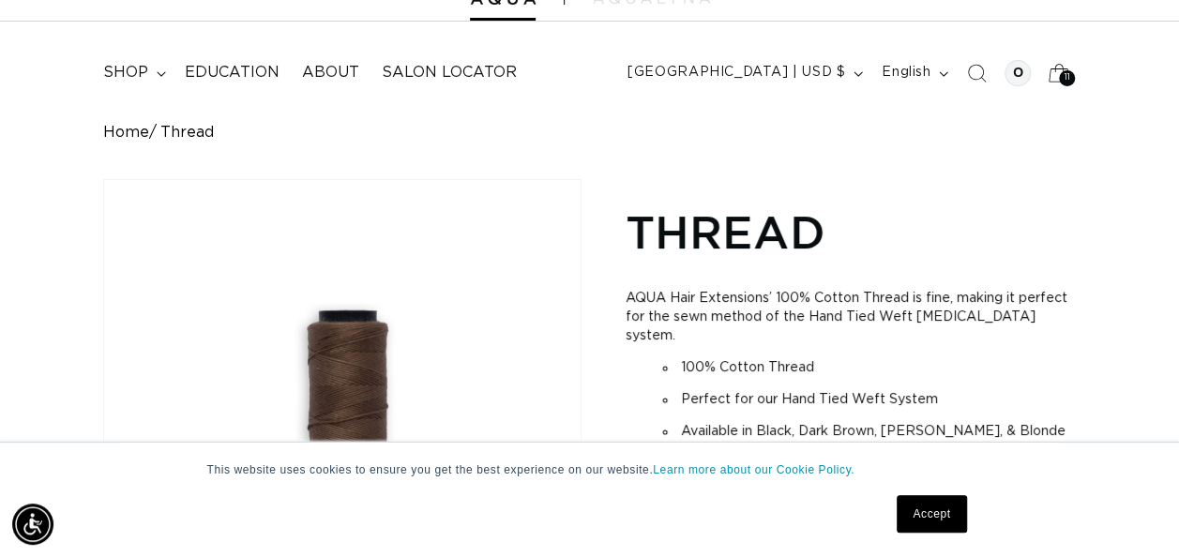
click at [1077, 81] on icon at bounding box center [1060, 73] width 44 height 44
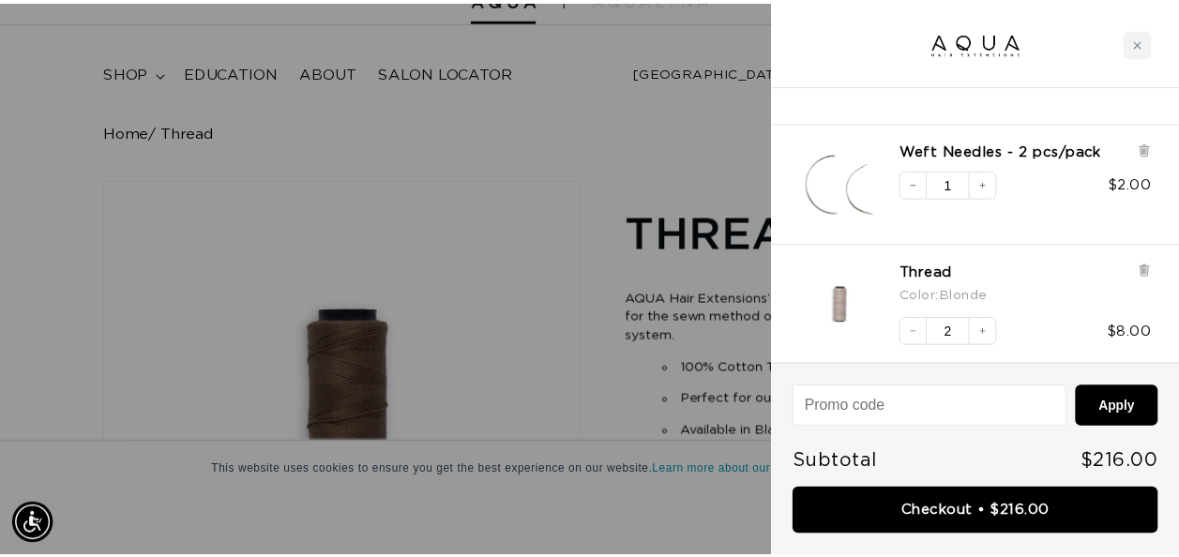
scroll to position [0, 0]
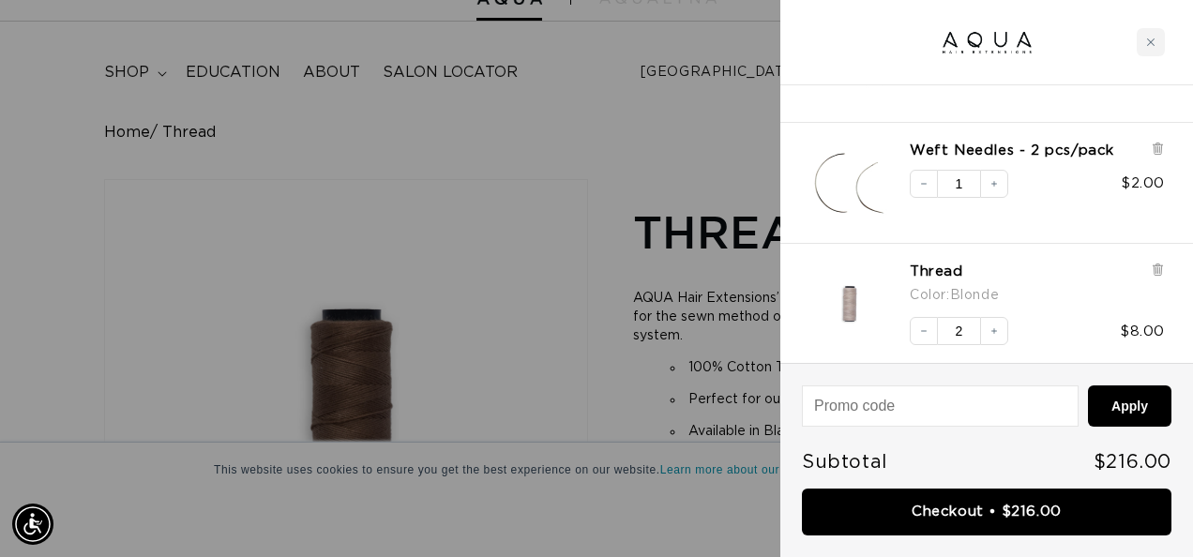
click at [591, 420] on div at bounding box center [596, 278] width 1193 height 557
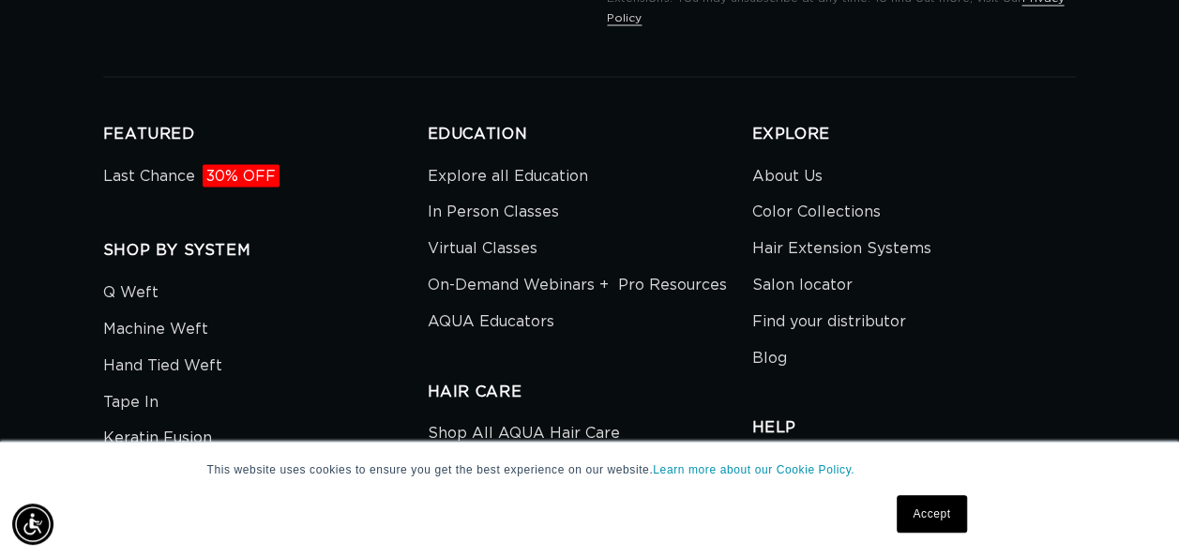
scroll to position [0, 2091]
click at [248, 164] on span "30% OFF" at bounding box center [241, 175] width 77 height 23
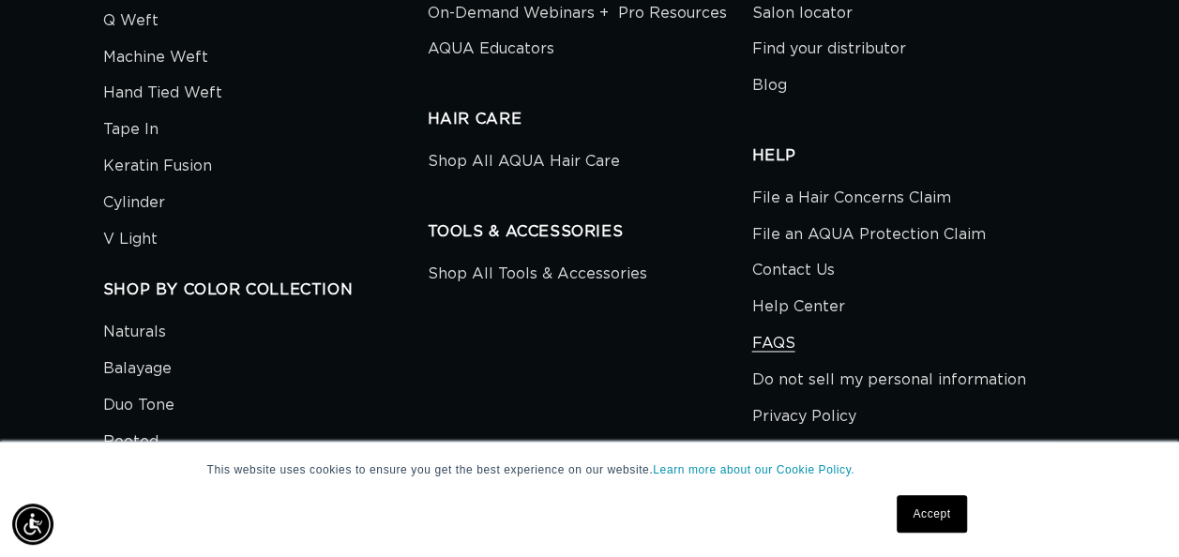
click at [779, 326] on link "FAQS" at bounding box center [773, 344] width 43 height 37
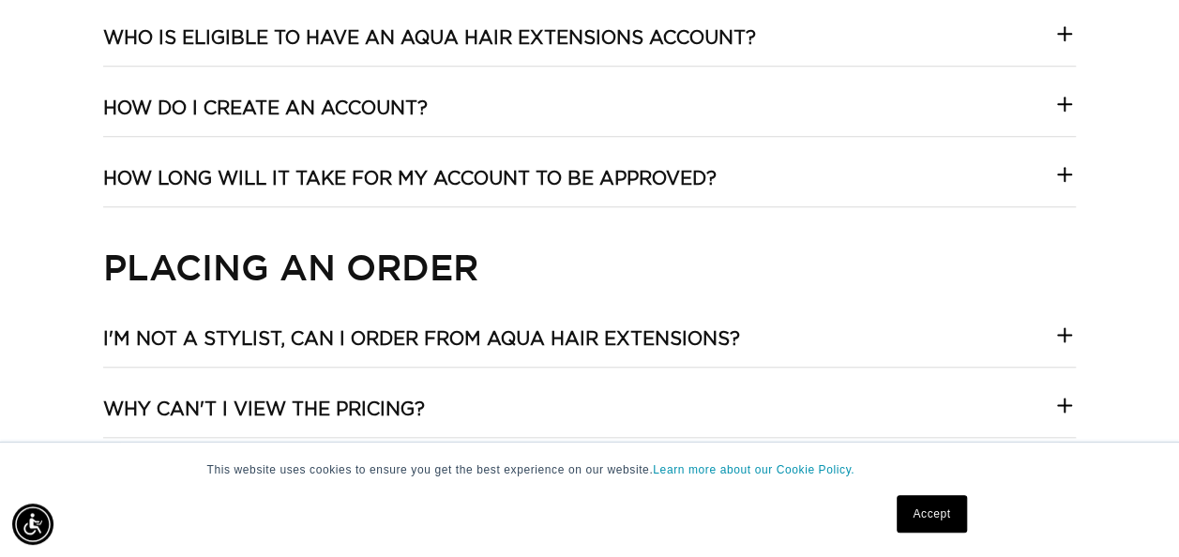
scroll to position [744, 0]
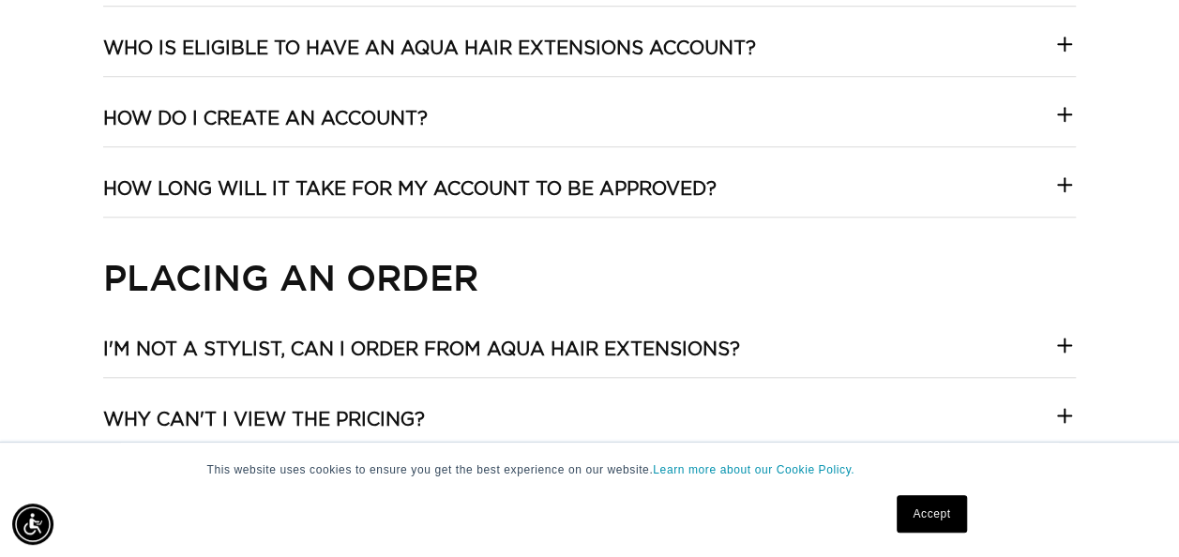
click at [1065, 62] on div at bounding box center [1065, 49] width 23 height 32
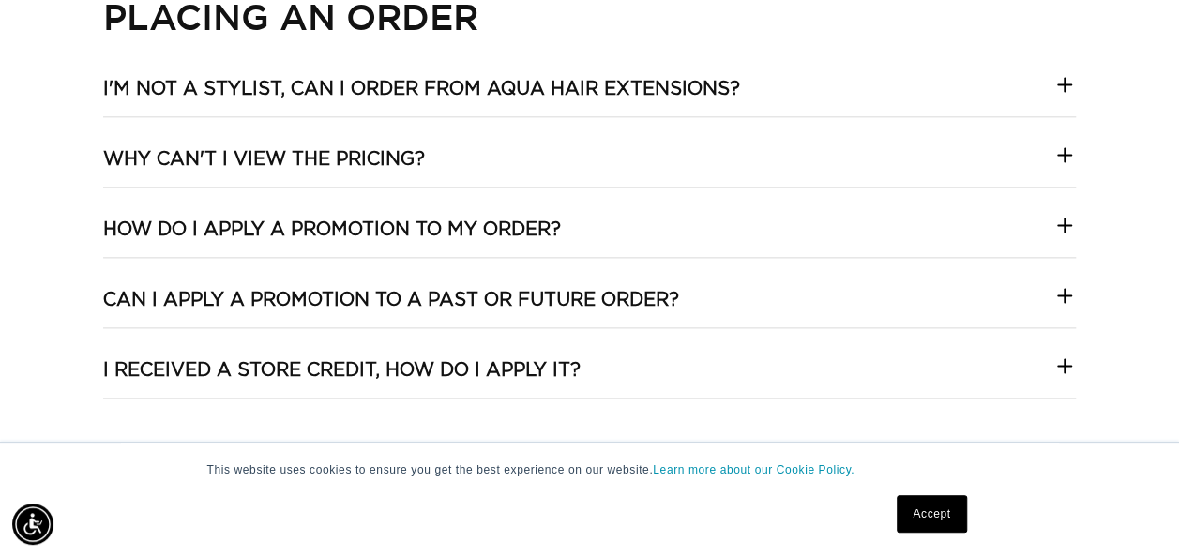
scroll to position [0, 2091]
click at [1022, 86] on summary "I'm not a stylist, can I order from Aqua Hair Extensions?" at bounding box center [590, 96] width 974 height 39
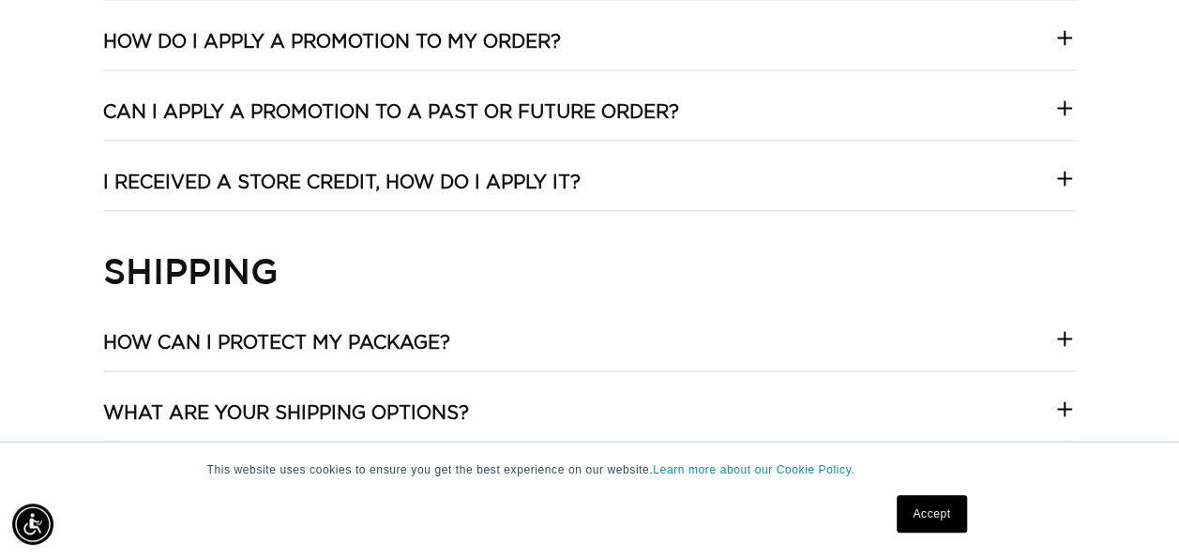
scroll to position [0, 0]
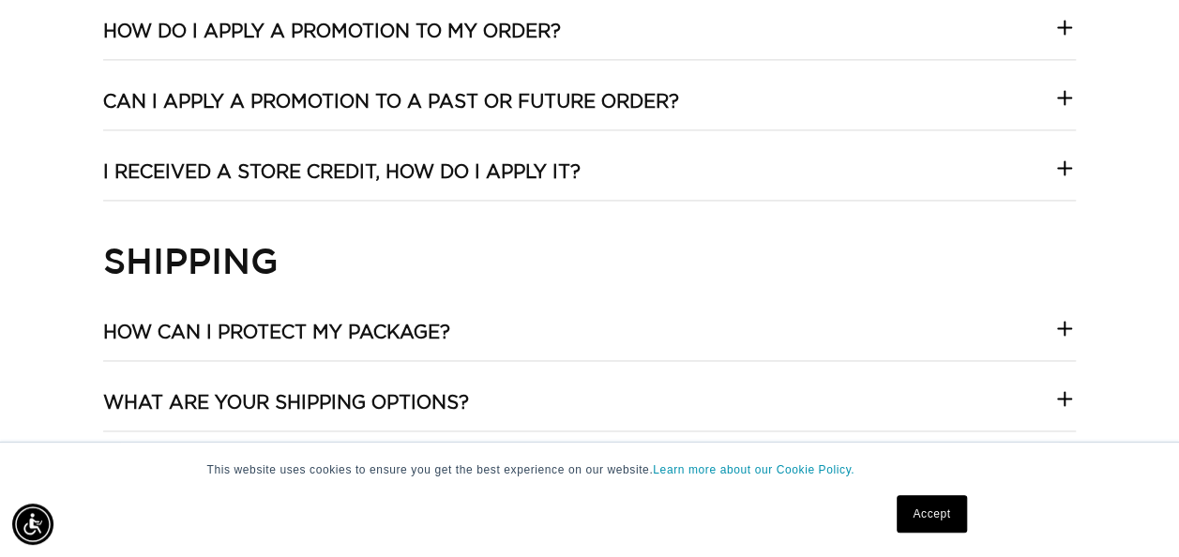
click at [1030, 100] on summary "Can I apply a promotion to a past or future order?" at bounding box center [590, 109] width 974 height 39
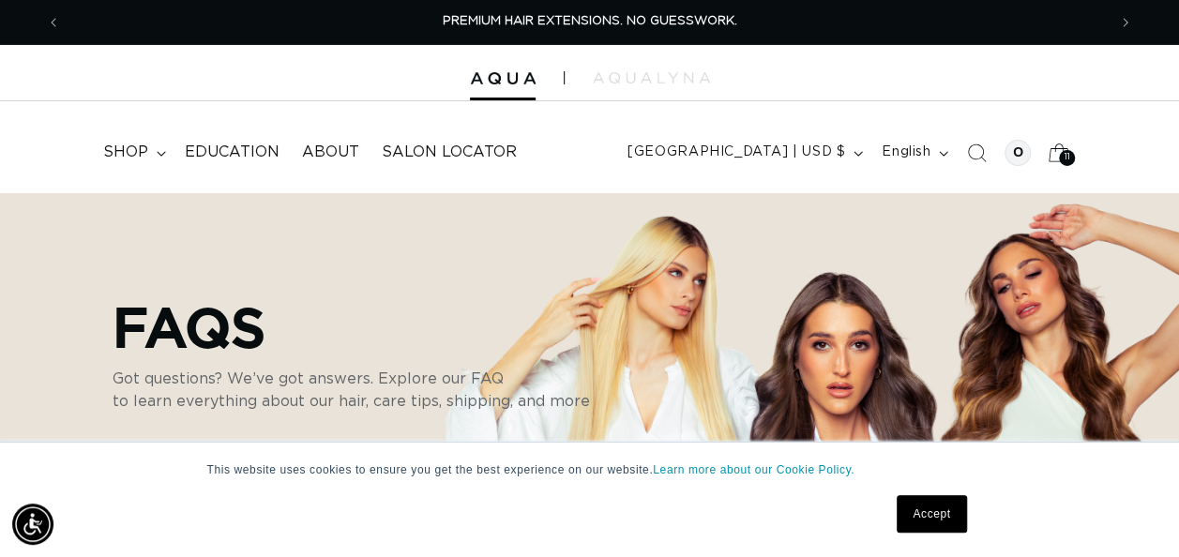
click at [1068, 161] on span "11" at bounding box center [1067, 158] width 7 height 16
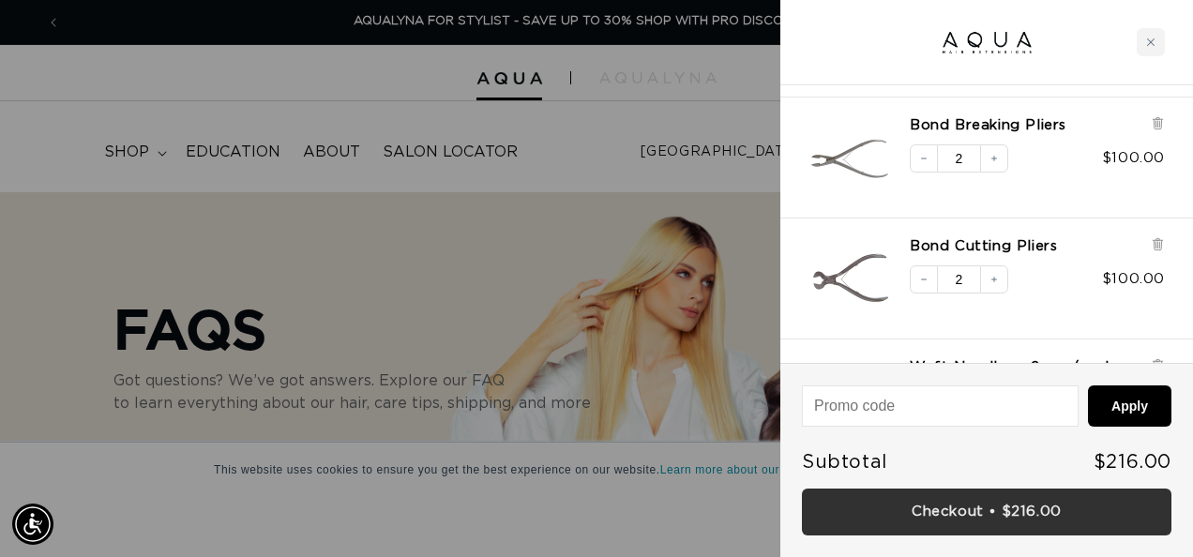
click at [1010, 524] on link "Checkout • $216.00" at bounding box center [987, 513] width 370 height 48
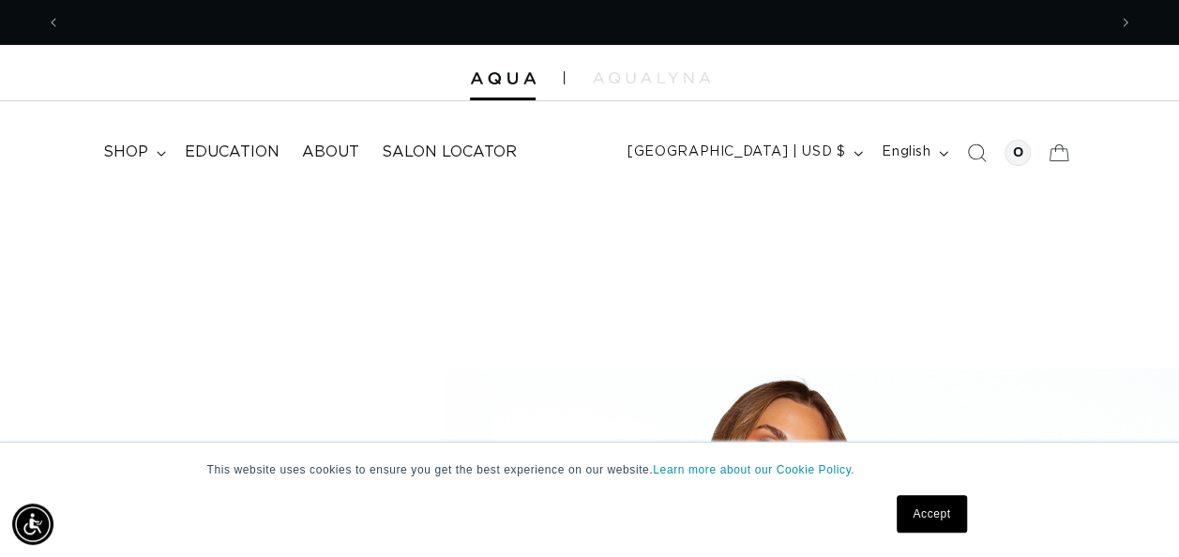
scroll to position [0, 1045]
